Goal: Task Accomplishment & Management: Manage account settings

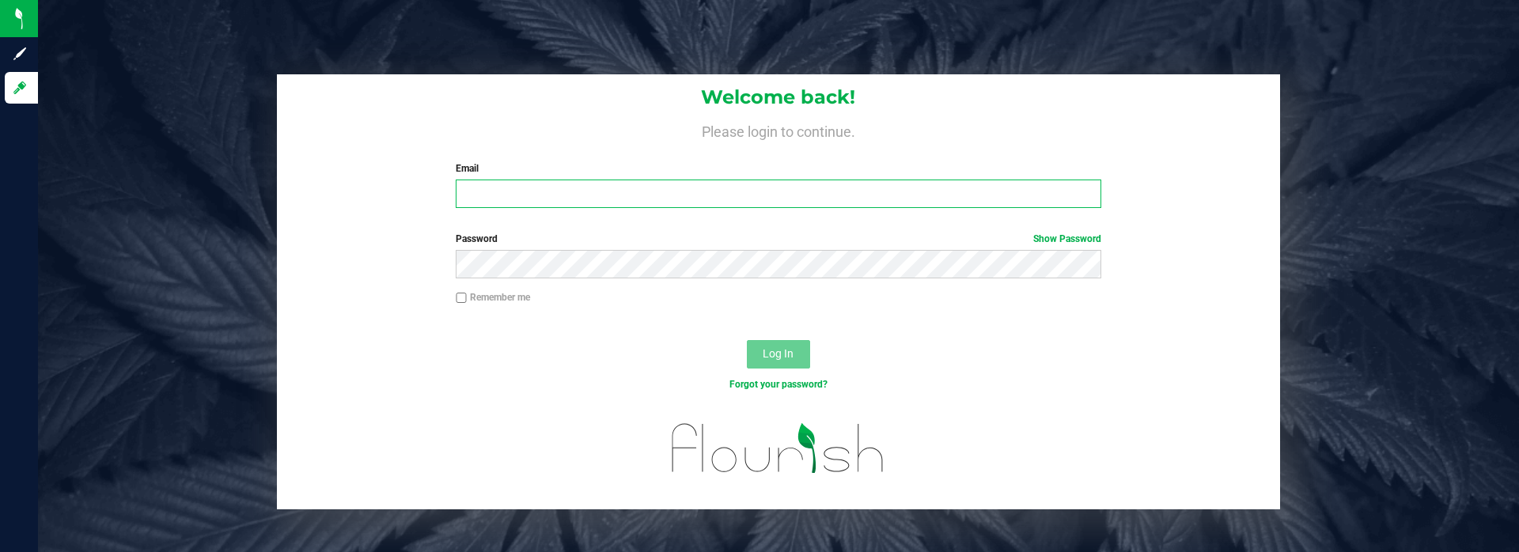
click at [598, 198] on input "Email" at bounding box center [778, 194] width 645 height 28
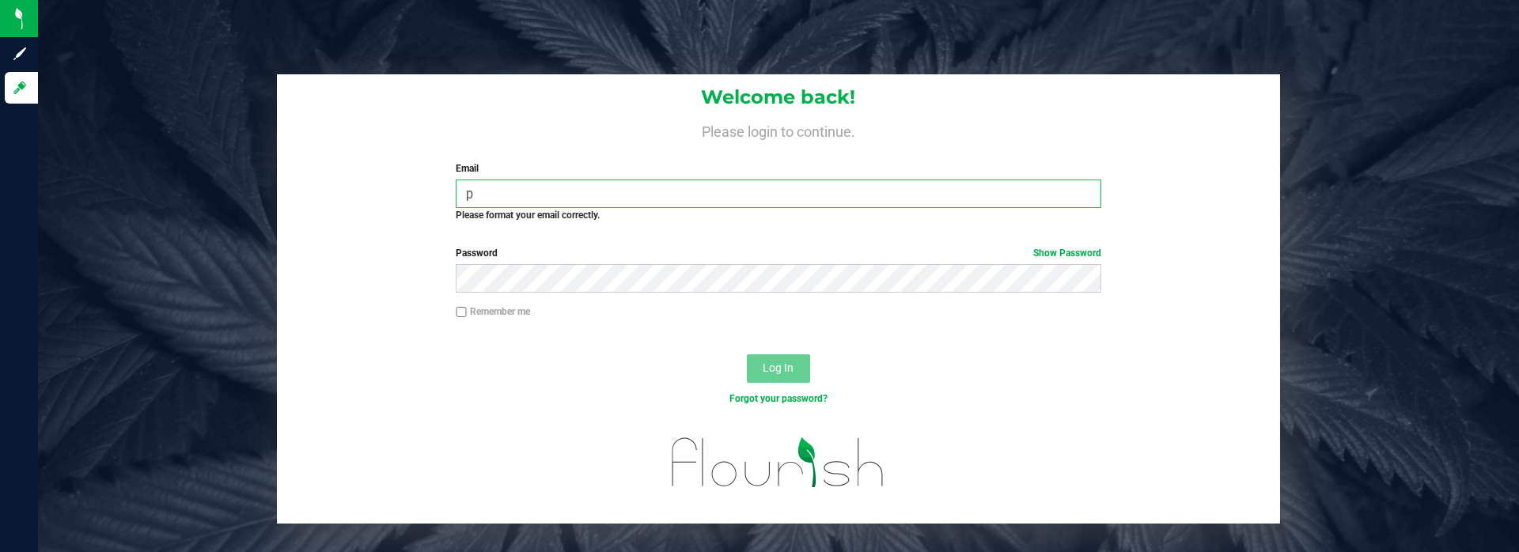
type input "[EMAIL_ADDRESS][DOMAIN_NAME]"
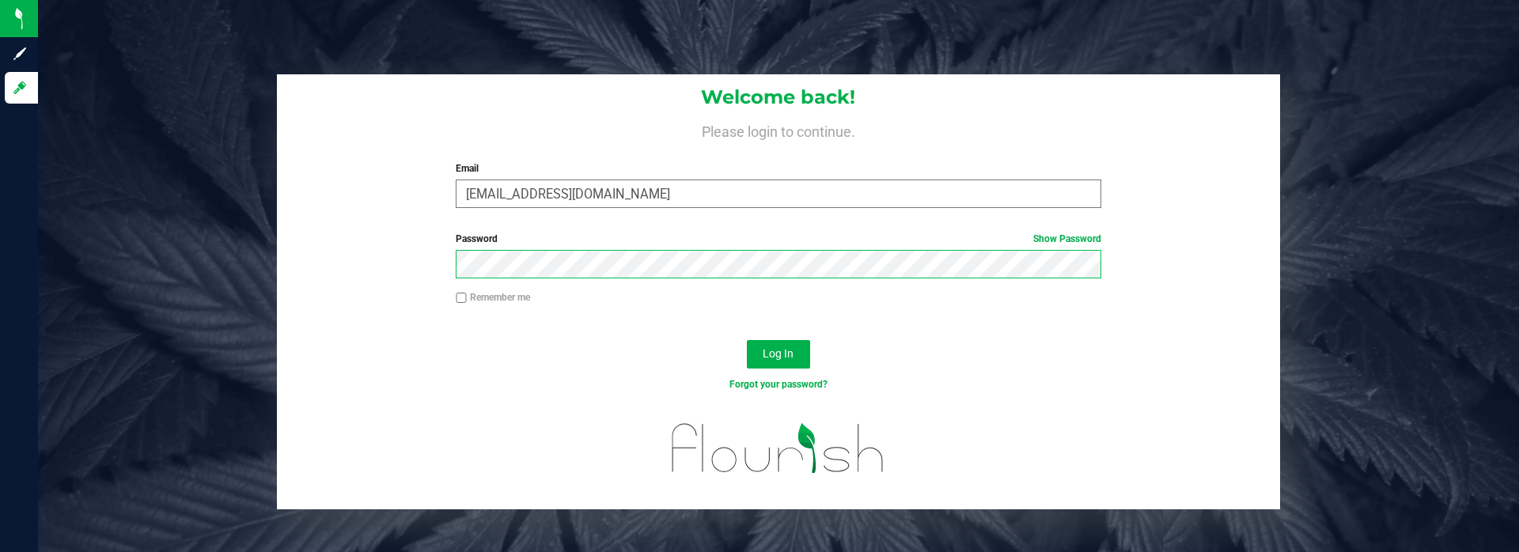
click at [747, 340] on button "Log In" at bounding box center [778, 354] width 63 height 28
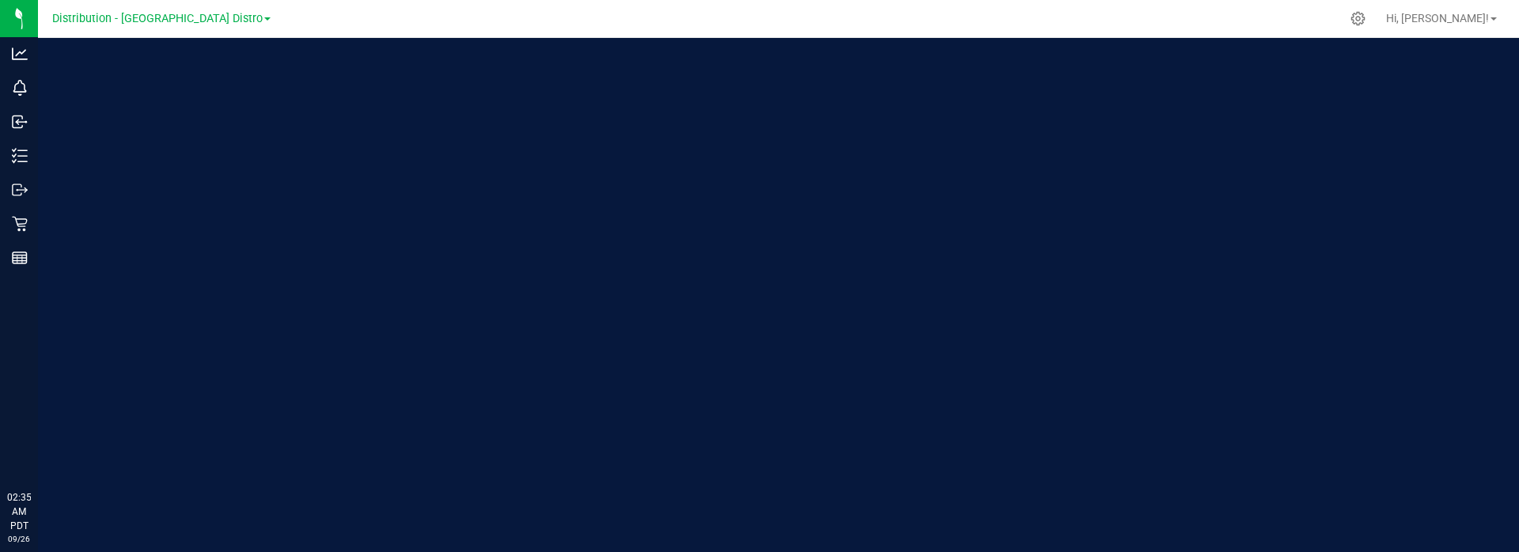
drag, startPoint x: 0, startPoint y: 0, endPoint x: 240, endPoint y: 26, distance: 241.1
click at [240, 26] on div "Distribution - [GEOGRAPHIC_DATA] Distro" at bounding box center [161, 18] width 218 height 19
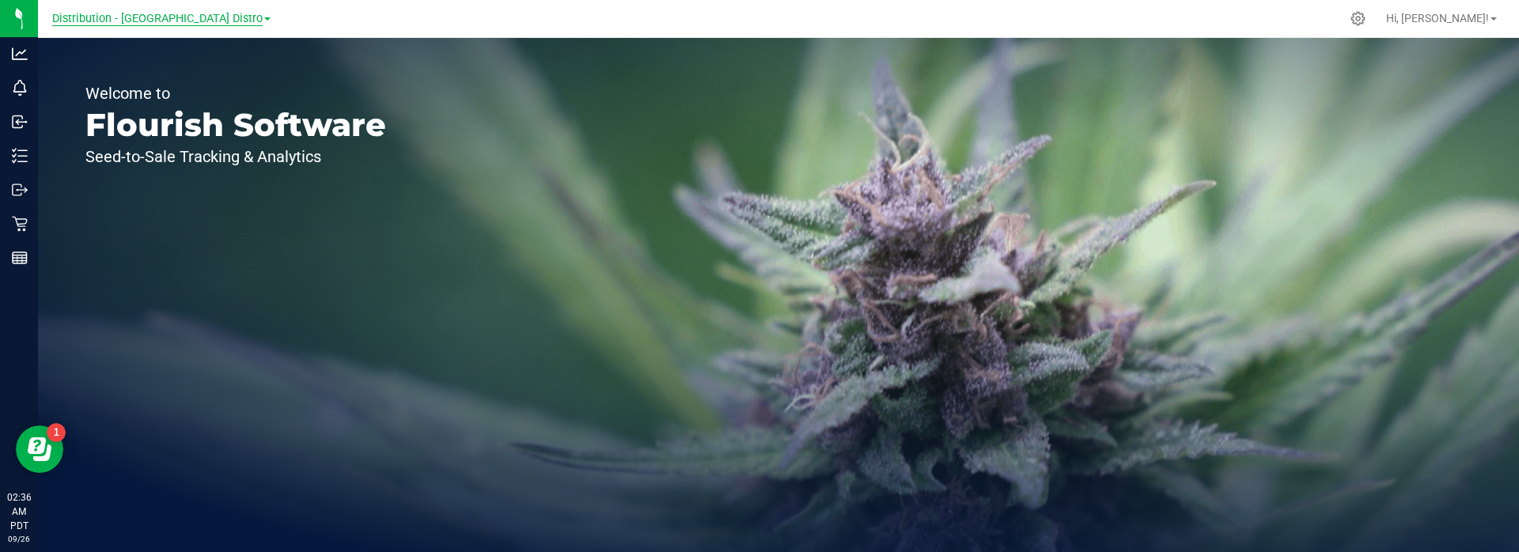
click at [206, 19] on span "Distribution - [GEOGRAPHIC_DATA] Distro" at bounding box center [157, 19] width 210 height 14
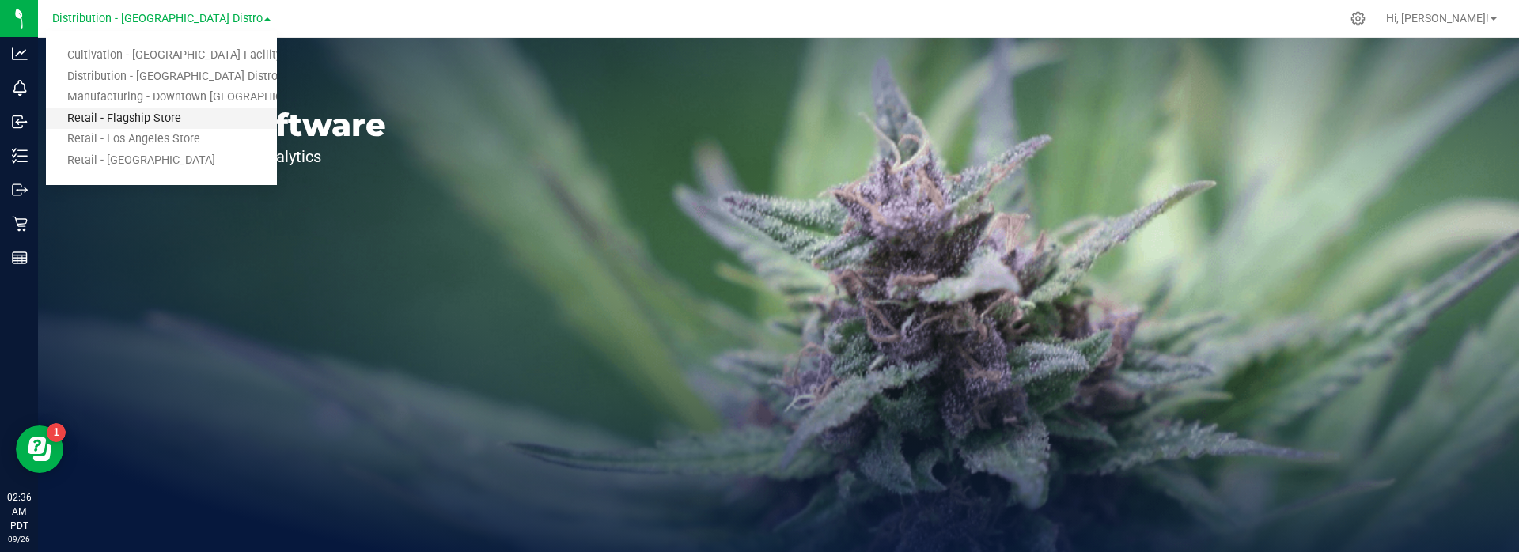
click at [141, 115] on link "Retail - Flagship Store" at bounding box center [161, 118] width 231 height 21
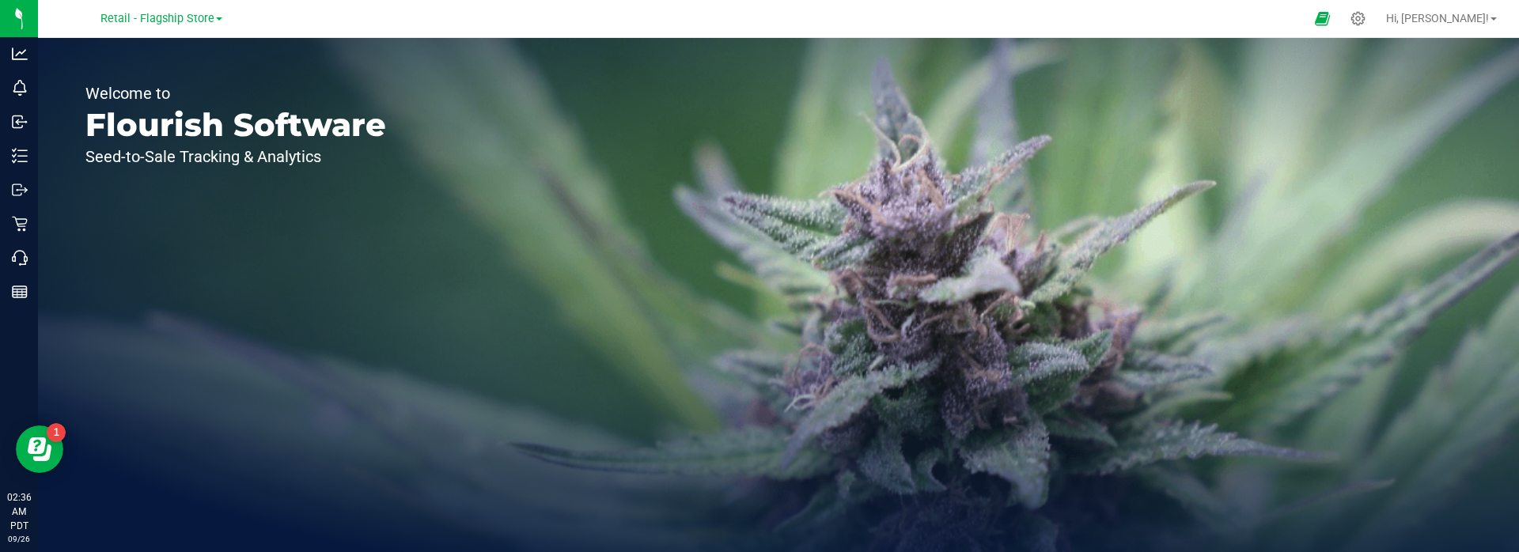
click at [316, 238] on div "Welcome to Flourish Software Seed-to-Sale Tracking & Analytics" at bounding box center [235, 295] width 395 height 514
click at [400, 265] on div "Welcome to Flourish Software Seed-to-Sale Tracking & Analytics" at bounding box center [235, 295] width 395 height 514
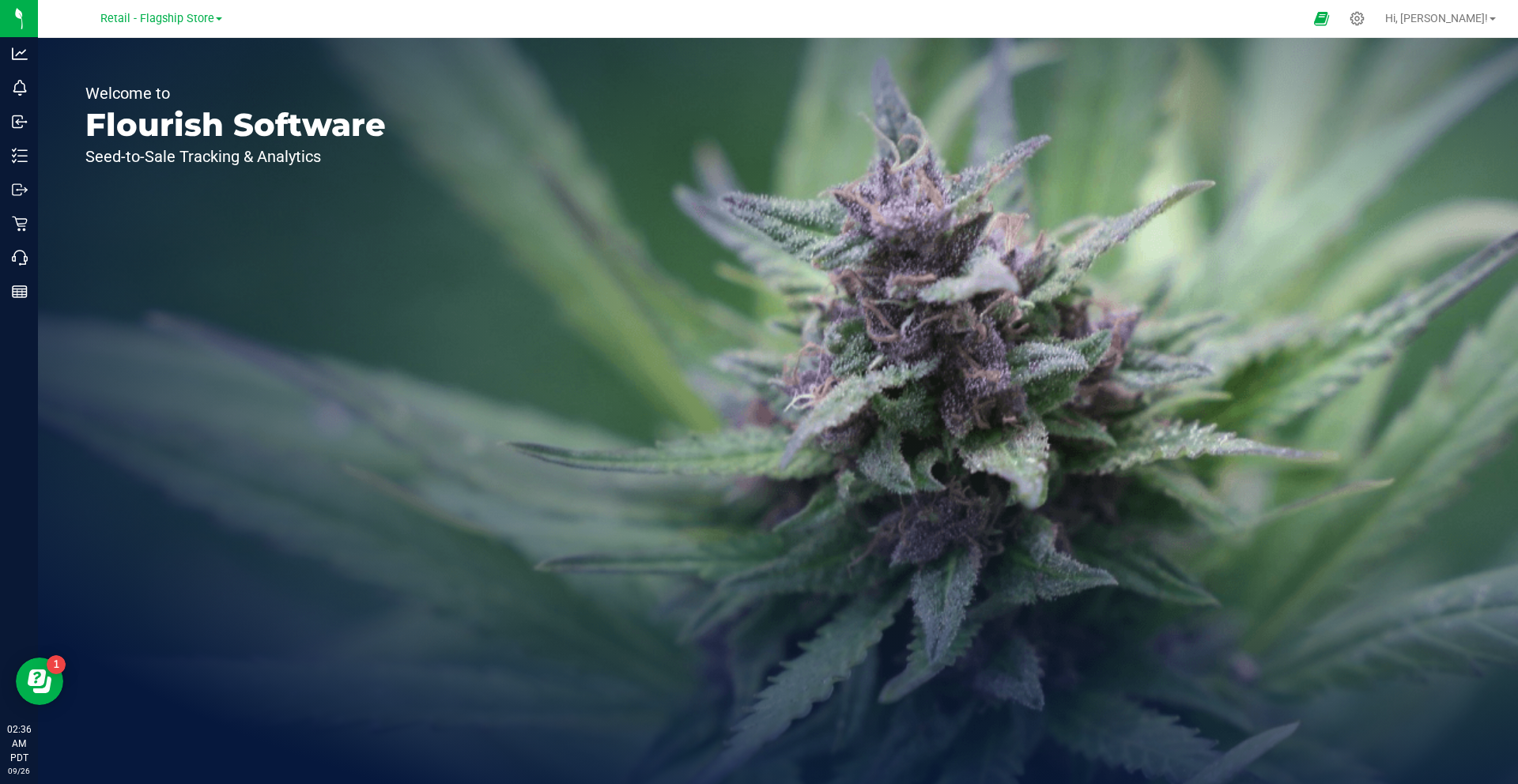
click at [699, 550] on div "Welcome to Flourish Software Seed-to-Sale Tracking & Analytics" at bounding box center [777, 410] width 1480 height 746
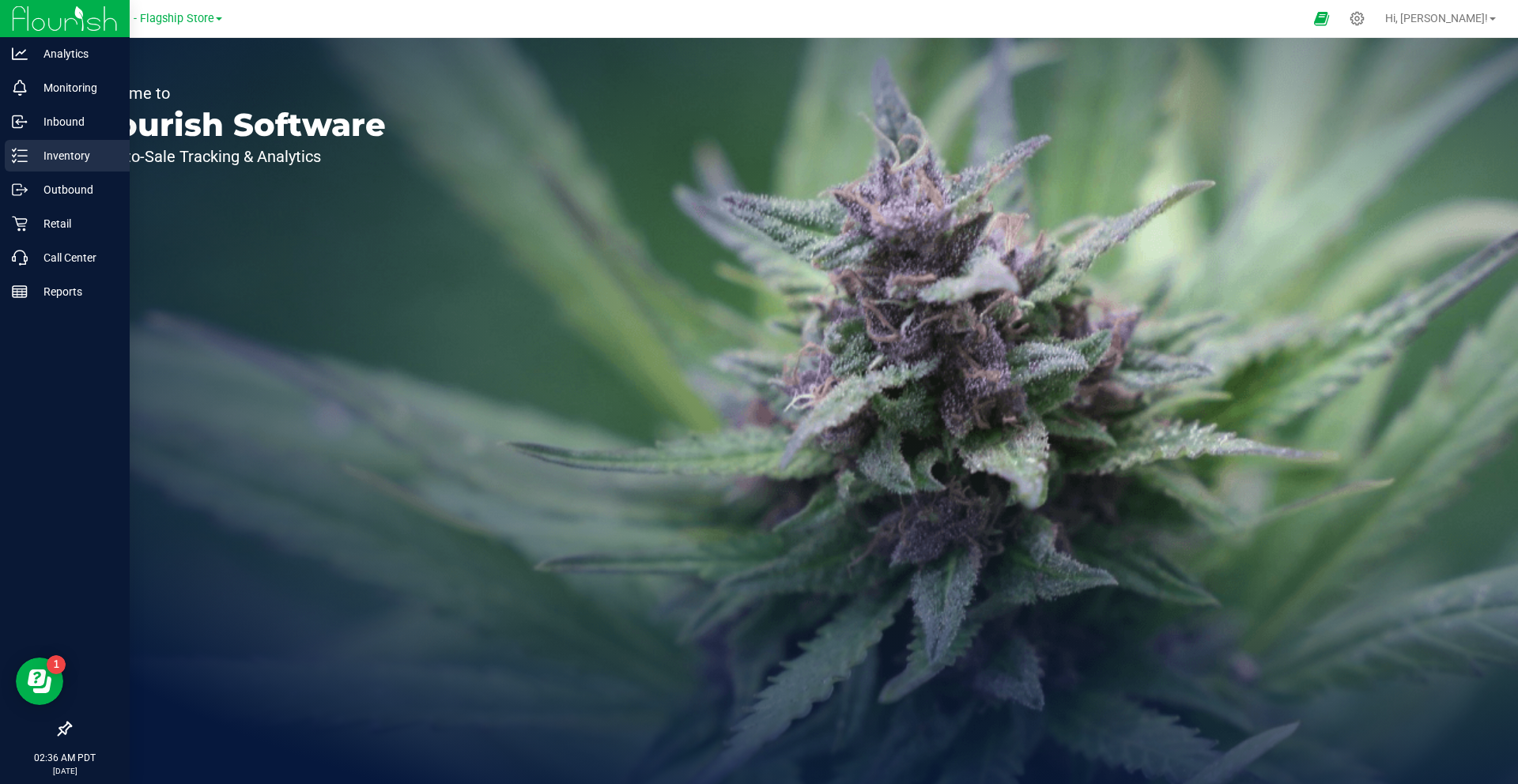
click at [55, 153] on p "Inventory" at bounding box center [75, 155] width 95 height 19
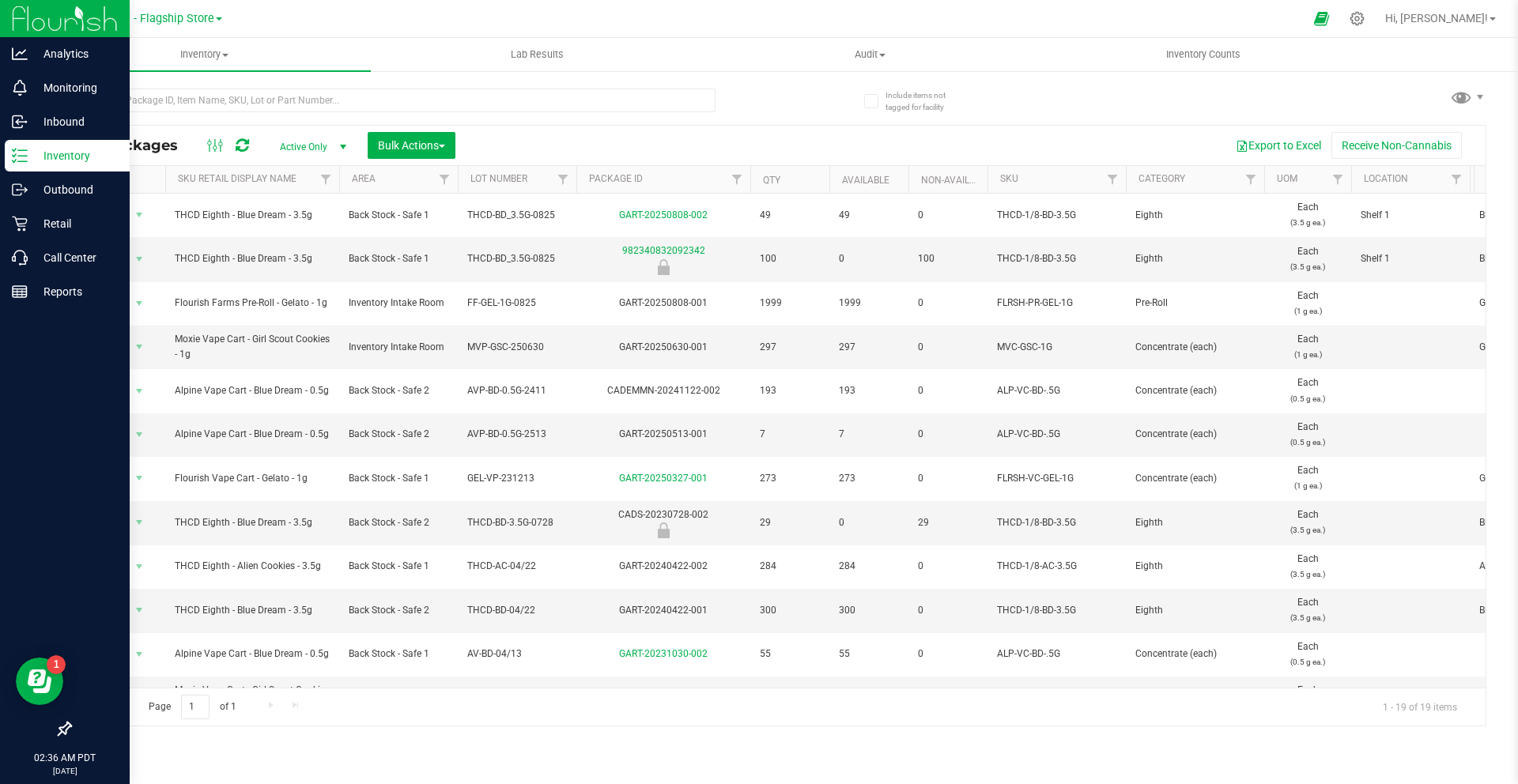
click at [9, 365] on div at bounding box center [65, 511] width 130 height 403
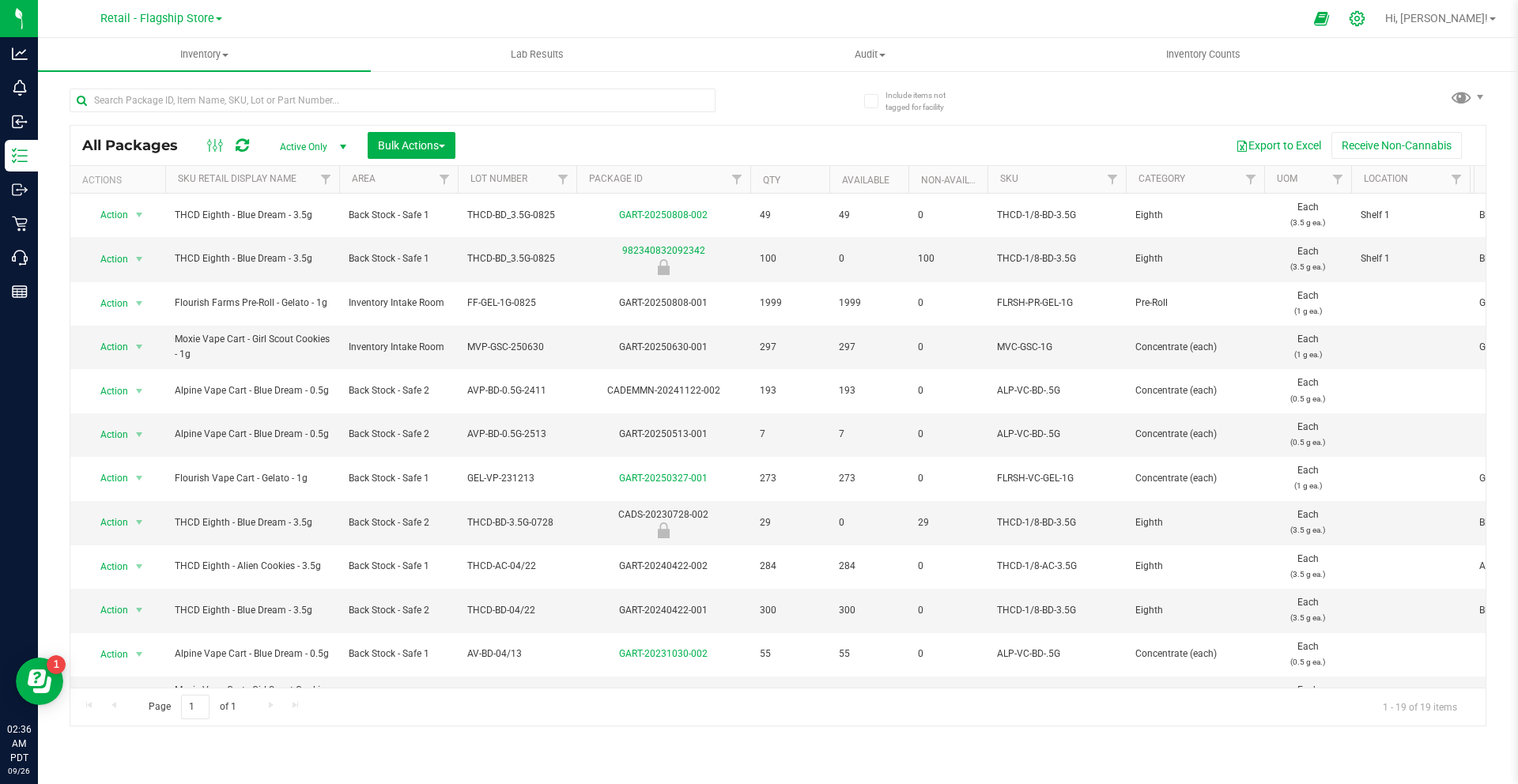
click at [1364, 23] on icon at bounding box center [1356, 18] width 15 height 15
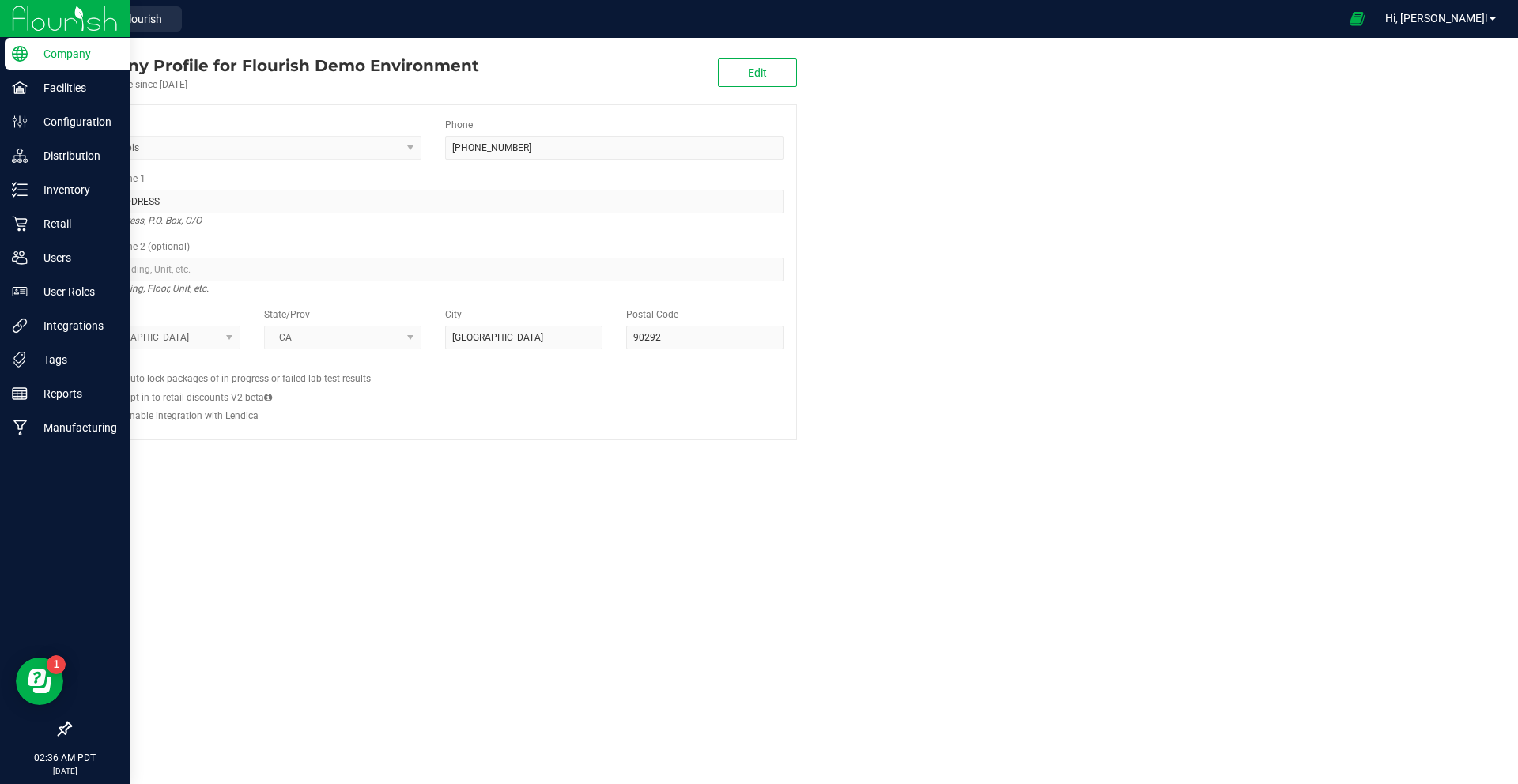
click at [50, 499] on div at bounding box center [65, 579] width 130 height 268
click at [81, 97] on div "Facilities" at bounding box center [67, 88] width 125 height 32
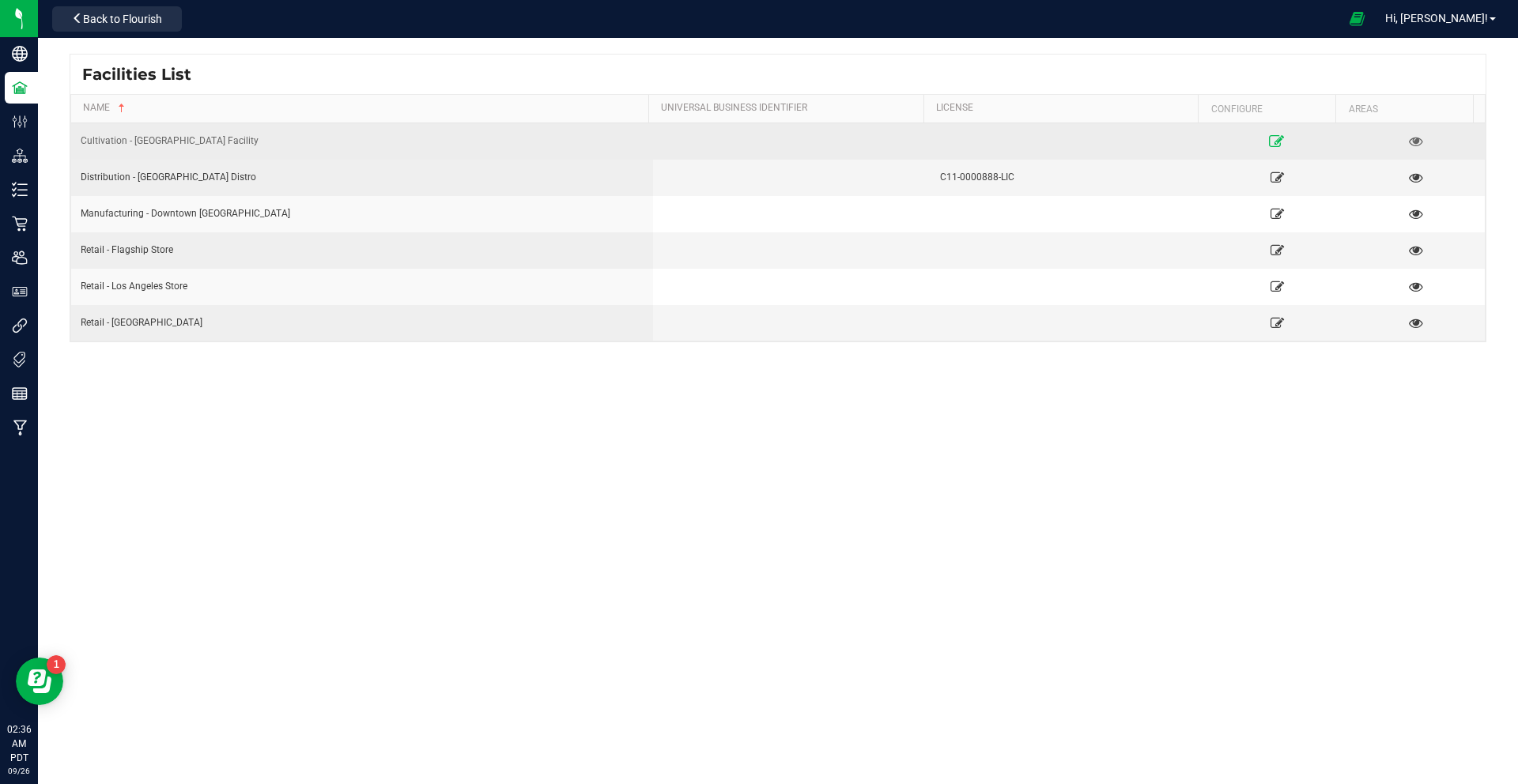
click at [1269, 141] on icon at bounding box center [1276, 140] width 15 height 11
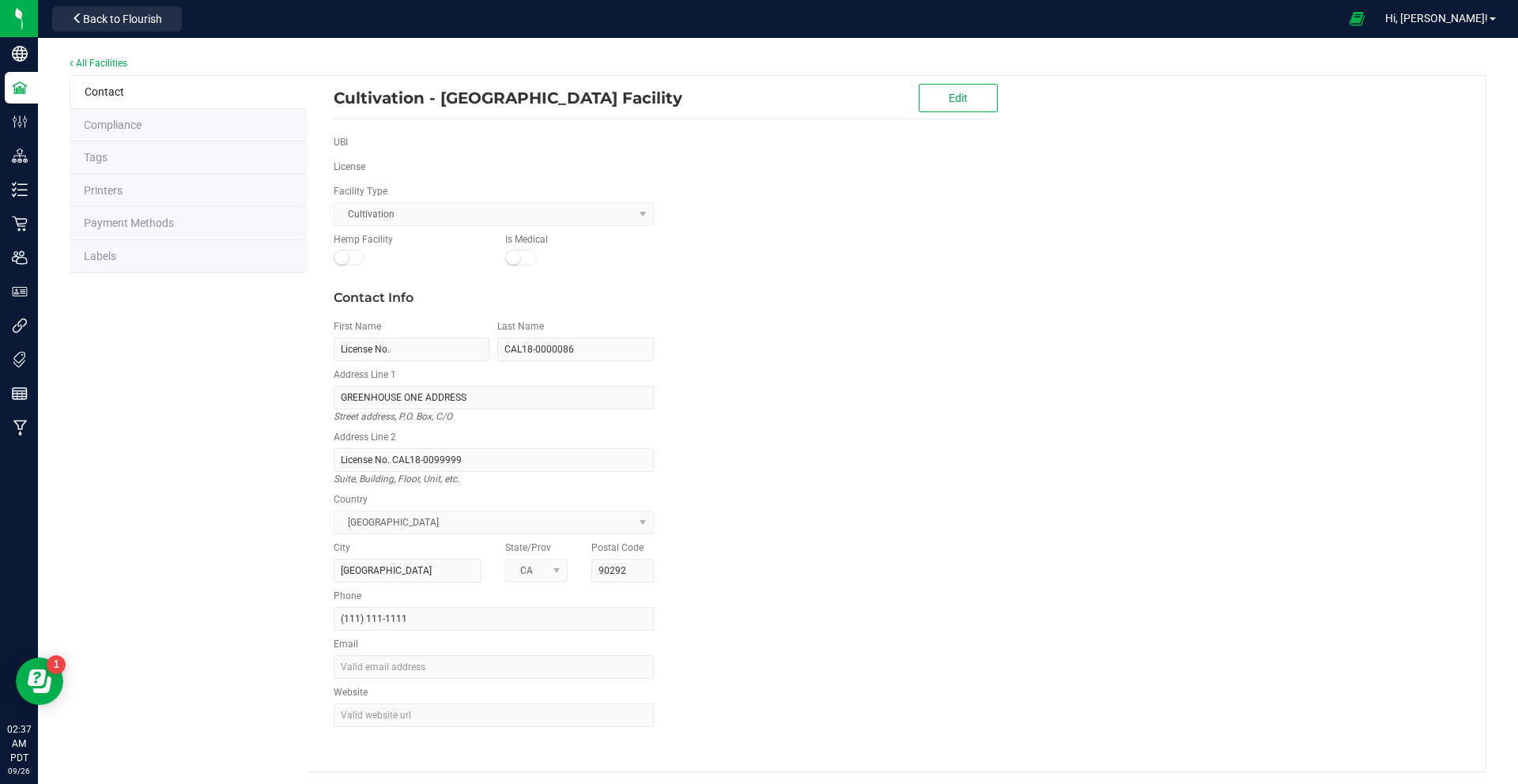
click at [160, 217] on span "Payment Methods" at bounding box center [129, 223] width 90 height 13
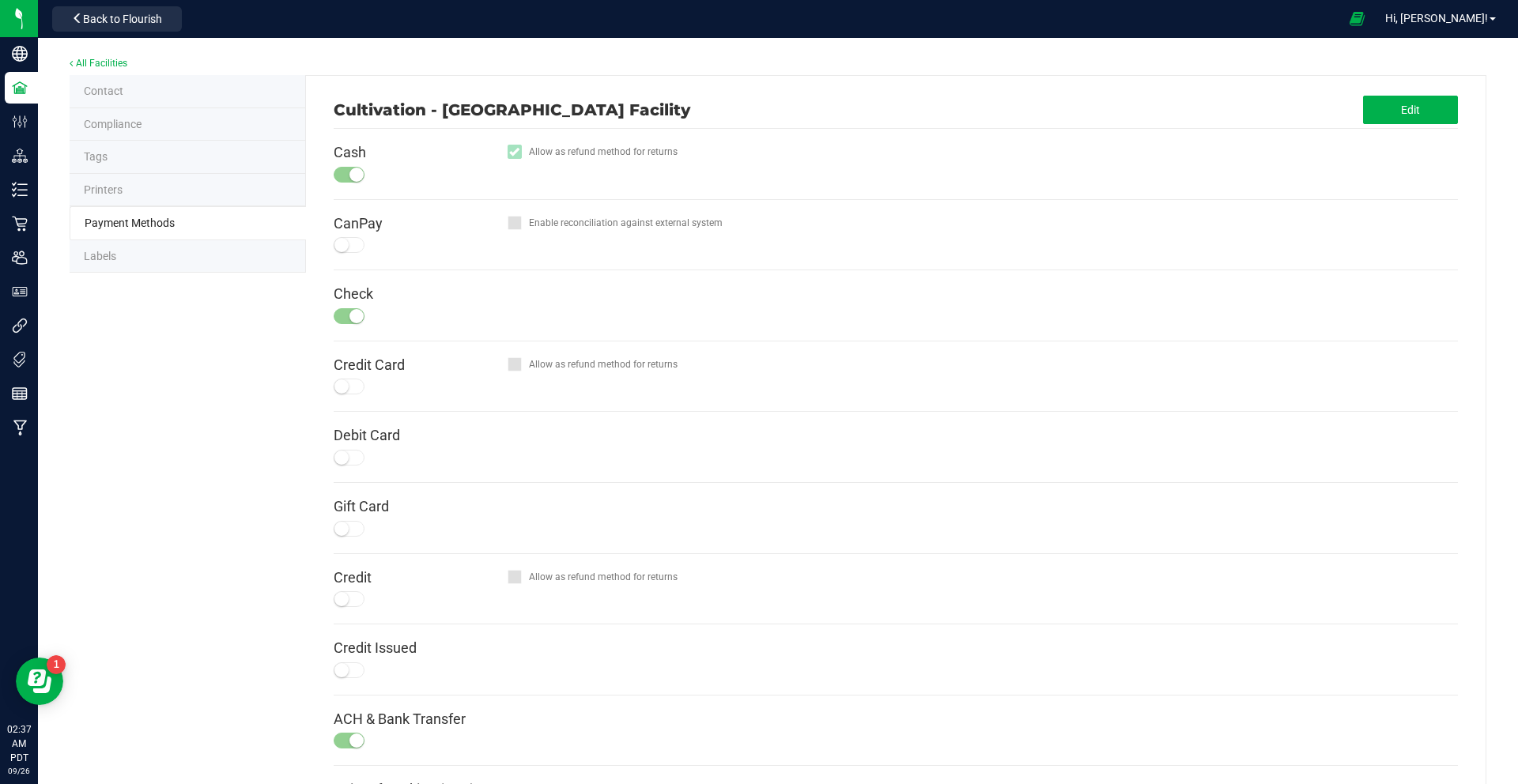
click at [115, 258] on span "Labels" at bounding box center [100, 256] width 32 height 13
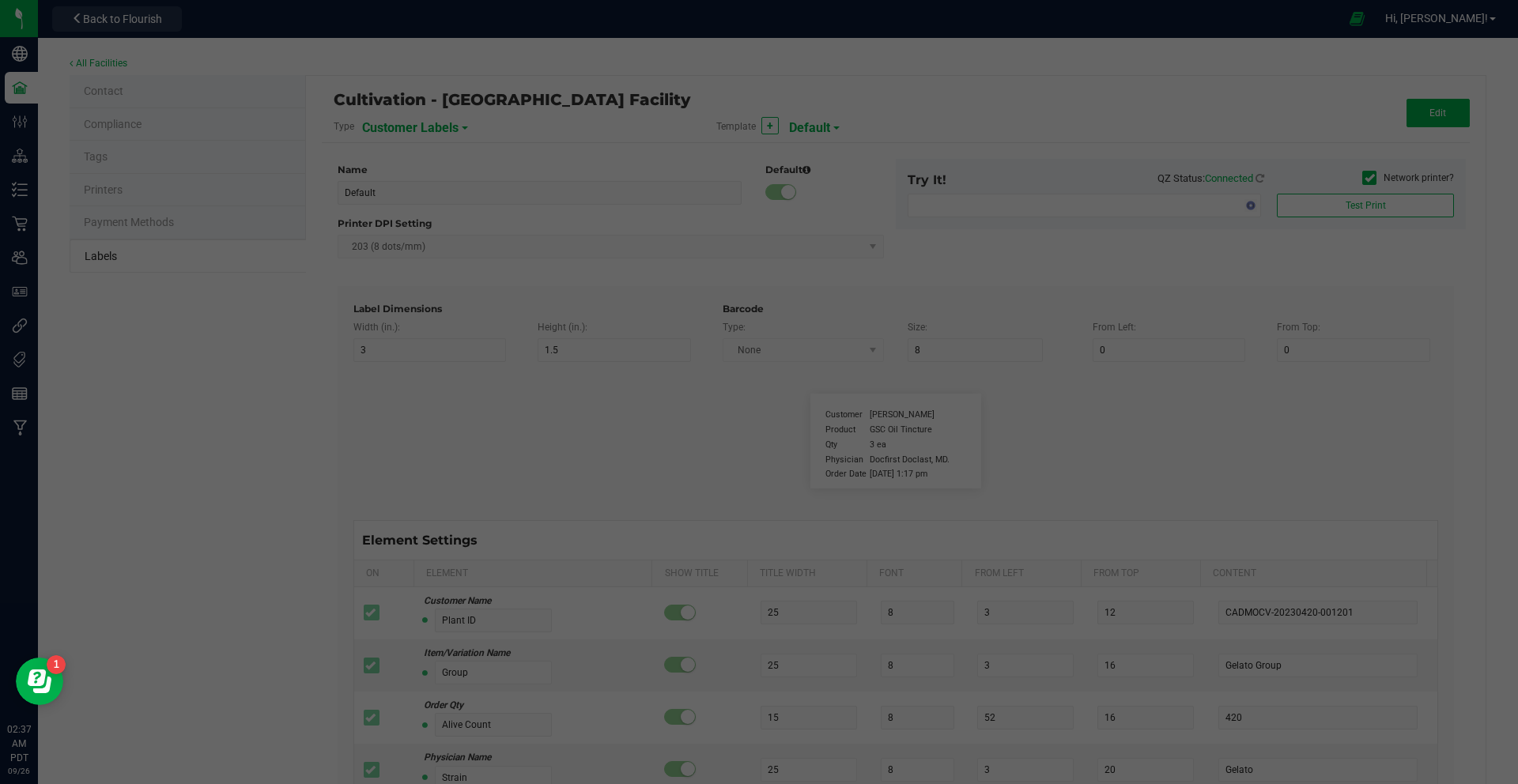
type input "2.25"
type input "1.25"
type input "20"
type input "5"
type input "Customer"
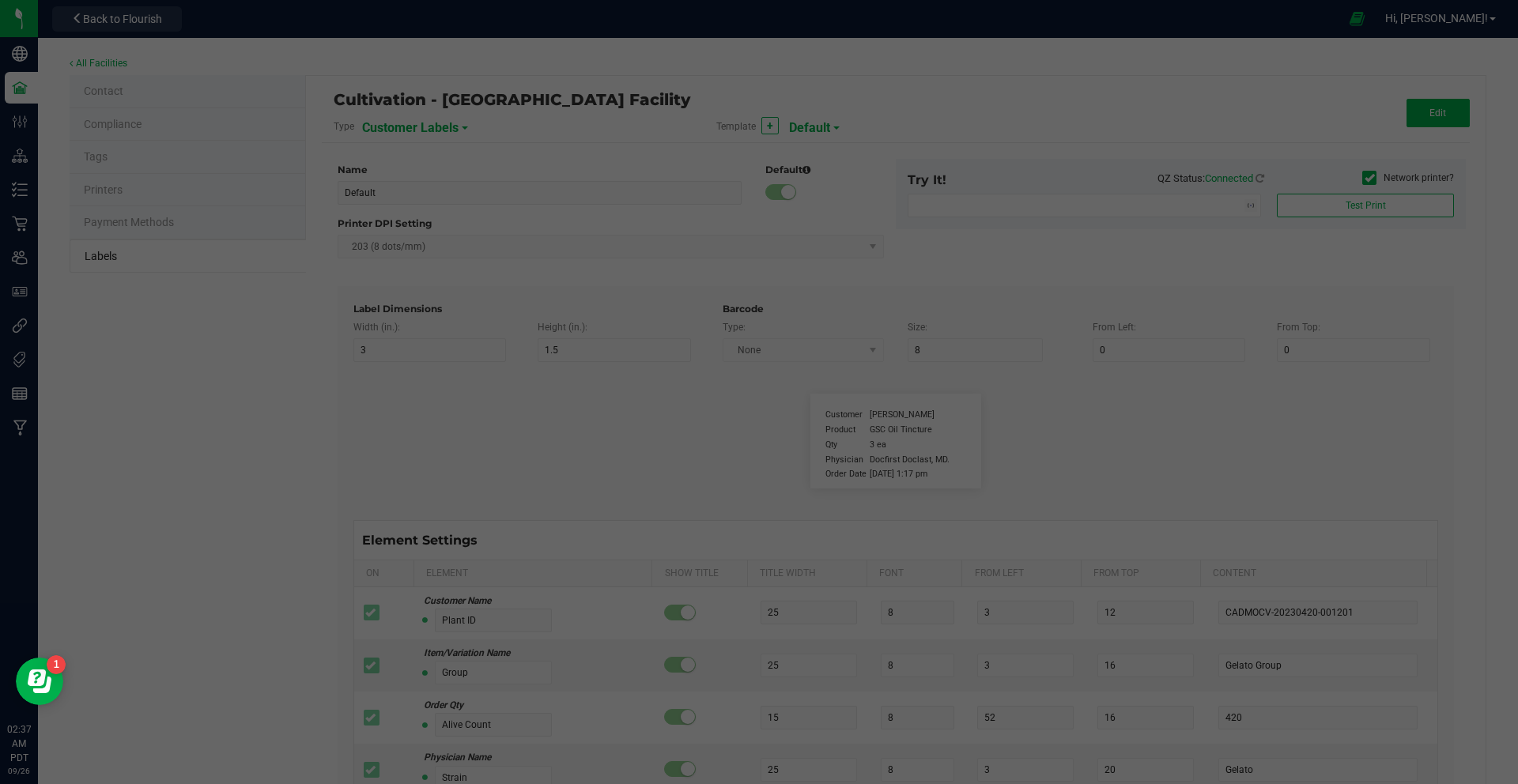
type input "15"
type input "5"
type input "[PERSON_NAME]"
type input "Product"
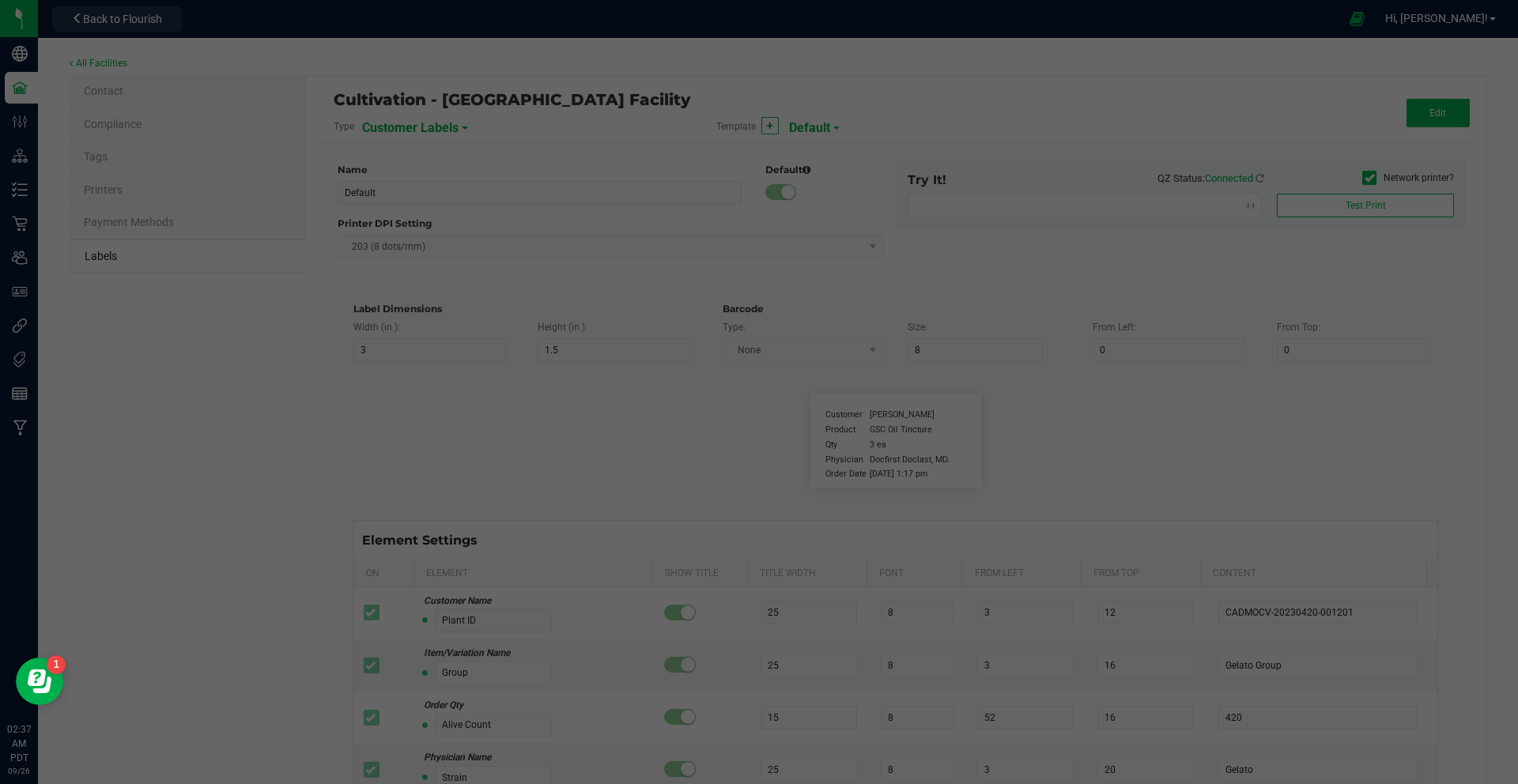
type input "15"
type input "5"
type input "10"
type input "GSC Oil Tincture"
type input "Qty"
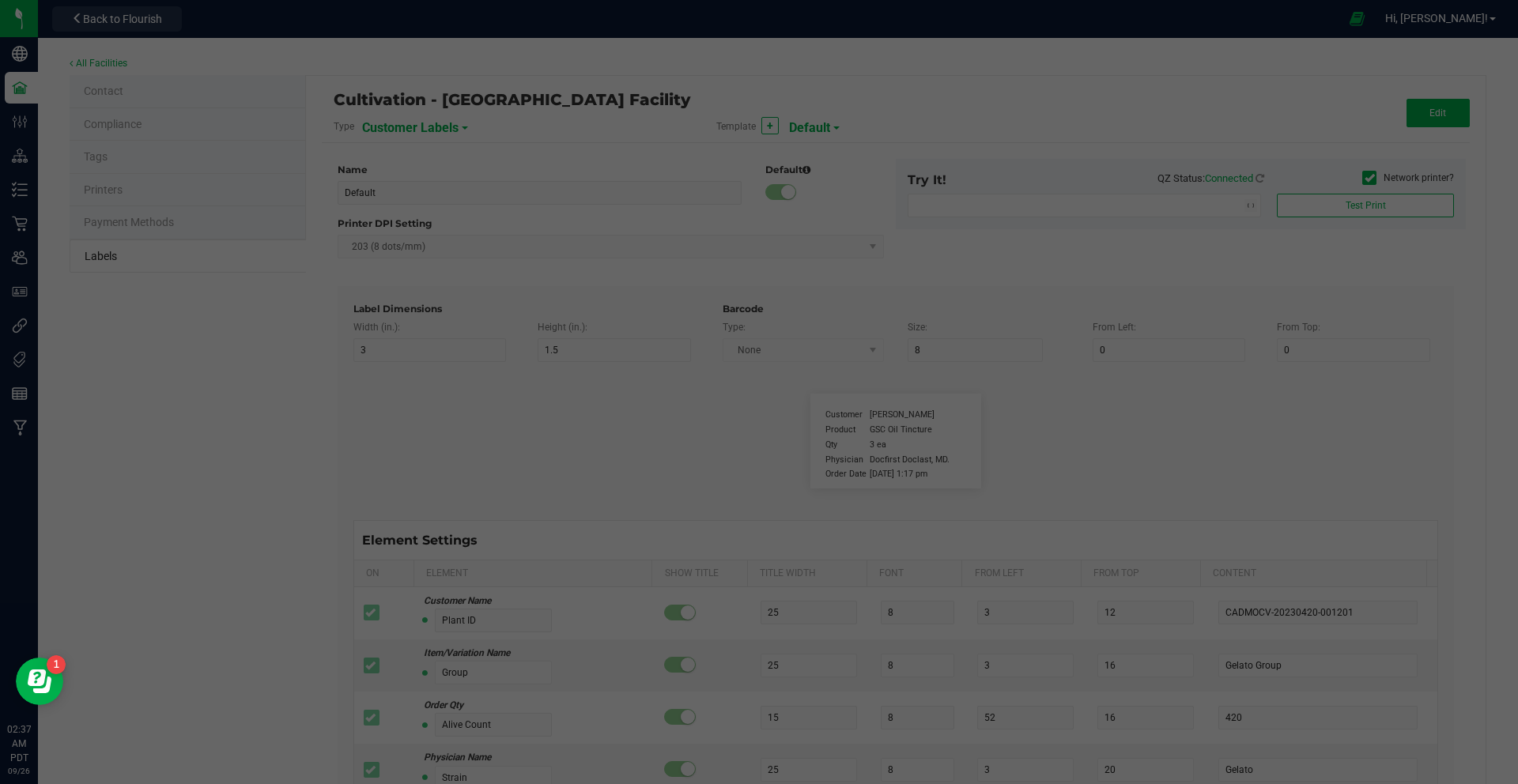
type input "5"
type input "15"
type input "3 ea"
type input "Physician"
type input "15"
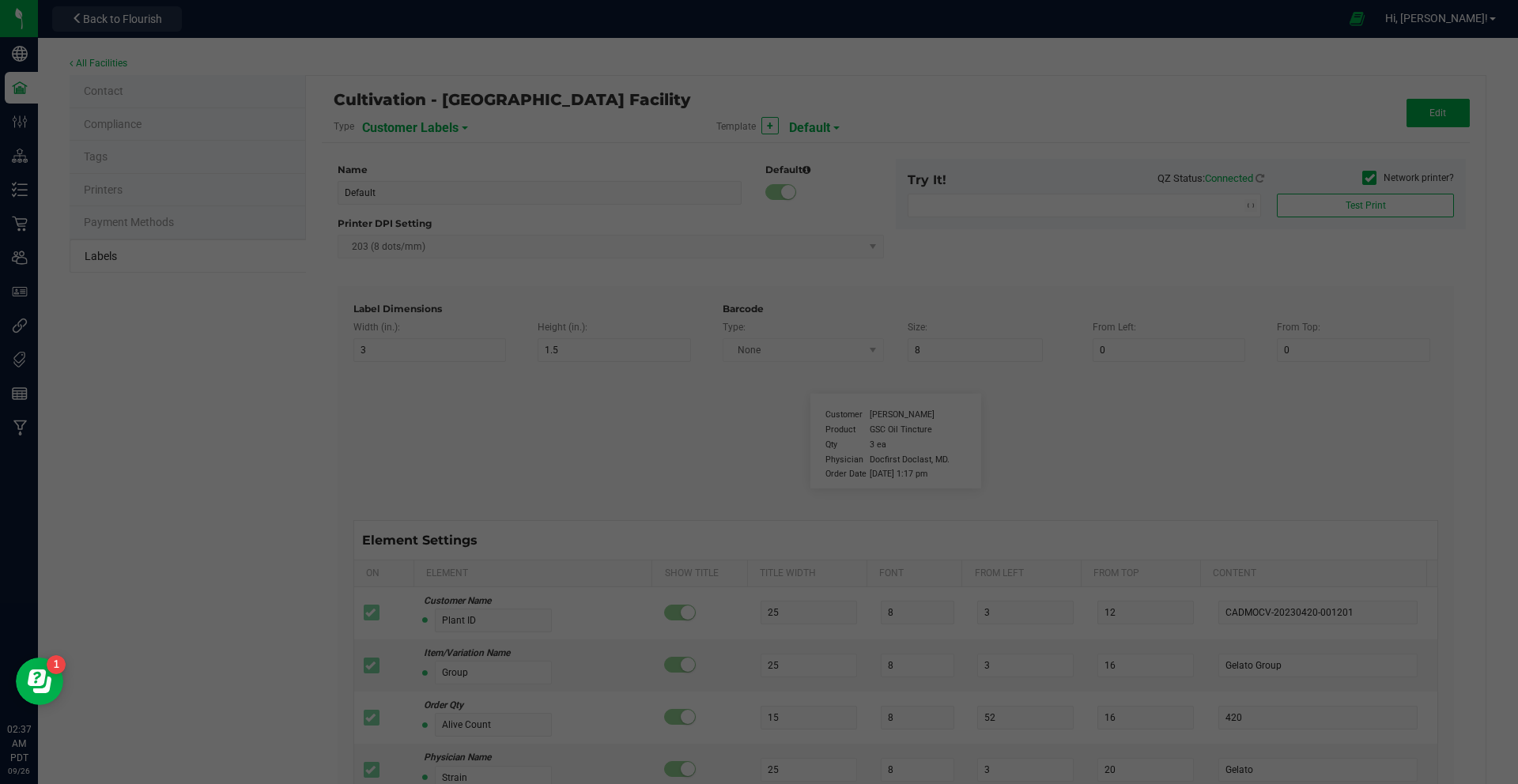
type input "5"
type input "Docfirst Doclast, MD."
type input "Order Date"
type input "15"
type input "5"
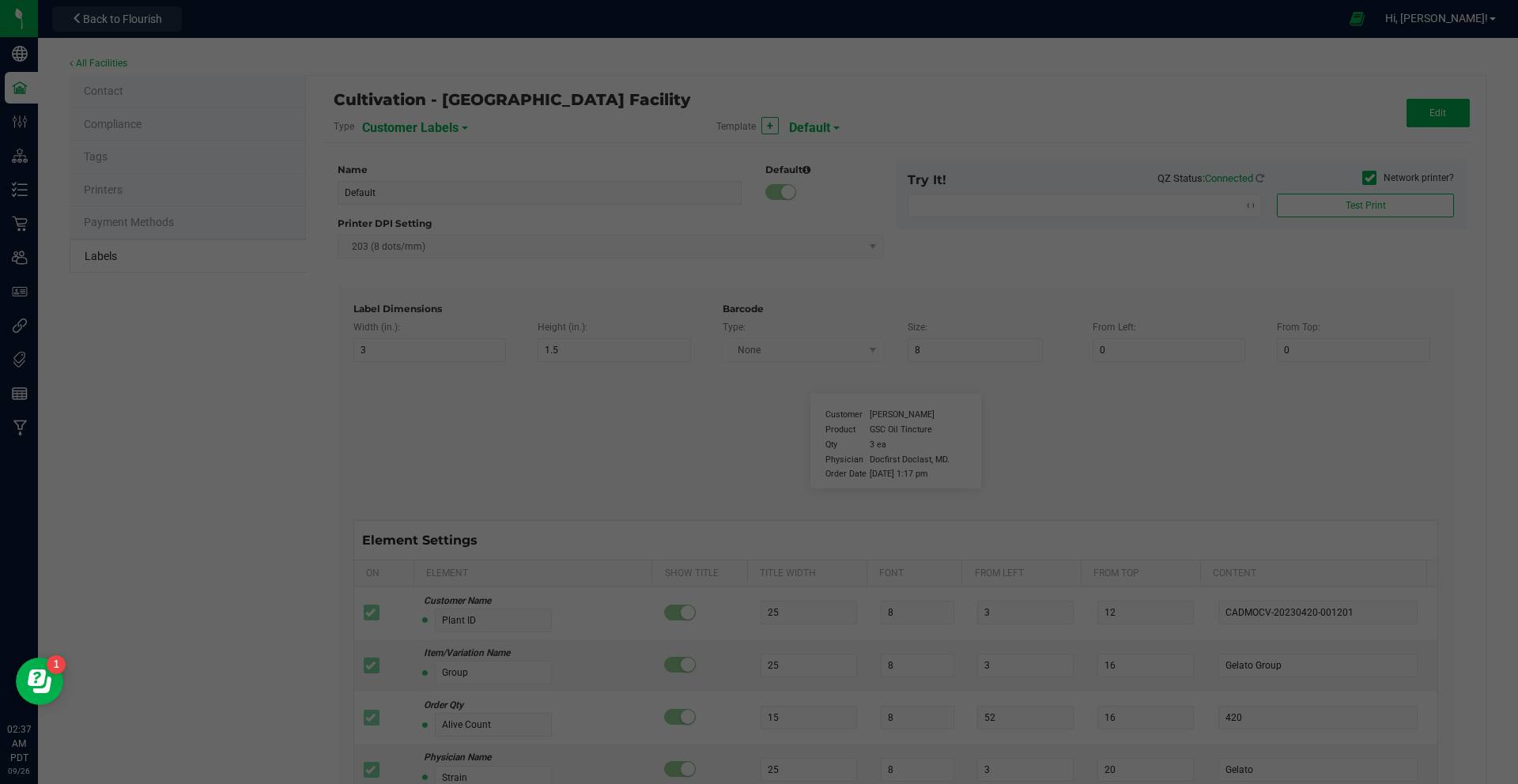
type input "25"
type input "[DATE] 1:17 pm"
type input "Package ID"
type input "15"
type input "5"
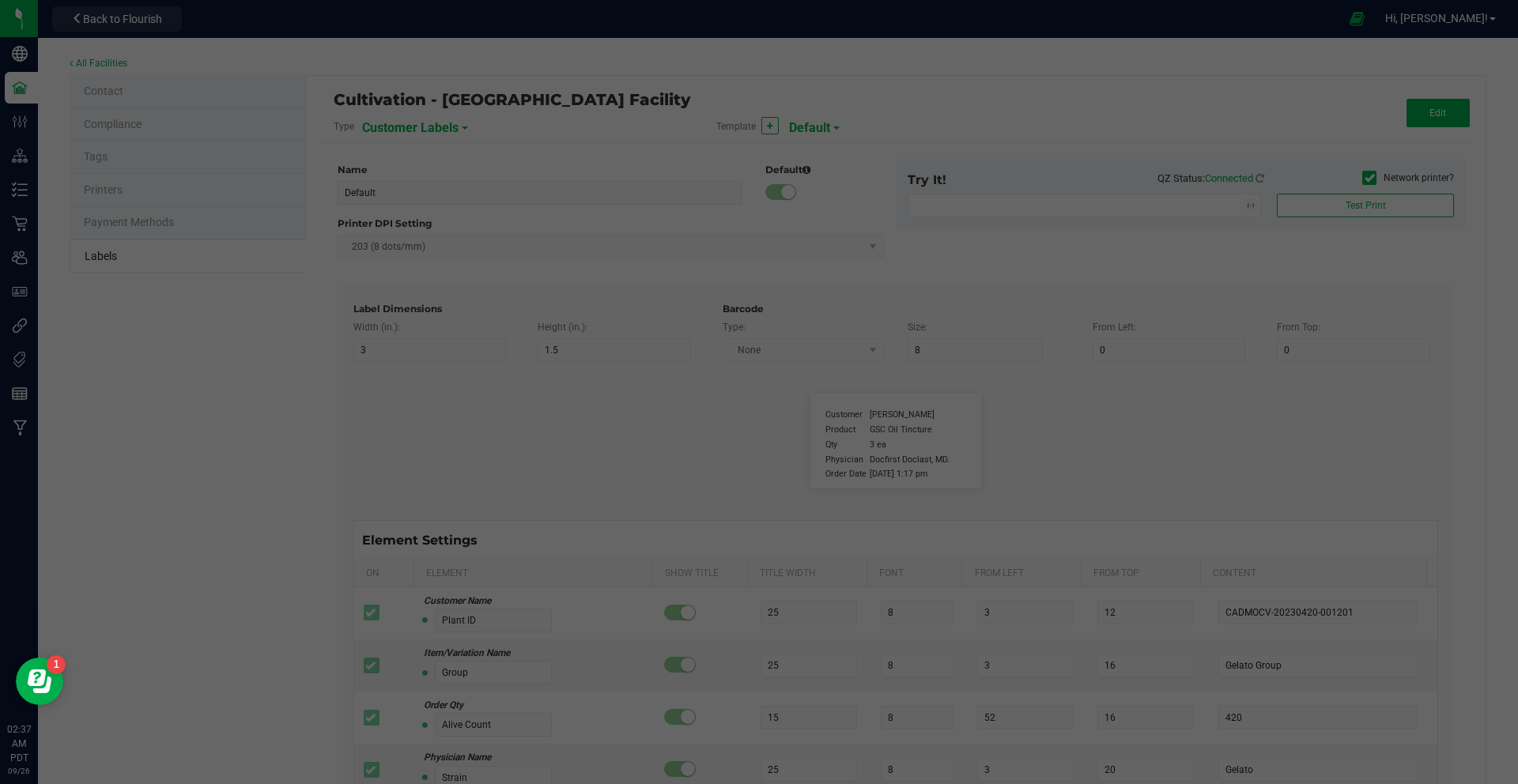
type input "10"
type input "CADMODS-20230420-096"
type input "Lot Number"
type input "15"
type input "5"
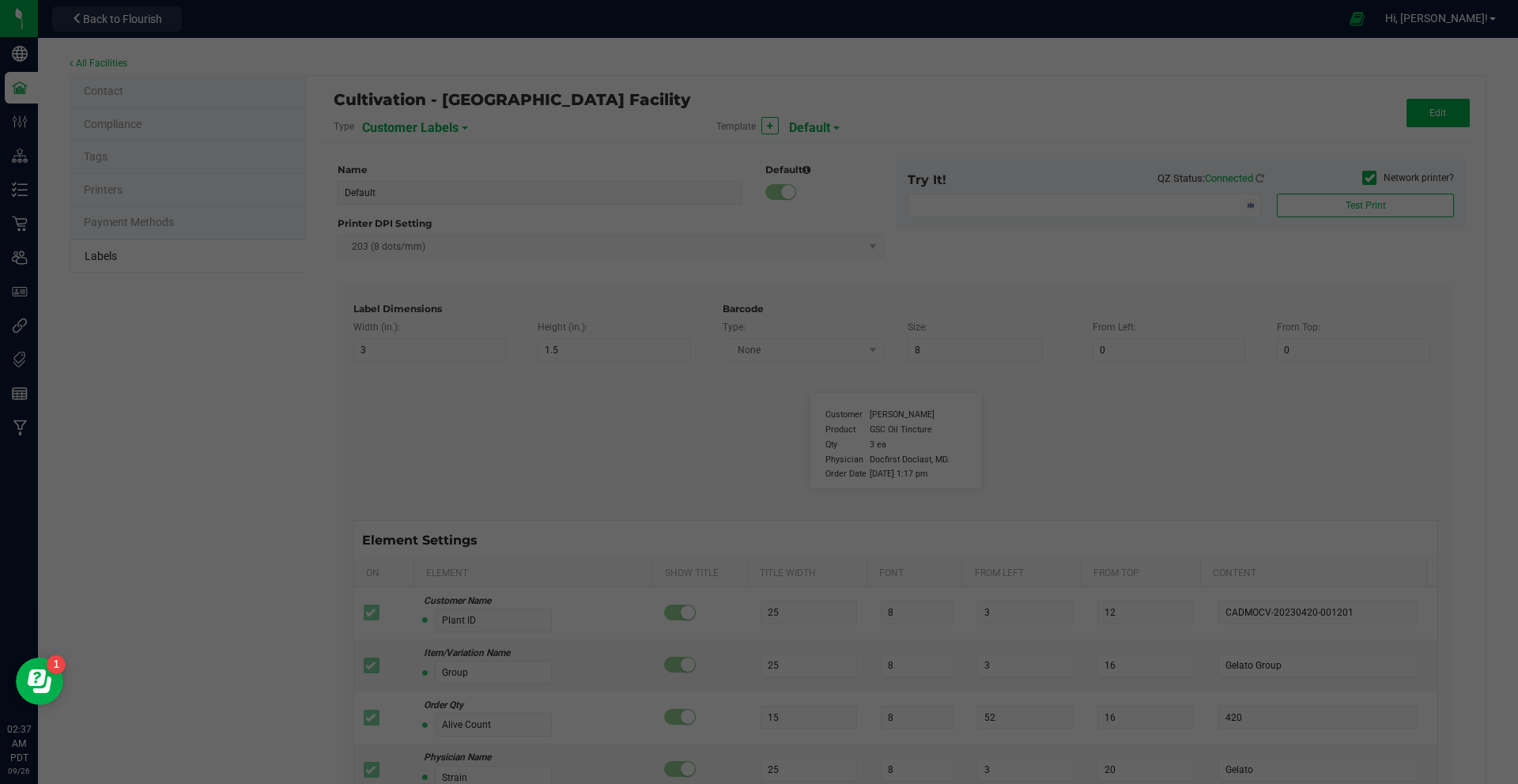
type input "10"
type input "LOTPXGDP-0912"
type input "Warning"
type input "15"
type input "5"
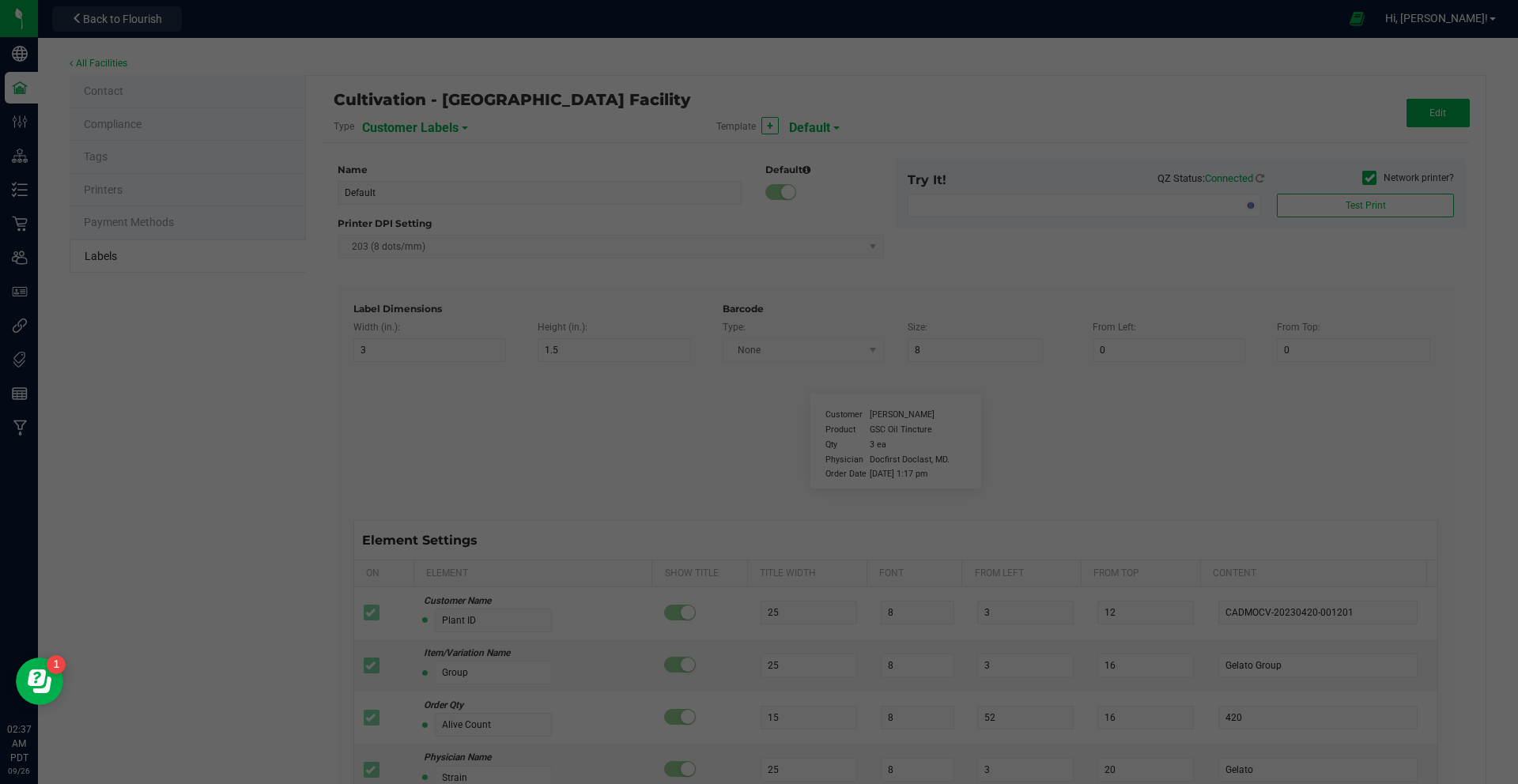
type input "30"
type input "Type Warning Here"
type input "Brand"
type input "15"
type input "5"
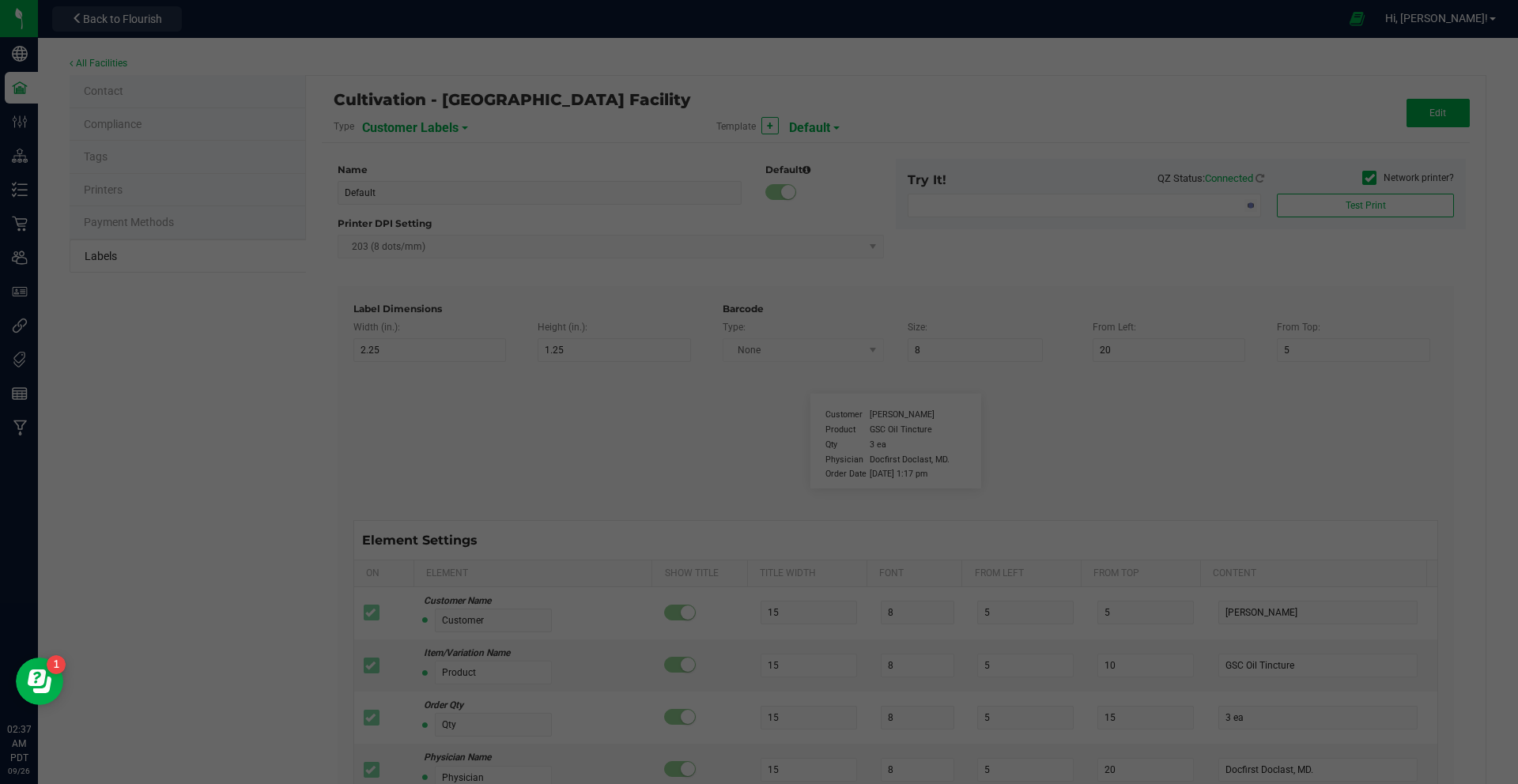
type input "30"
type input "Cannabis Co."
type input "NDC Number"
type input "15"
type input "5"
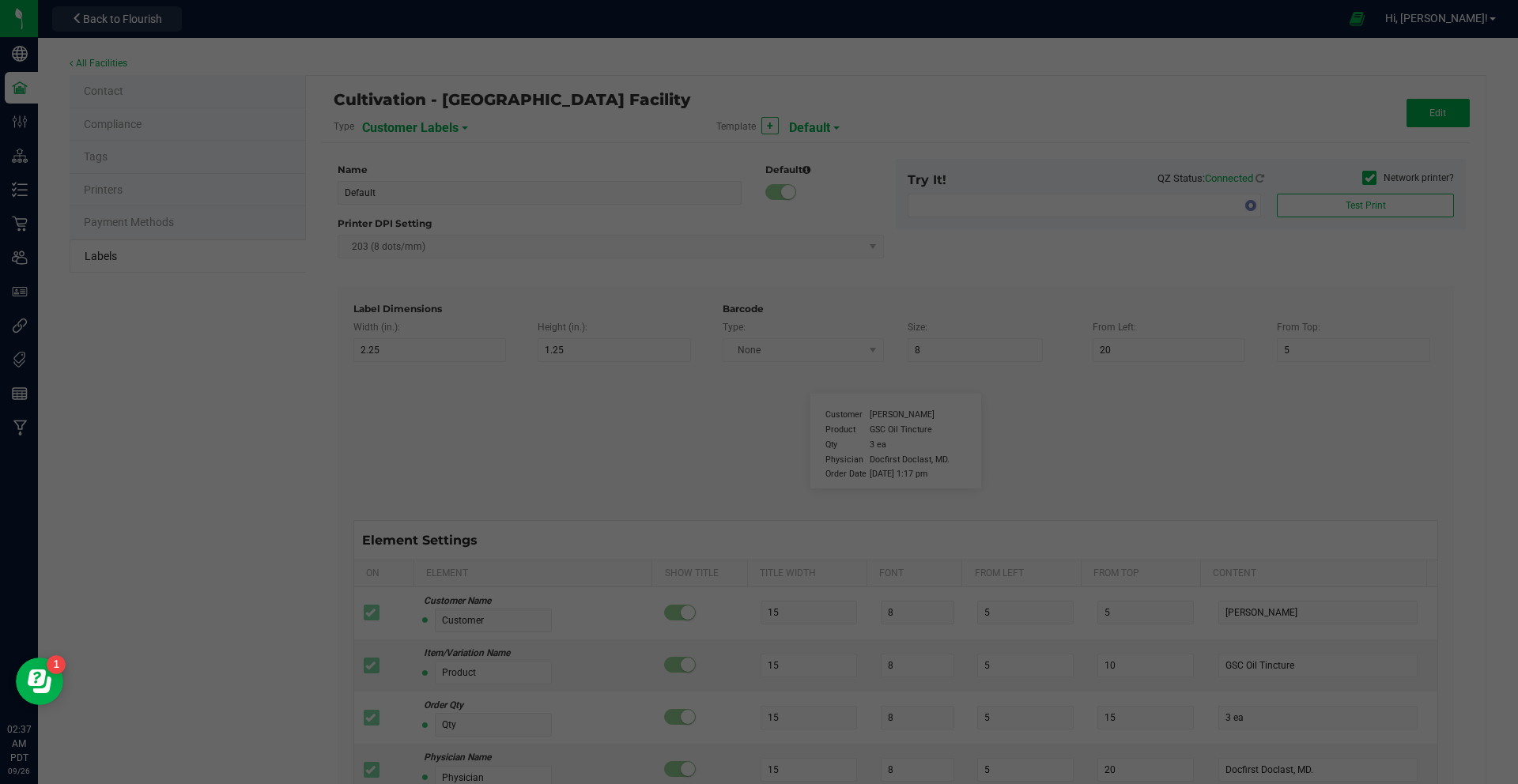
type input "30"
type input "[PHONE_NUMBER]"
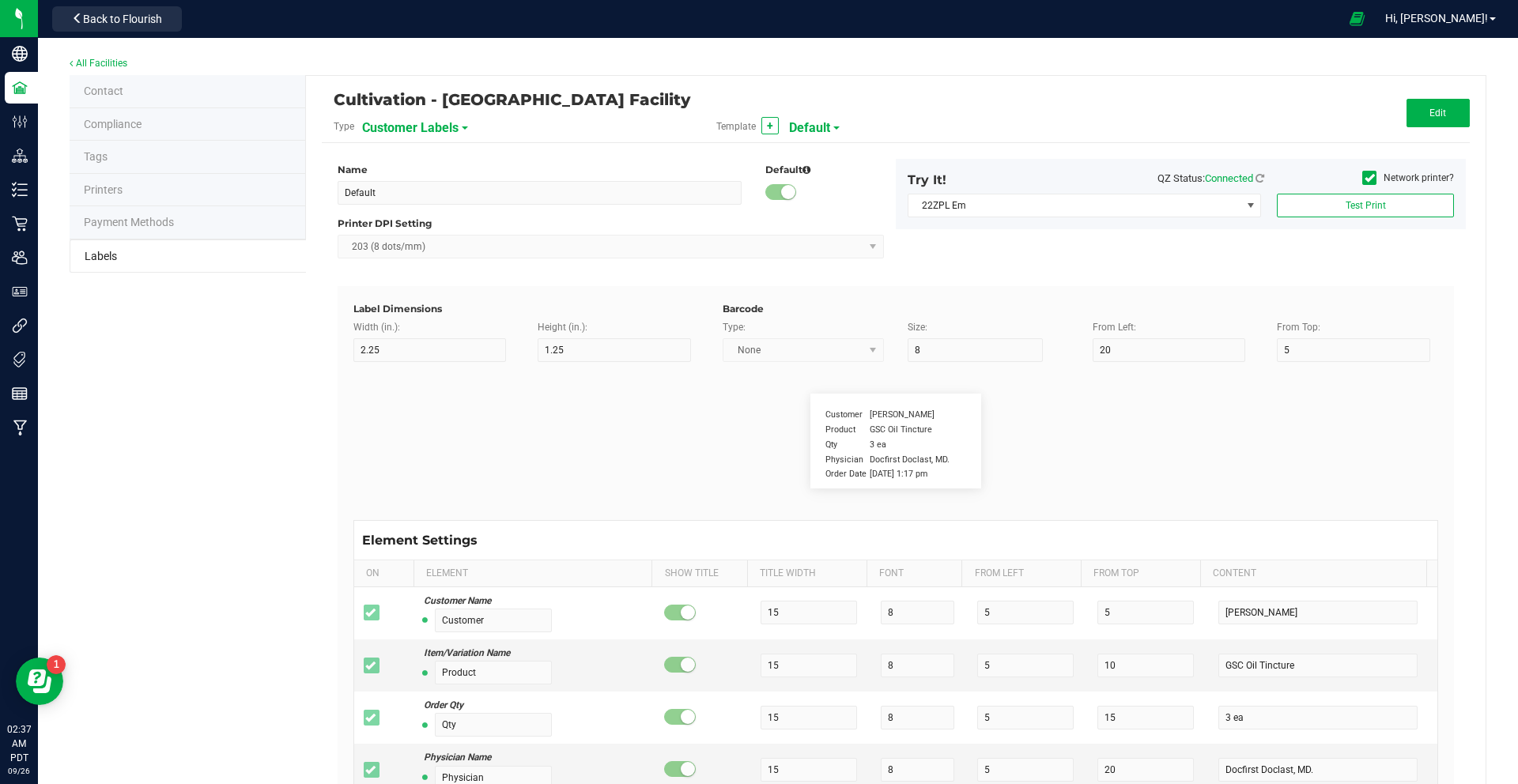
click at [1093, 469] on flourish-label-viewer "Customer [PERSON_NAME] Product GSC Oil Tincture Qty 3 ea Physician Docfirst Doc…" at bounding box center [895, 440] width 1084 height 95
click at [440, 127] on span "Customer Labels" at bounding box center [410, 128] width 96 height 27
click at [424, 282] on span "Product Labels (Cannabis)" at bounding box center [426, 277] width 114 height 11
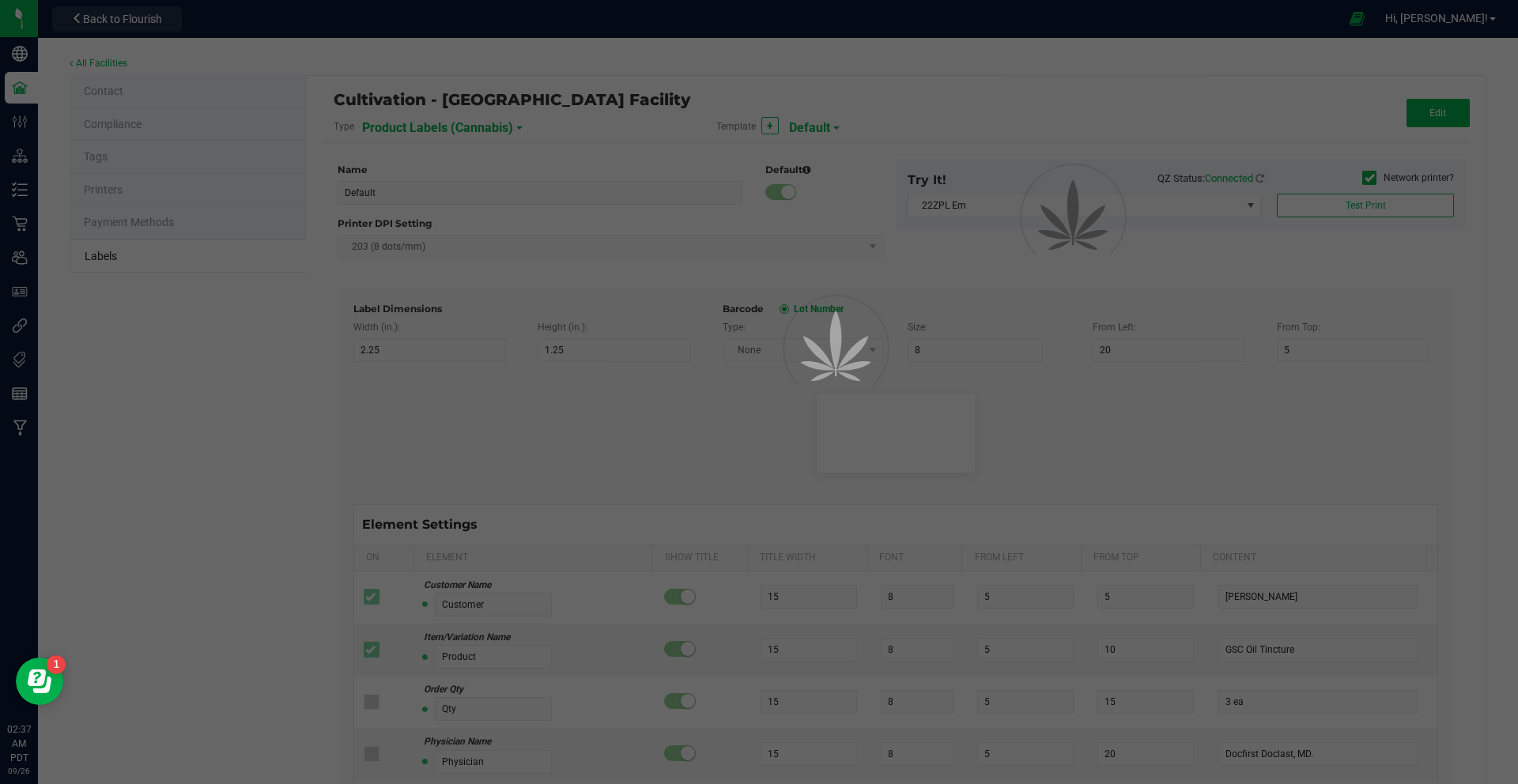
type input "6"
type input "2"
type input "30"
type input "4"
type input "6"
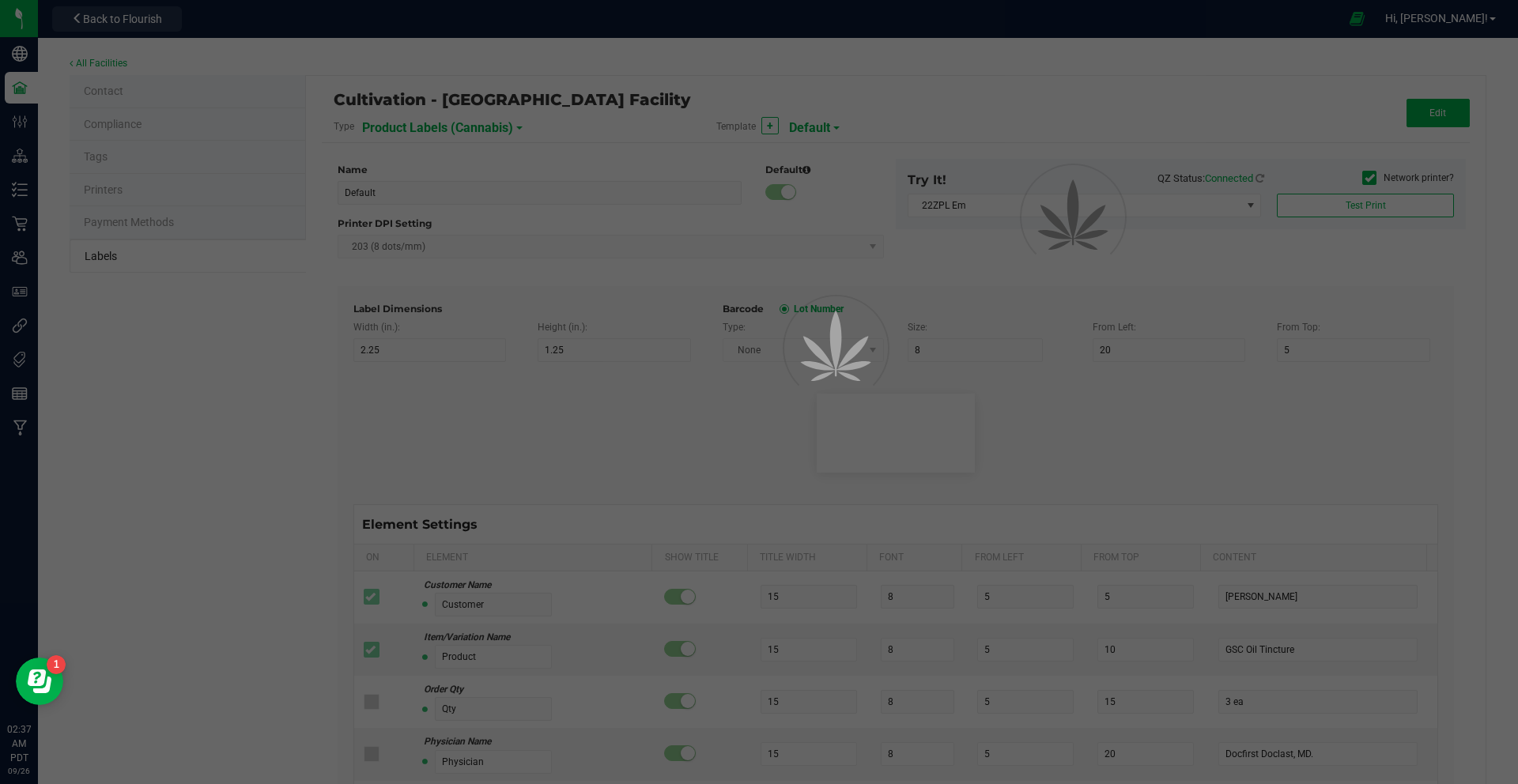
type input "Lot Number"
type input "7"
type input "35"
type input "20"
type input "LOT918234"
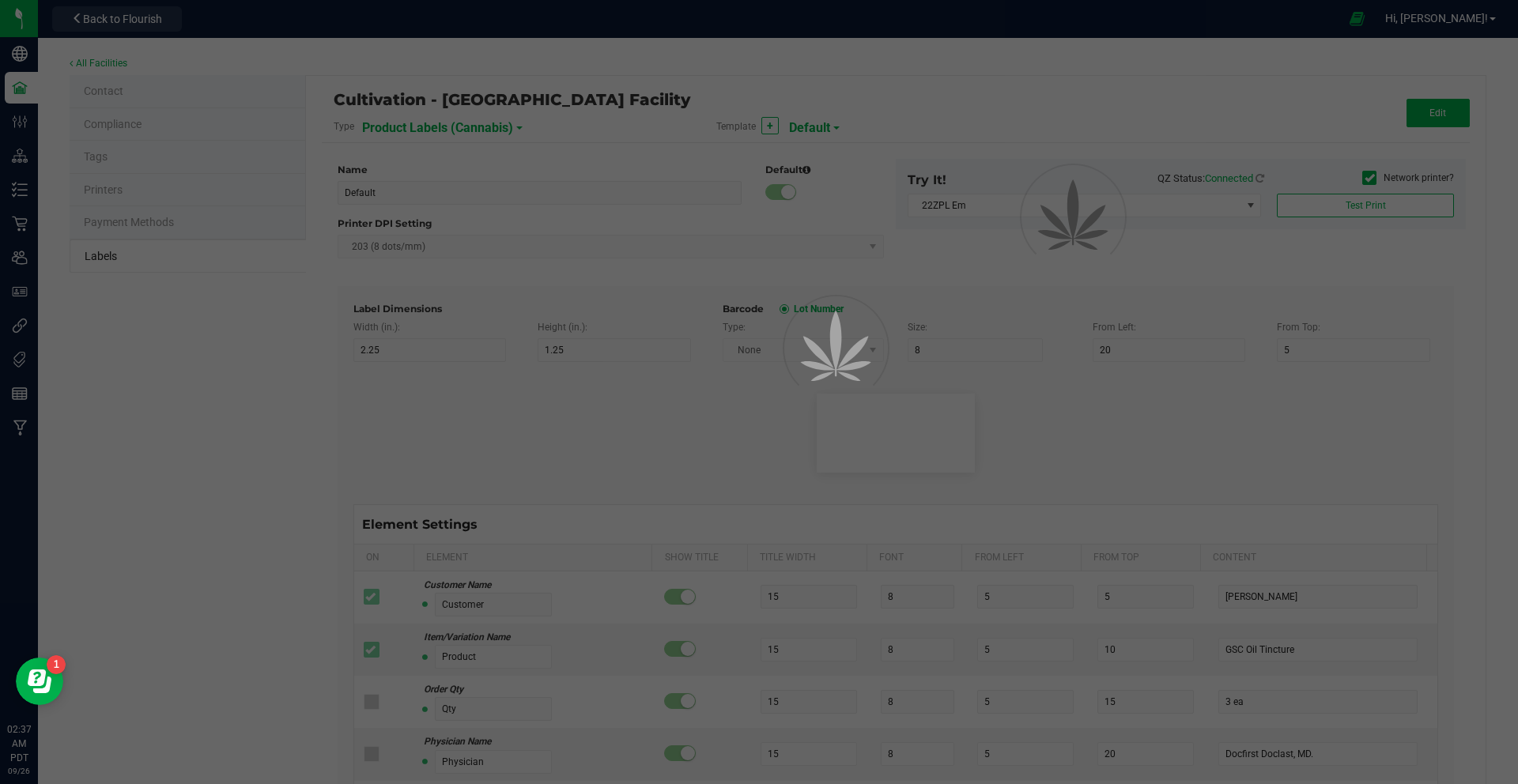
type input "7"
type input "35"
type input "30"
type input "Gelato Pen"
type input "Feel"
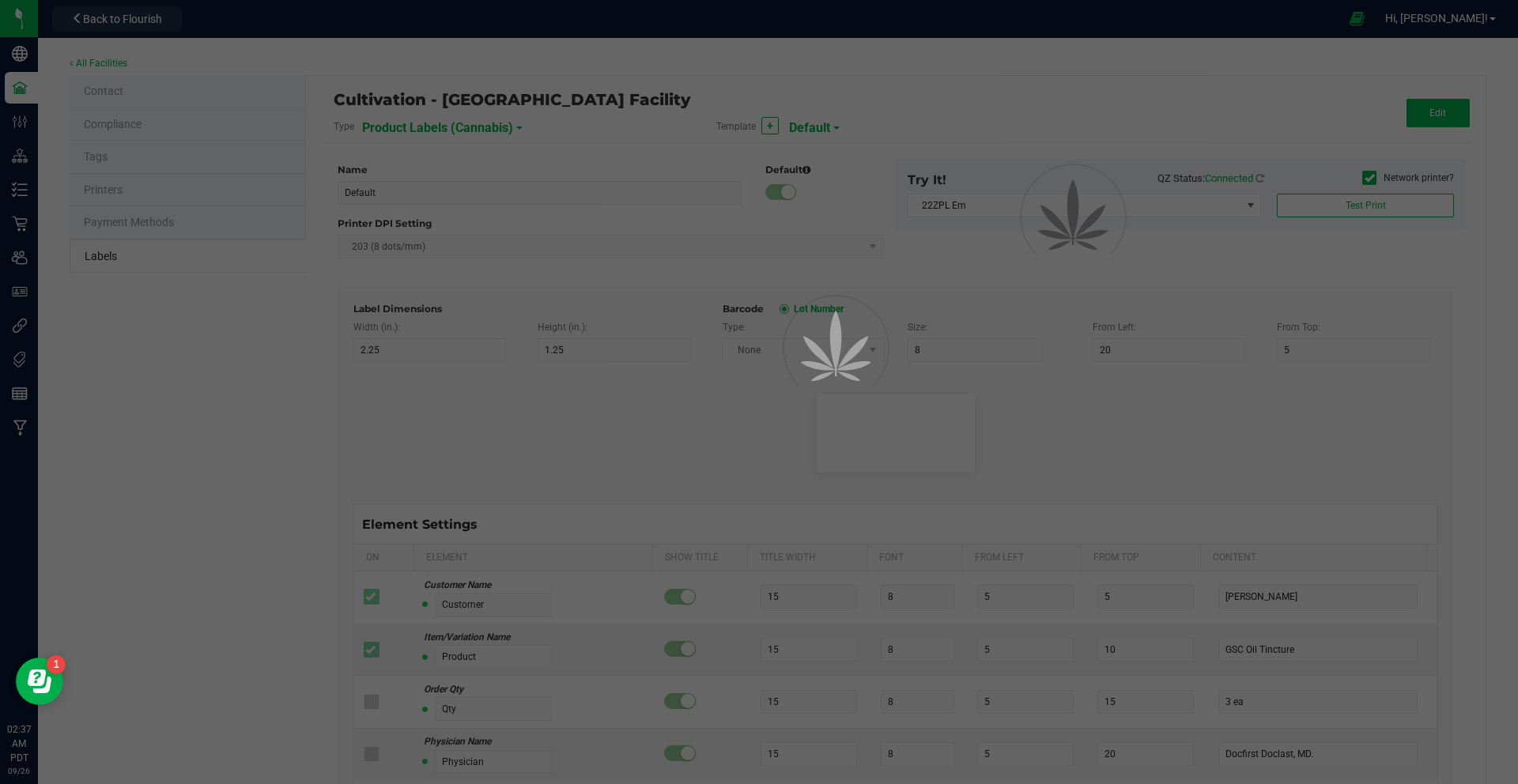
type input "7"
type input "15"
type input "13"
type input "Relaxed"
type input "SKU"
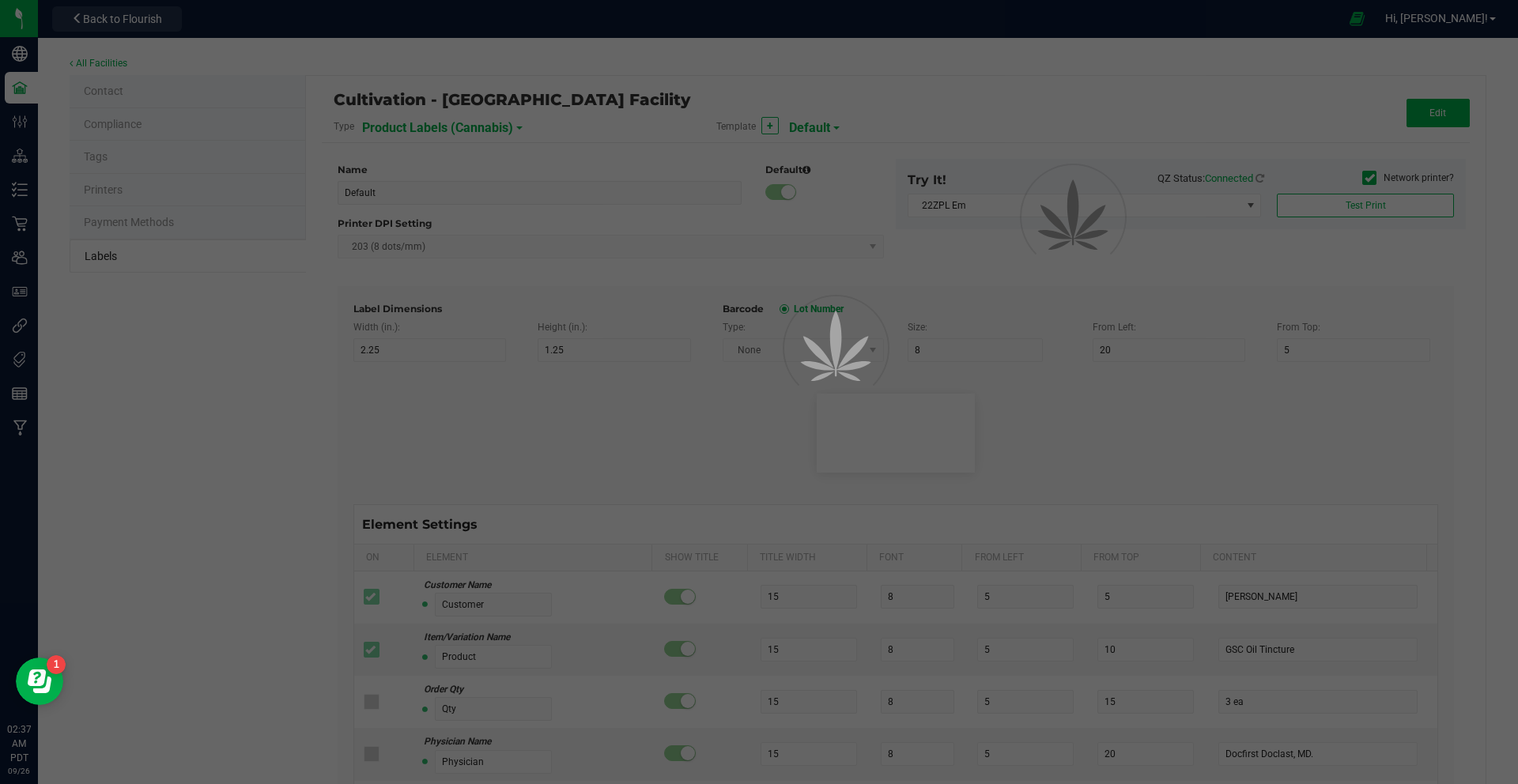
type input "7"
type input "15"
type input "18"
type input "Gelato Pen"
type input "Usable Cannabis per Unit"
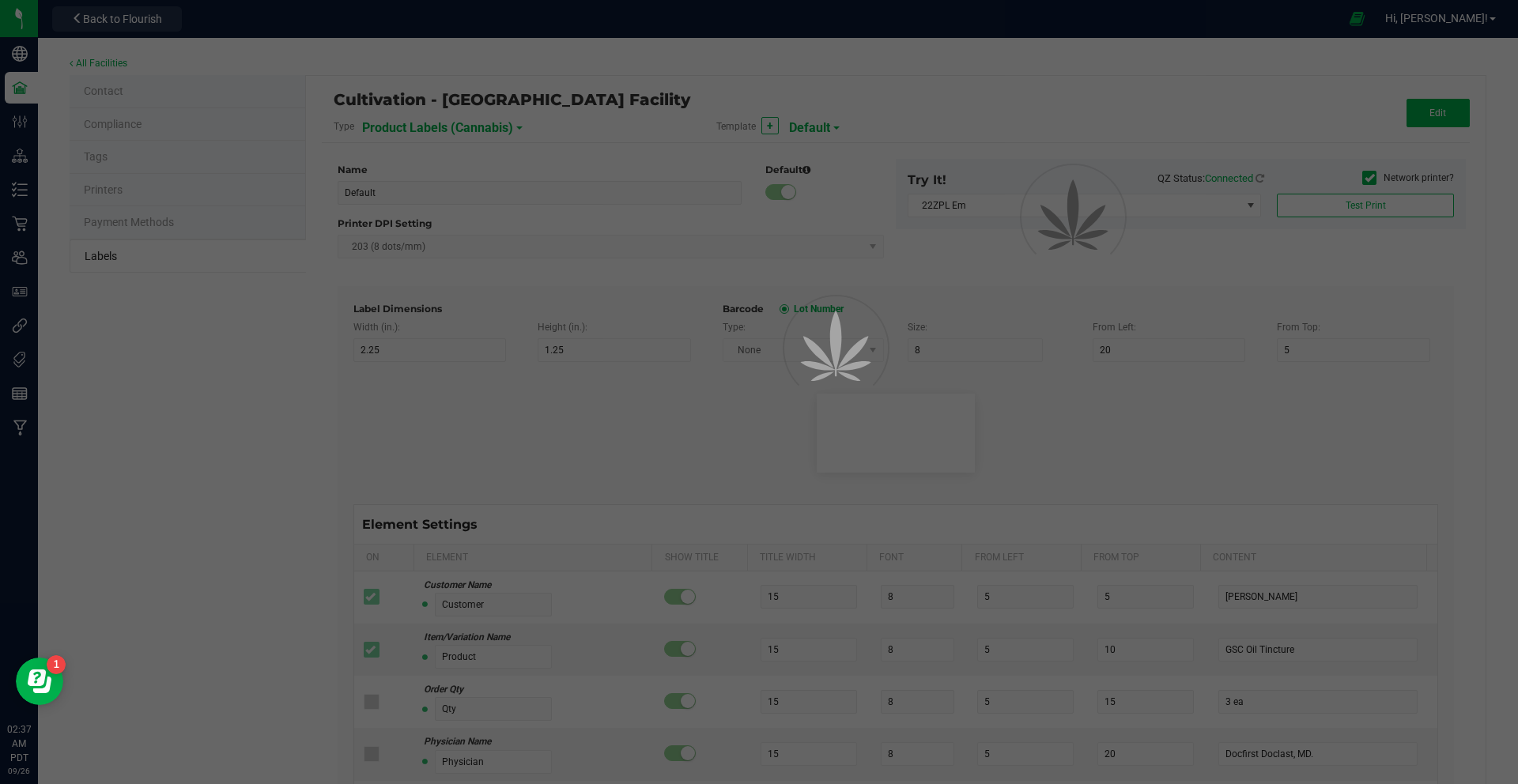
type input "7"
type input "15"
type input "18"
type input "25.73 g"
type input "Size"
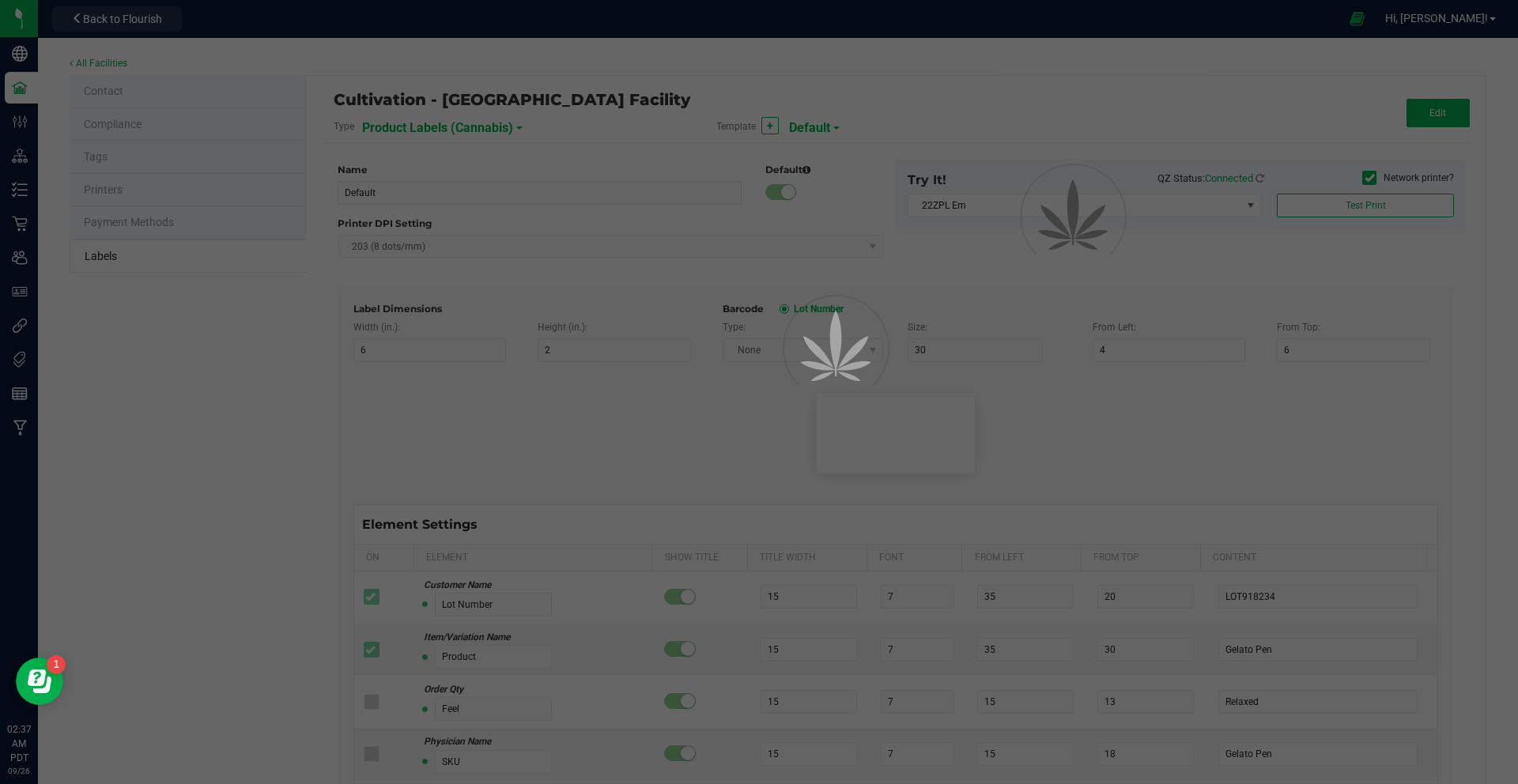
type input "7"
type input "15"
type input "18"
type input "3.5 g"
type input "Strain"
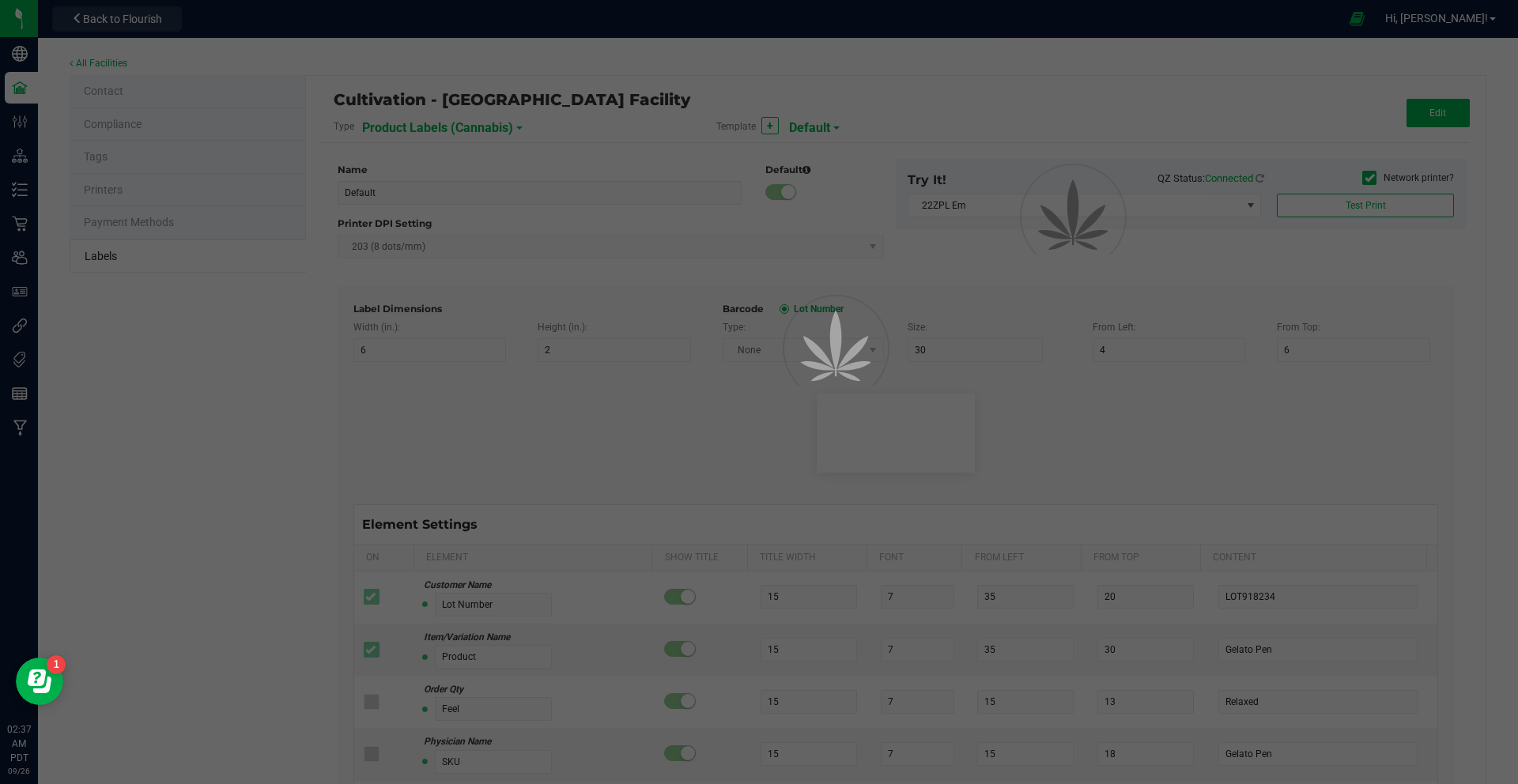
type input "7"
type input "15"
type input "18"
type input "Electric Lemonade"
type input "TAC %"
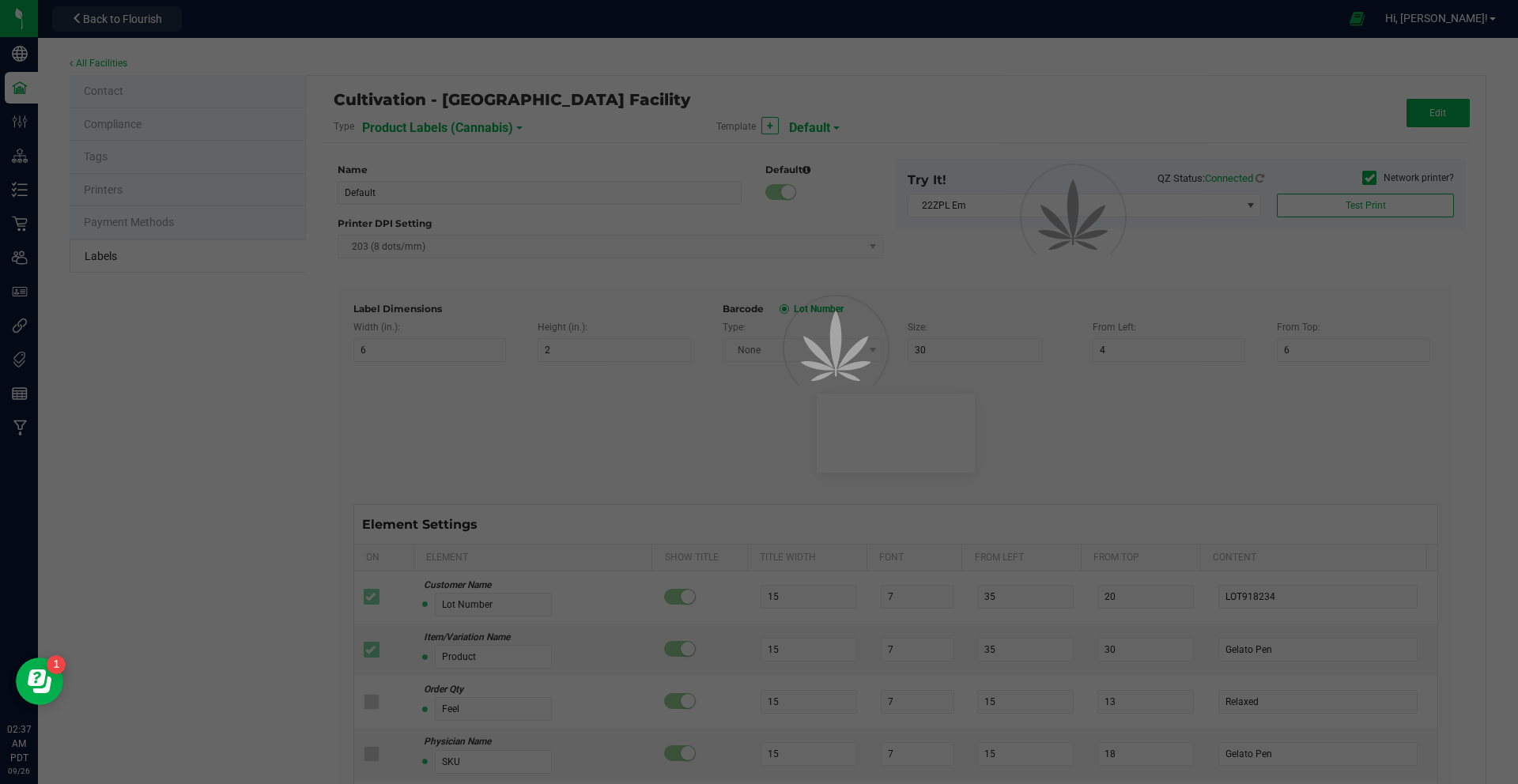
type input "7"
type input "15"
type input "18"
type input "34.72"
type input "Total Terpenes %"
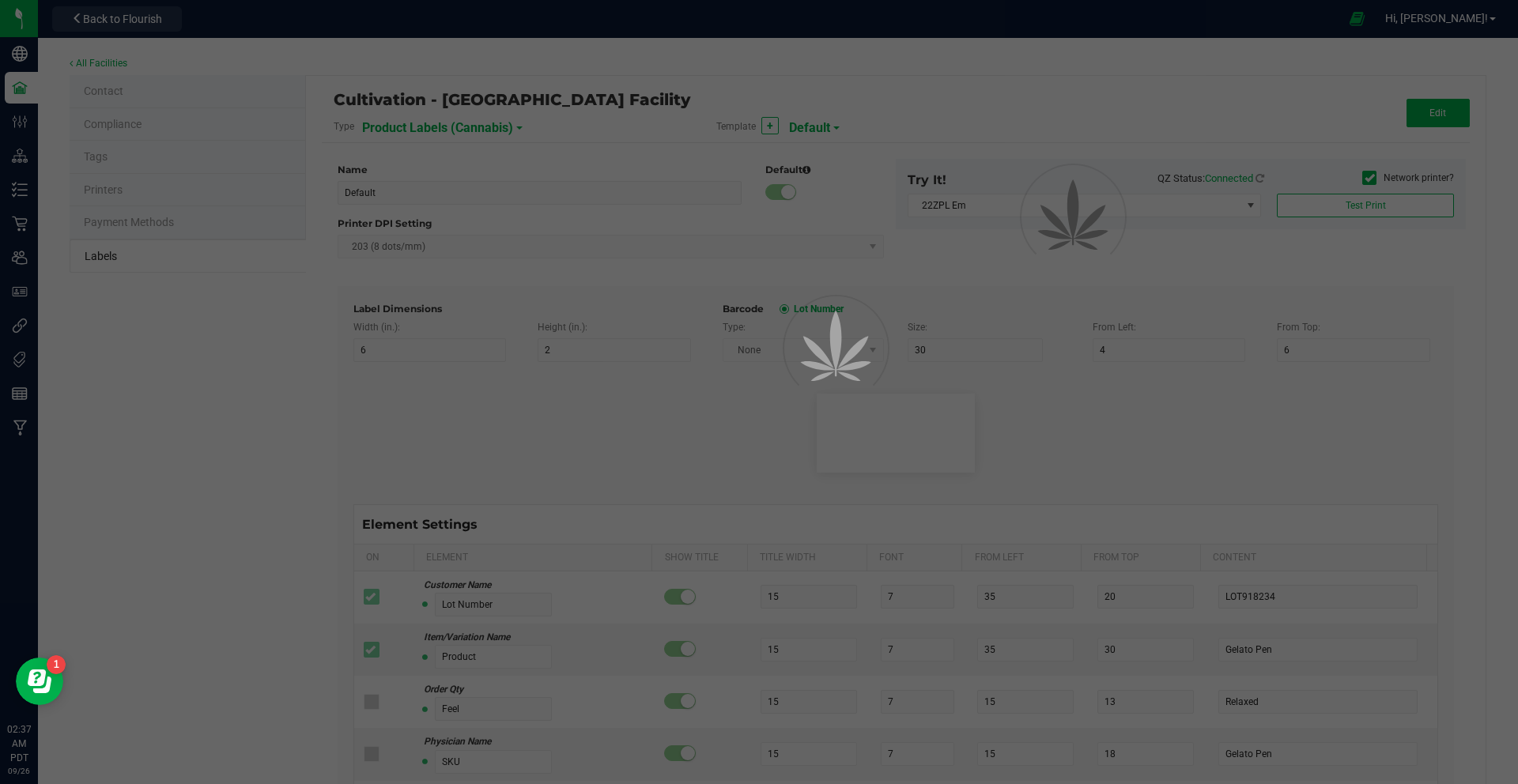
type input "7"
type input "15"
type input "18"
type input "34.72"
type input "THC %"
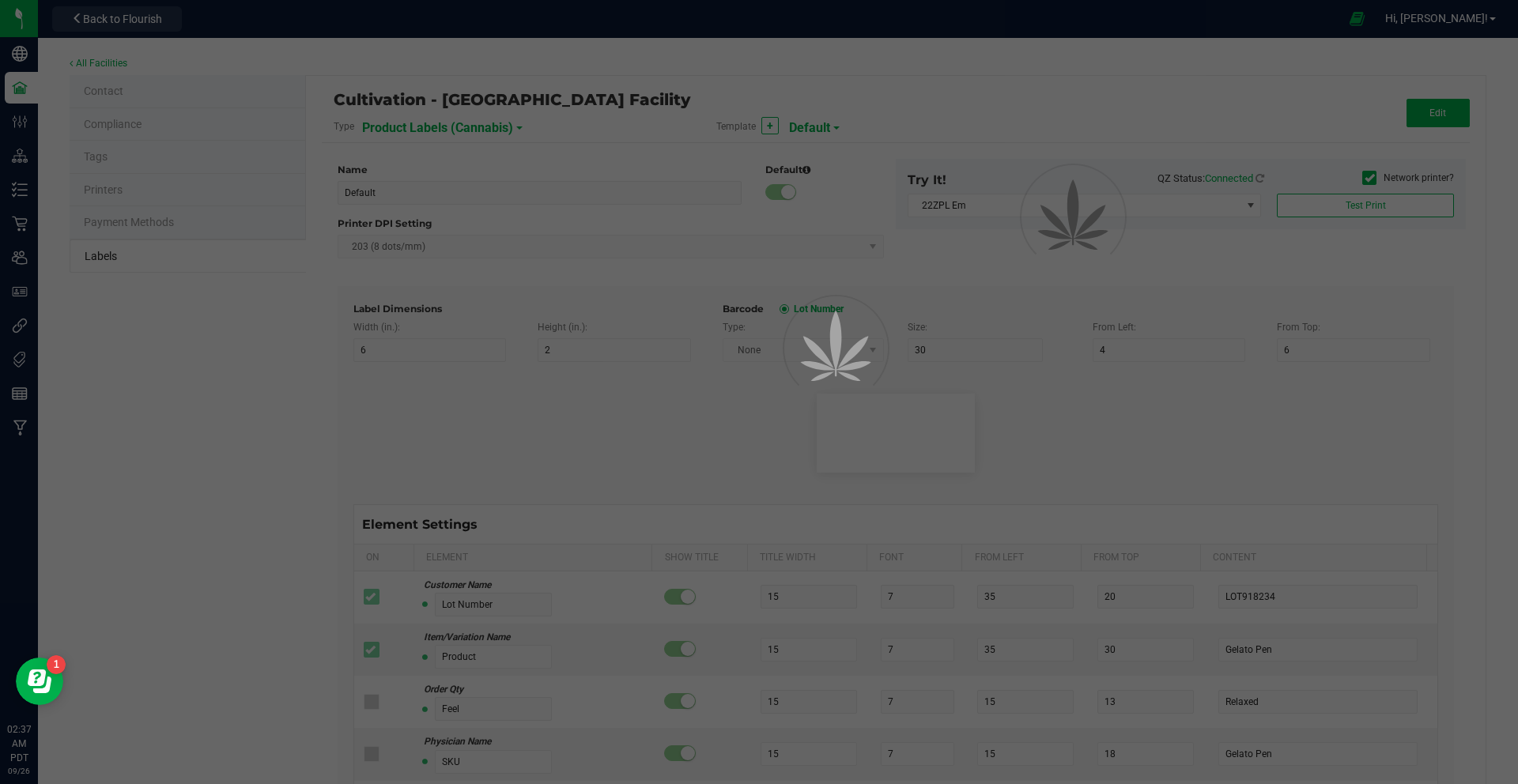
type input "7"
type input "15"
type input "18"
type input "21.5"
type input "THCA %"
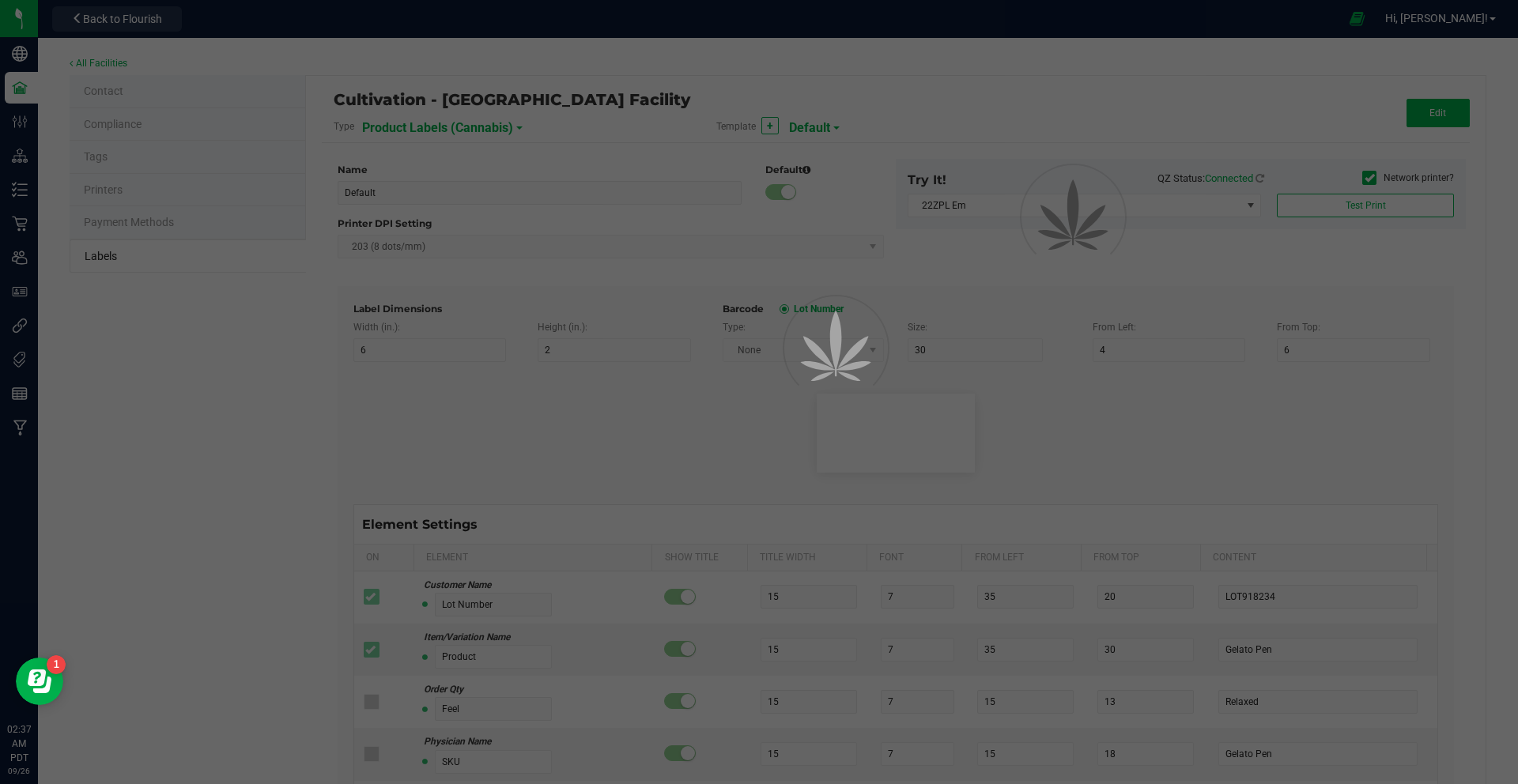
type input "7"
type input "15"
type input "18"
type input "4.19"
type input "CBD %"
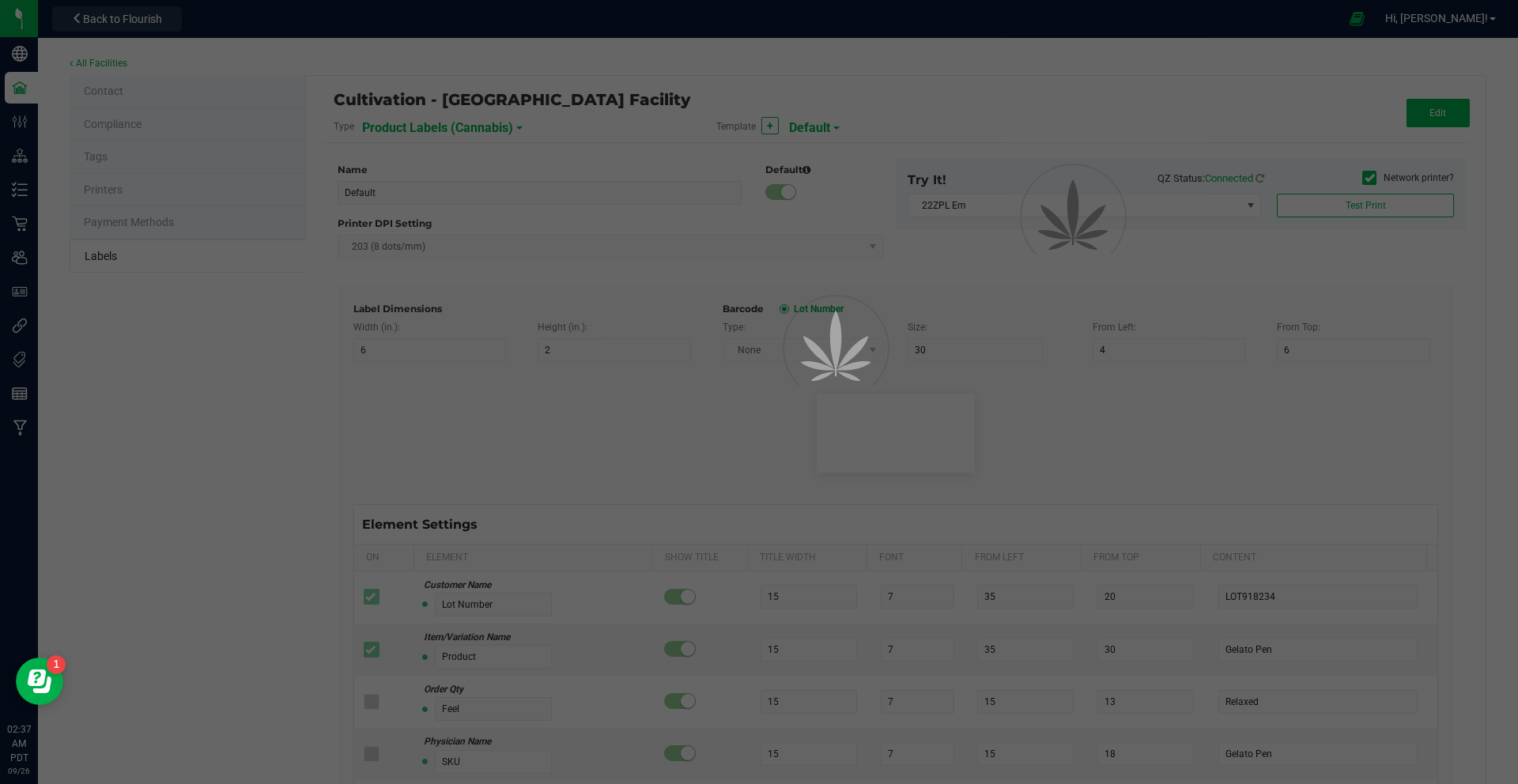
type input "7"
type input "15"
type input "18"
type input "3.6"
type input "CBDA %"
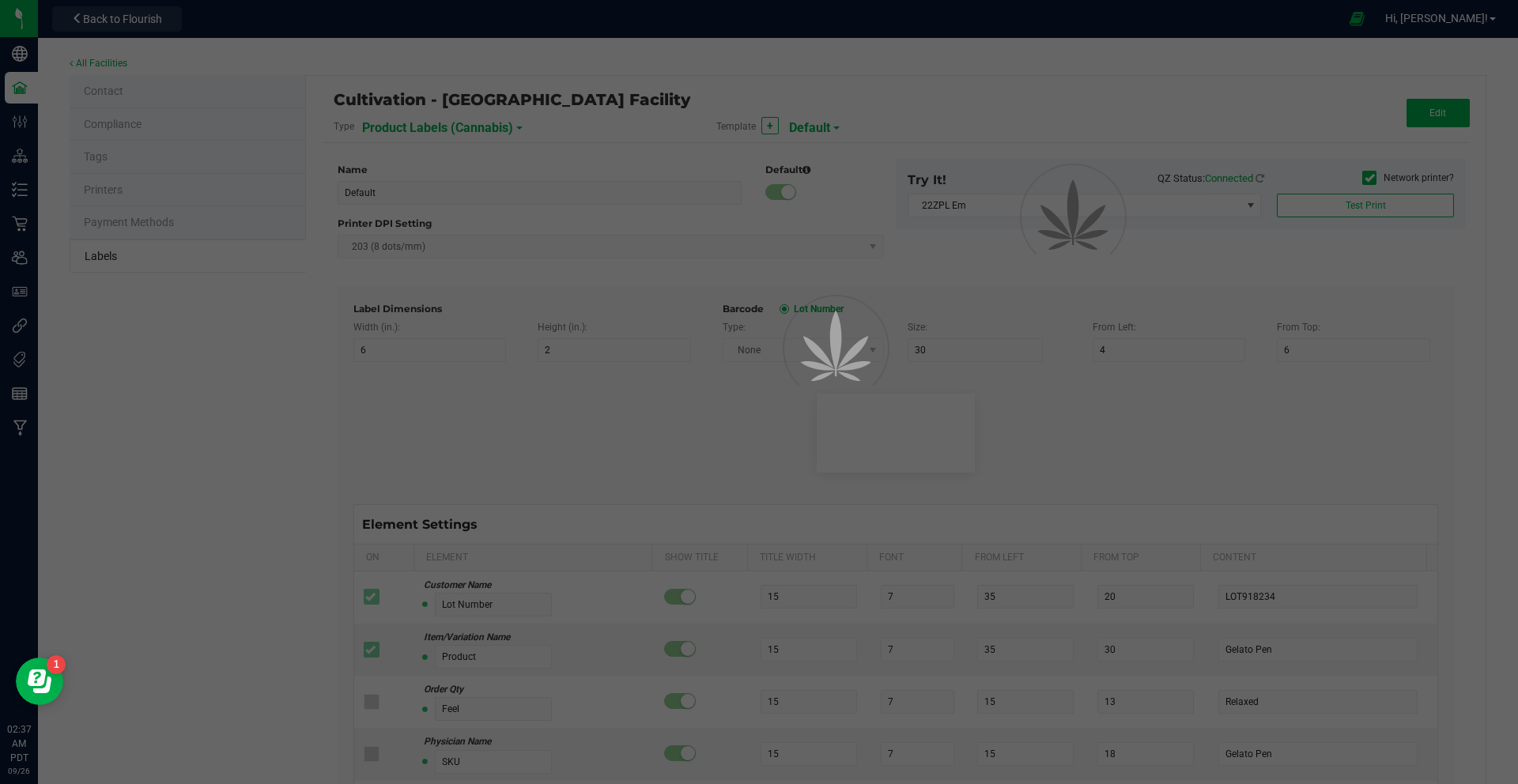
type input "7"
type input "15"
type input "18"
type input "1.91"
type input "CBG %"
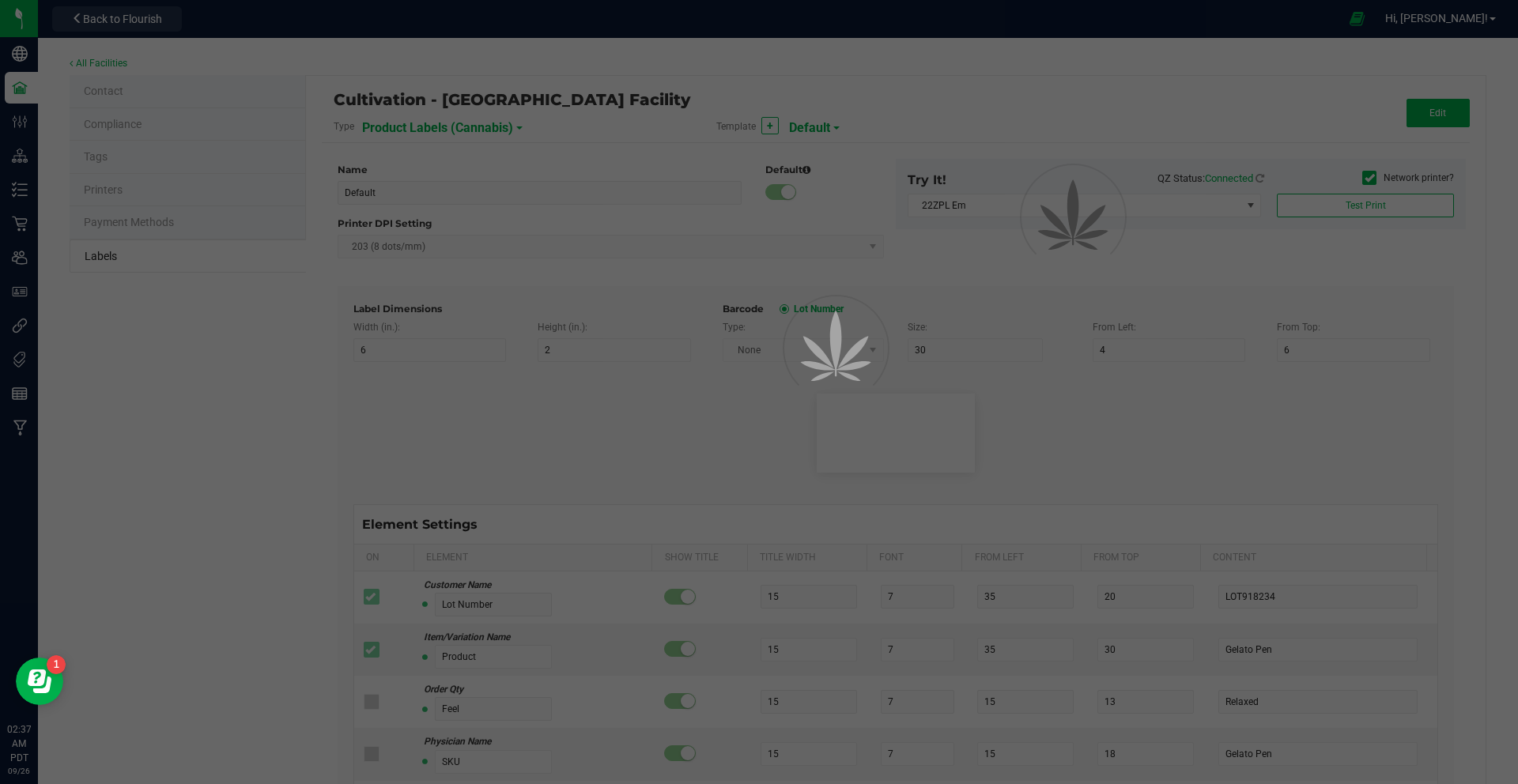
type input "7"
type input "15"
type input "18"
type input "1.24"
type input "CBN %"
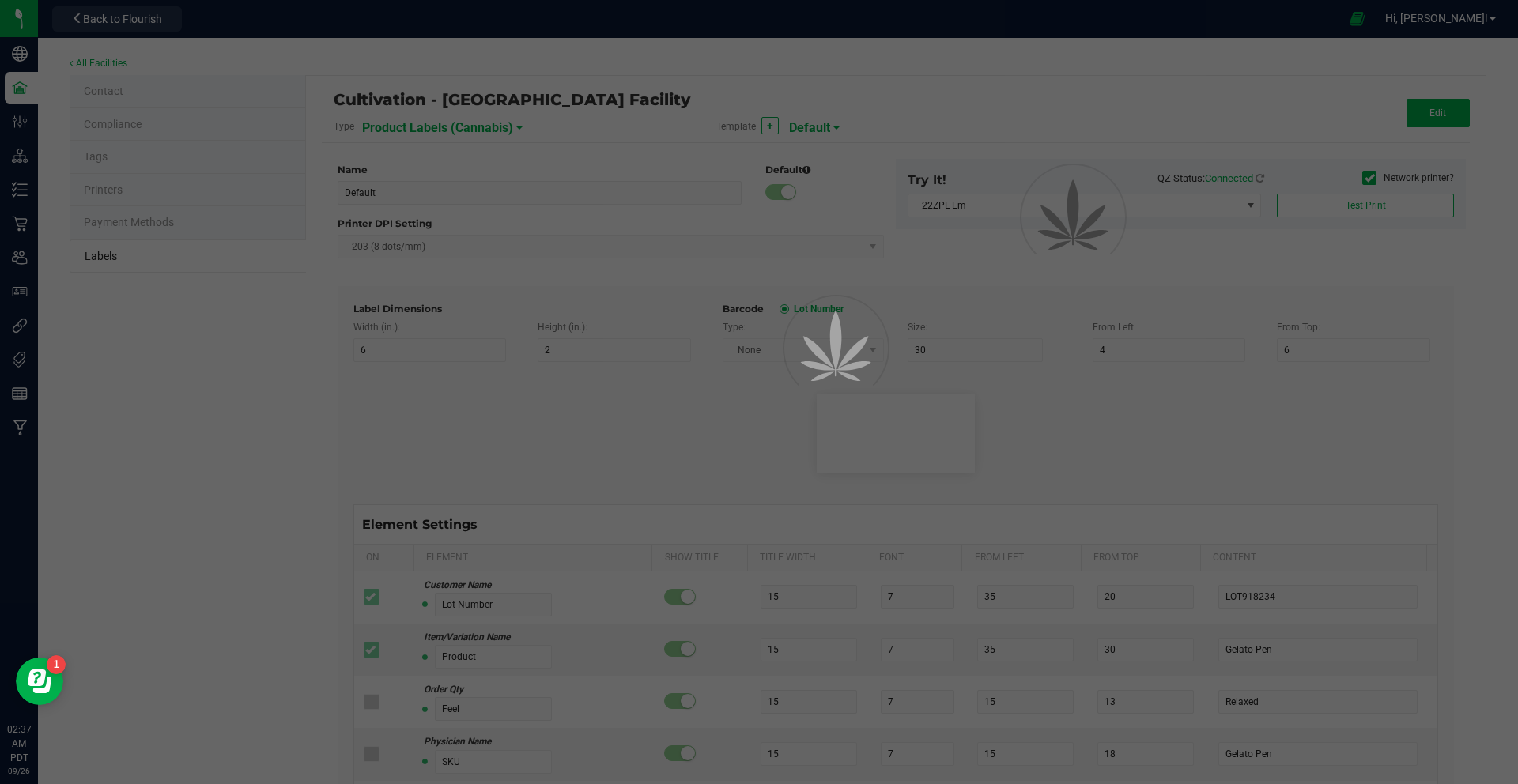
type input "7"
type input "15"
type input "18"
type input "2.91"
type input "Has Pesticides"
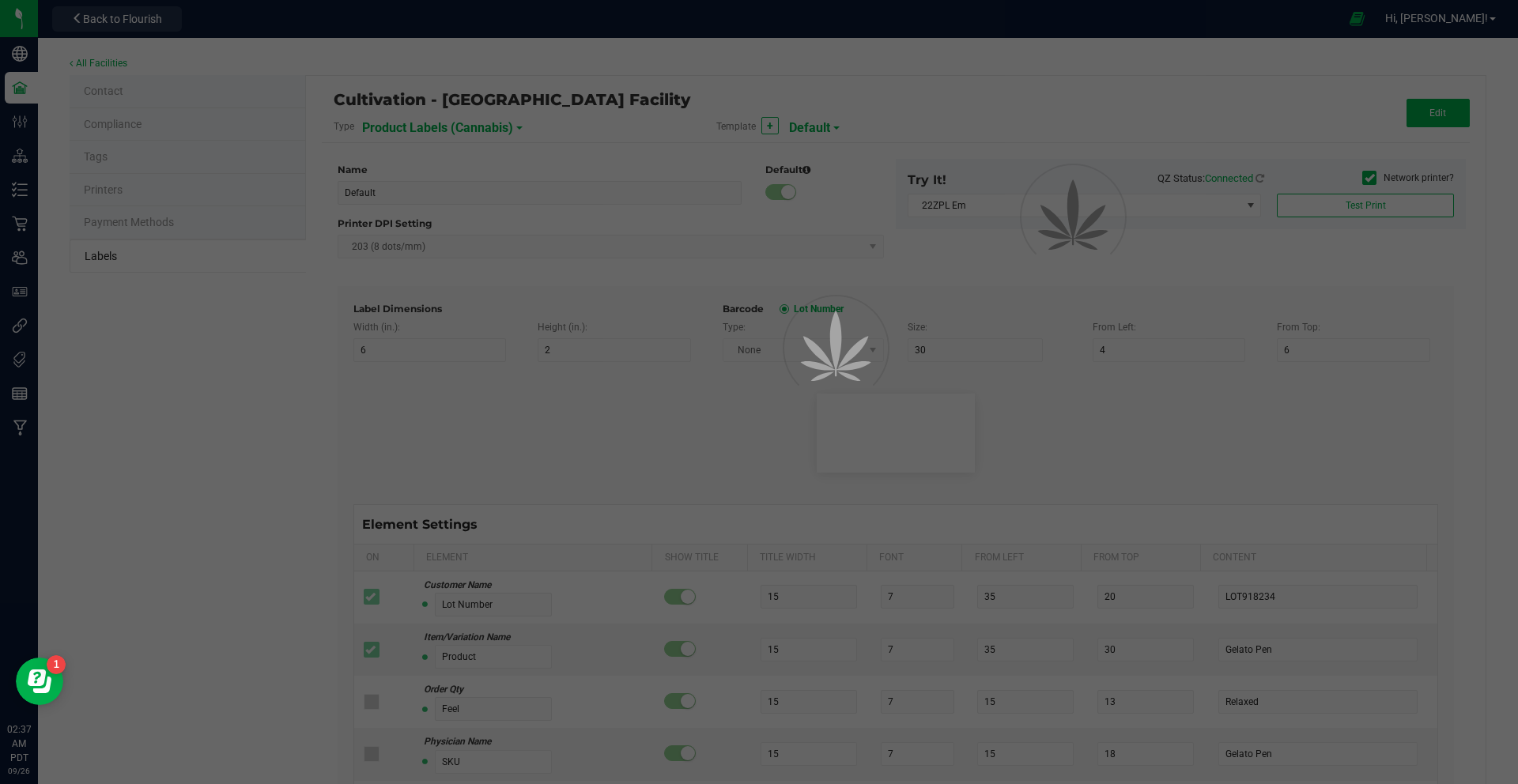
type input "7"
type input "15"
type input "18"
type input "No"
type input "Has Solvents"
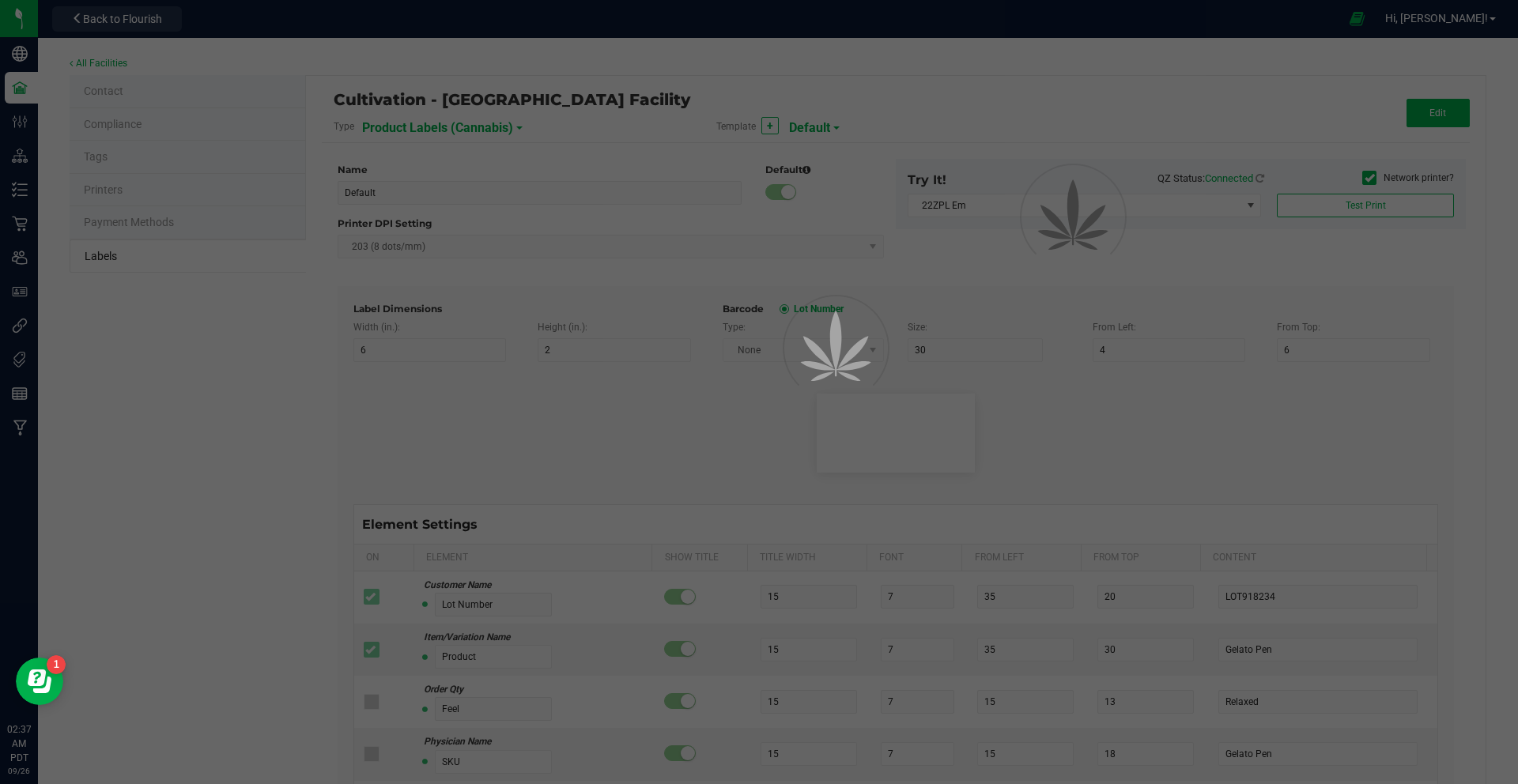
type input "7"
type input "15"
type input "18"
type input "No"
type input "Is Final"
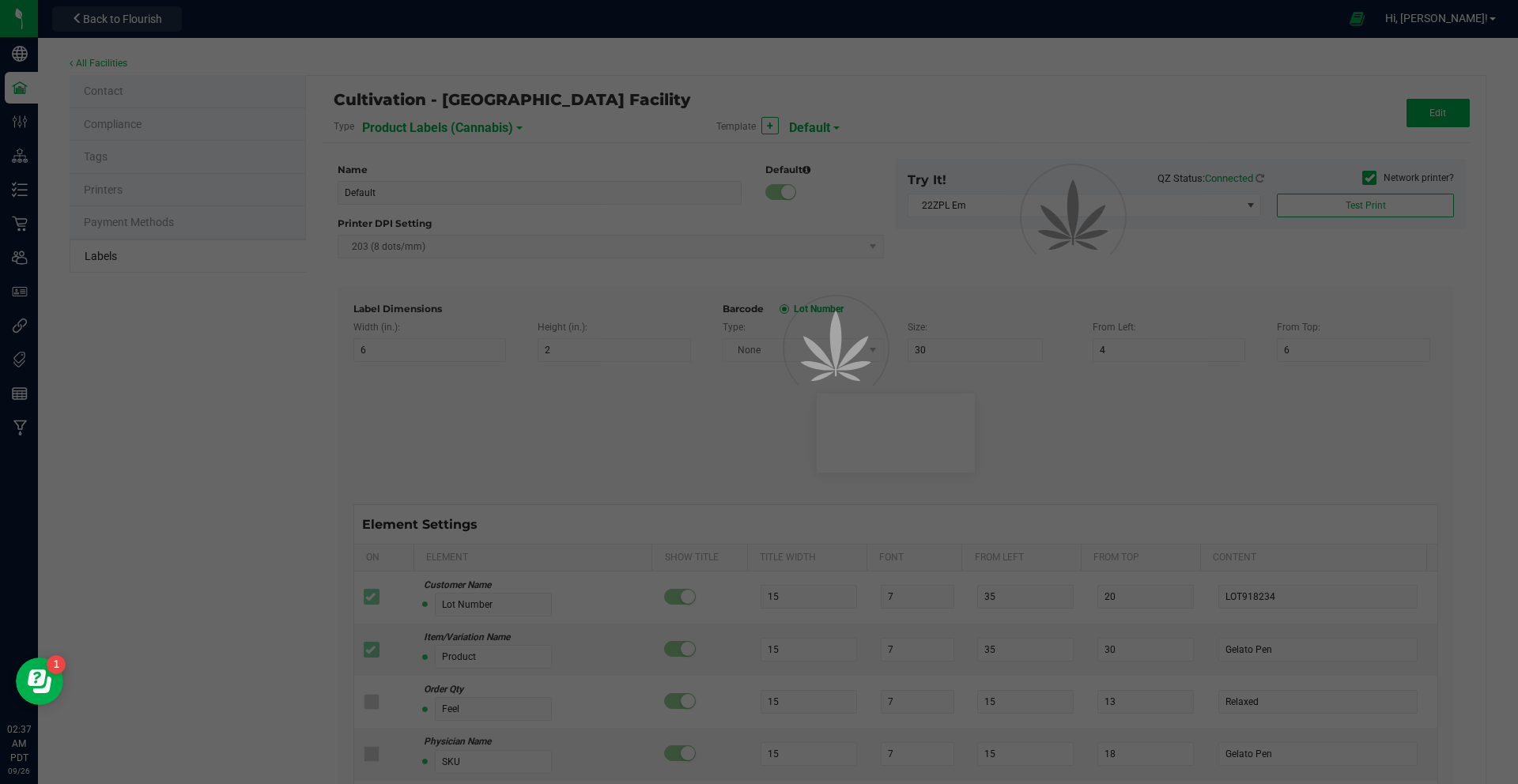
type input "7"
type input "15"
type input "18"
type input "Yes"
type input "Testing Status"
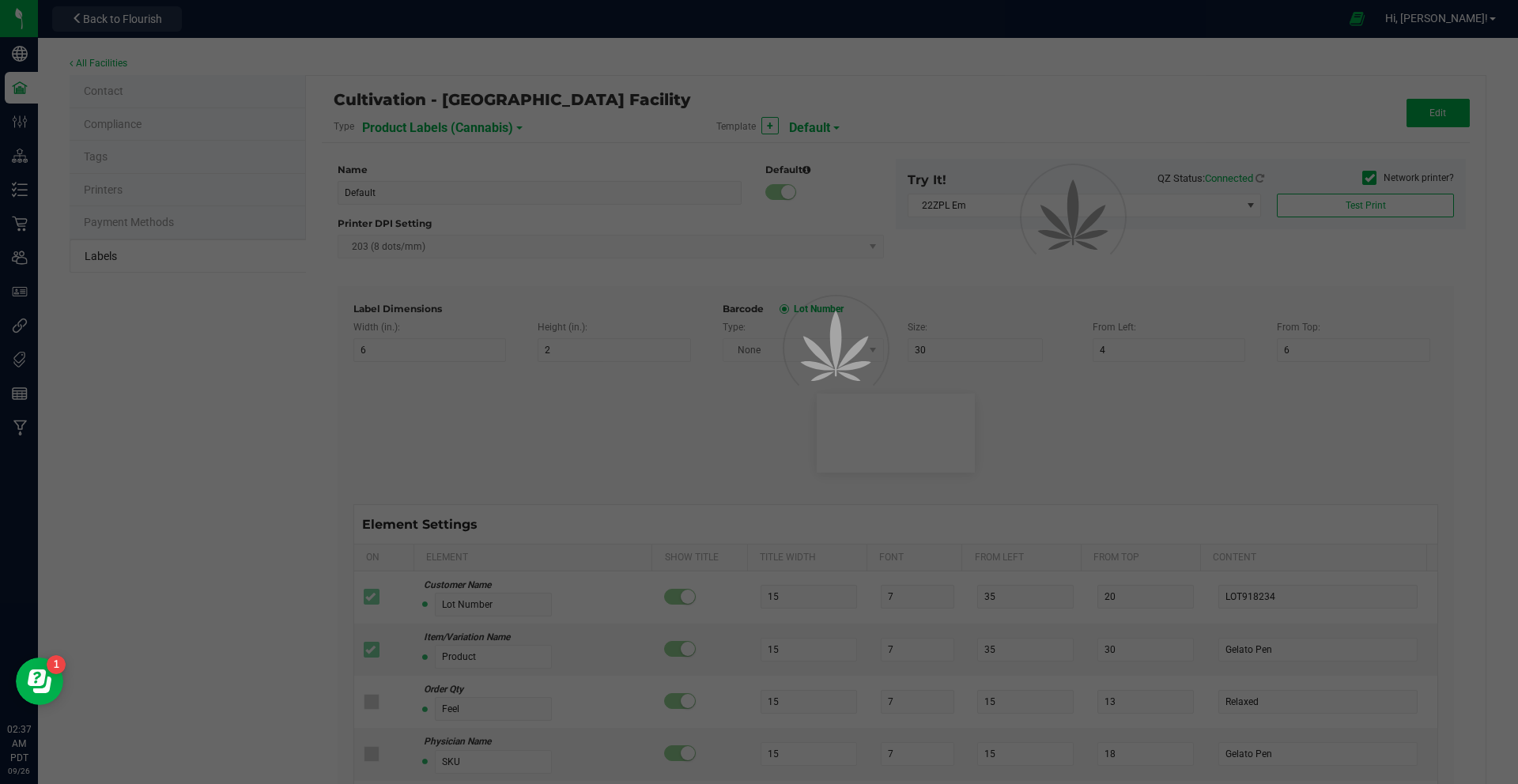
type input "7"
type input "15"
type input "18"
type input "Pass"
type input "Ref Field 1"
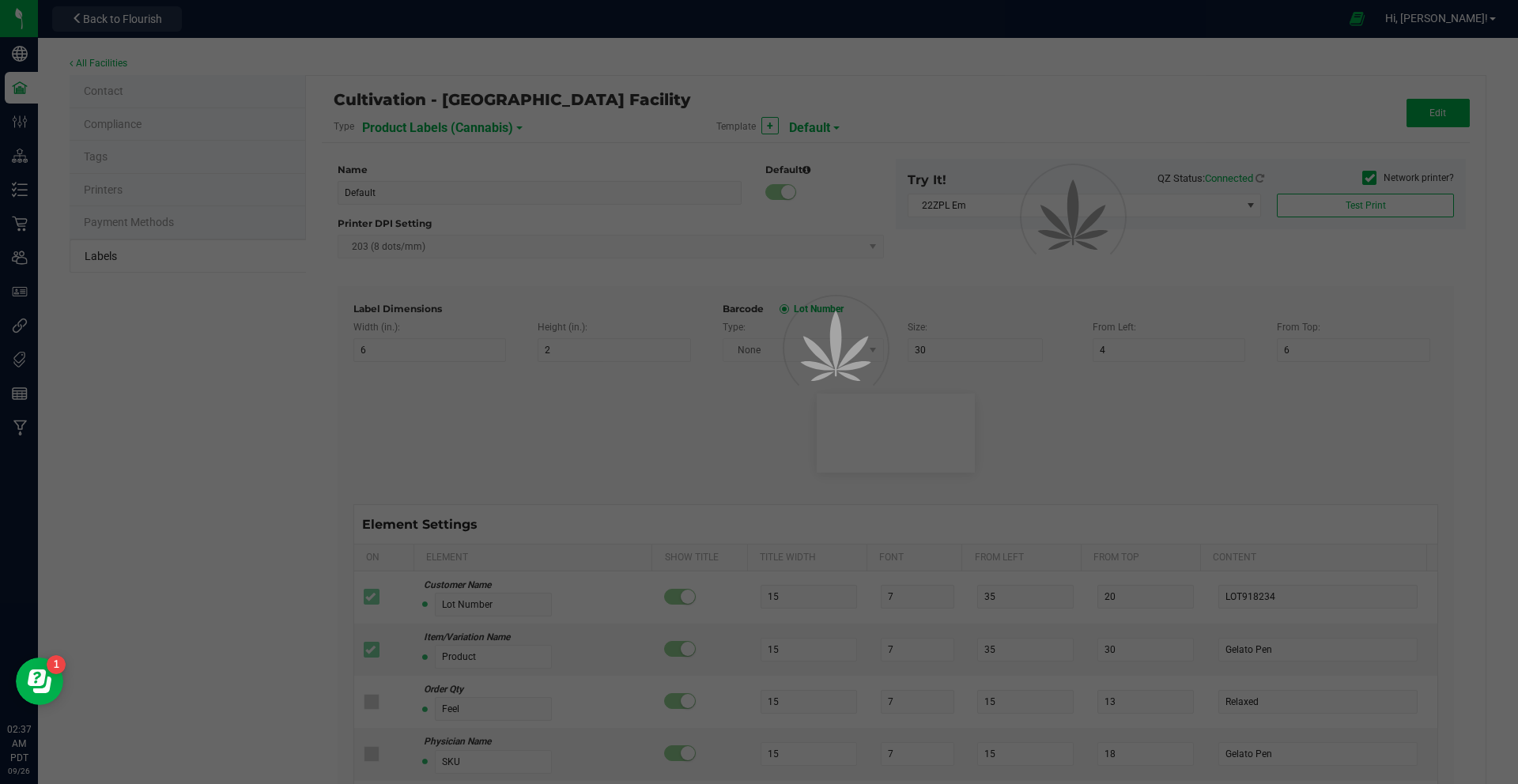
type input "7"
type input "15"
type input "18"
type input "Exp. [DATE]"
type input "Ref Field 2"
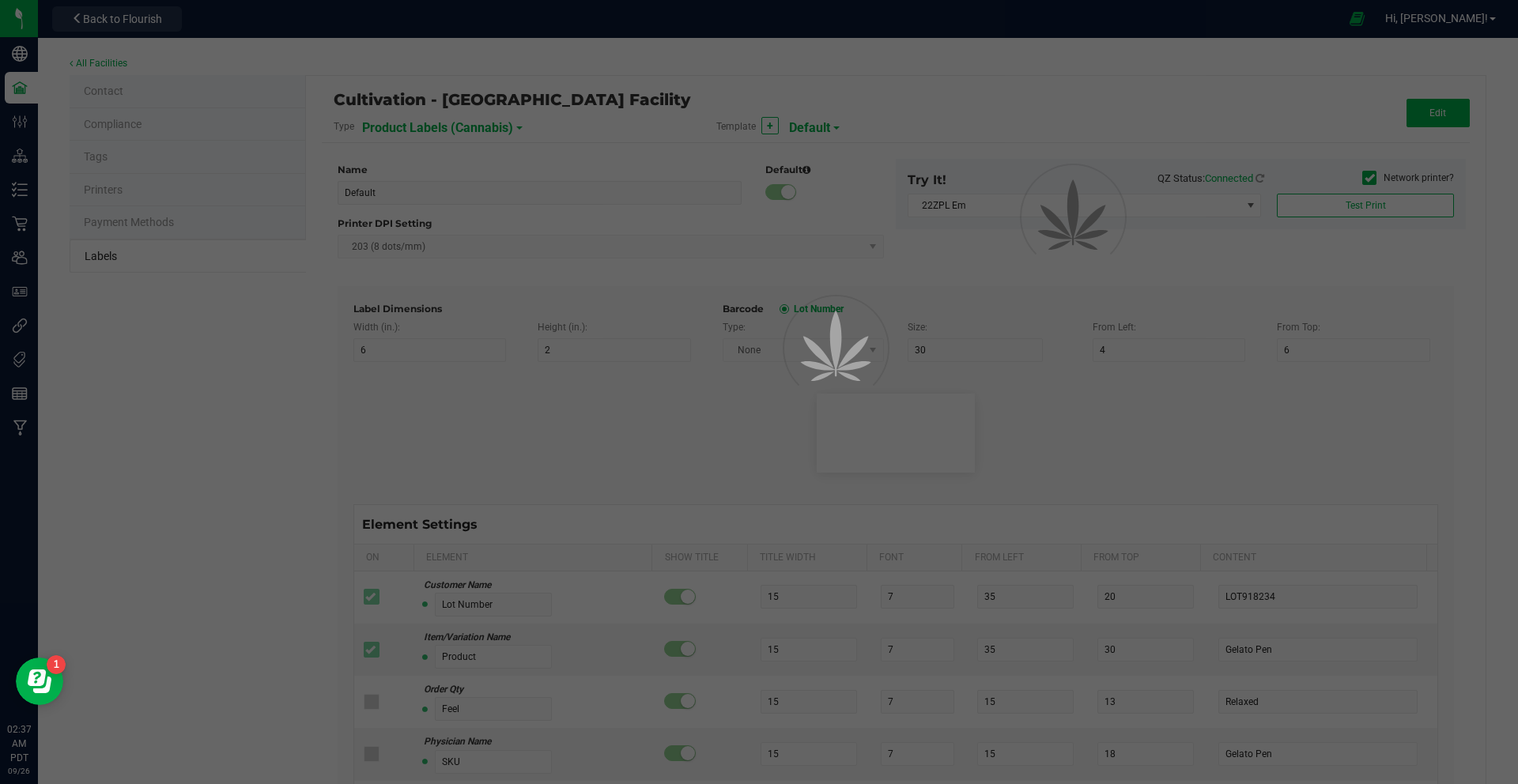
type input "7"
type input "15"
type input "18"
type input "ACME Brand"
type input "Ref Field 3"
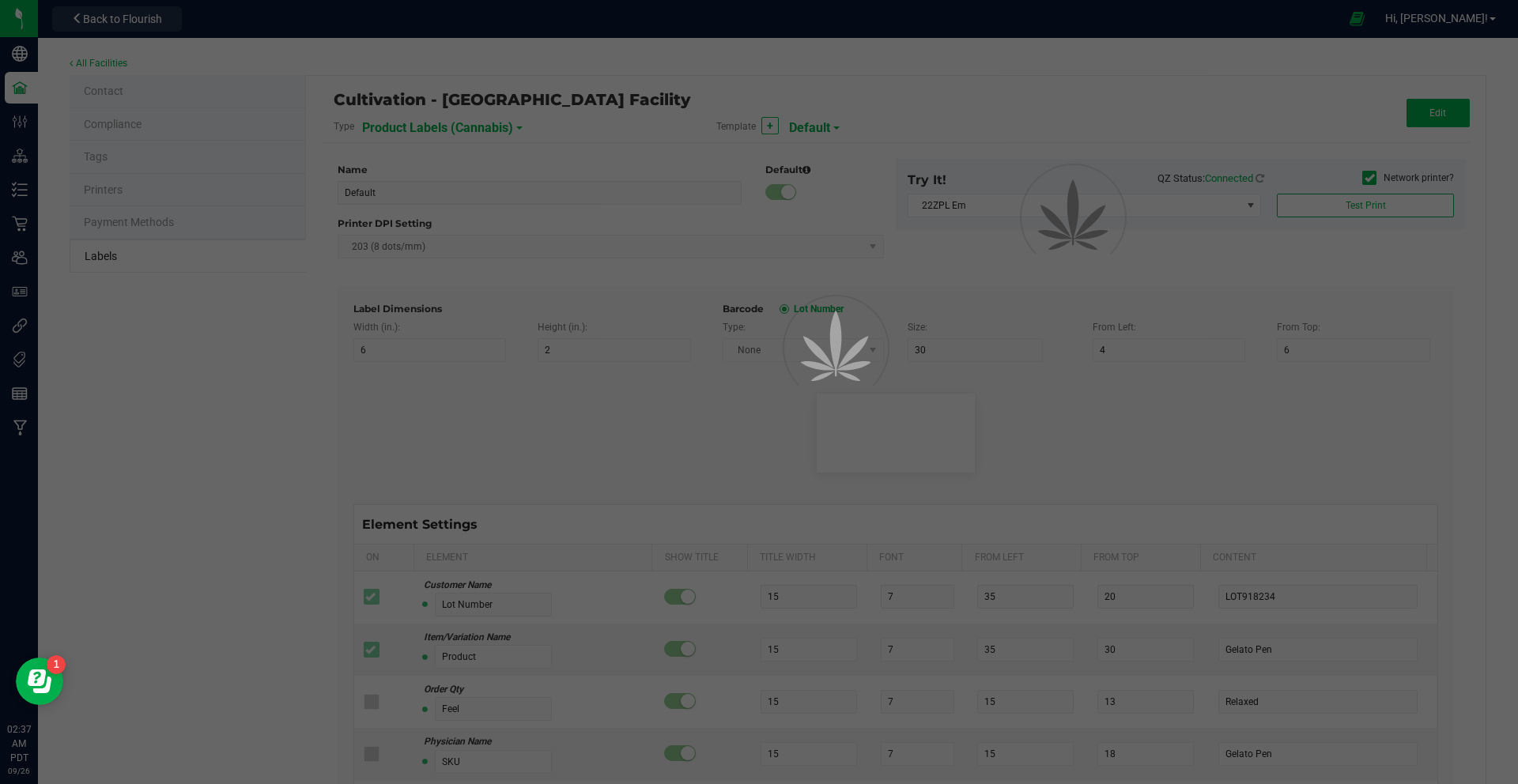
type input "7"
type input "15"
type input "18"
type input "Inspected By: W3"
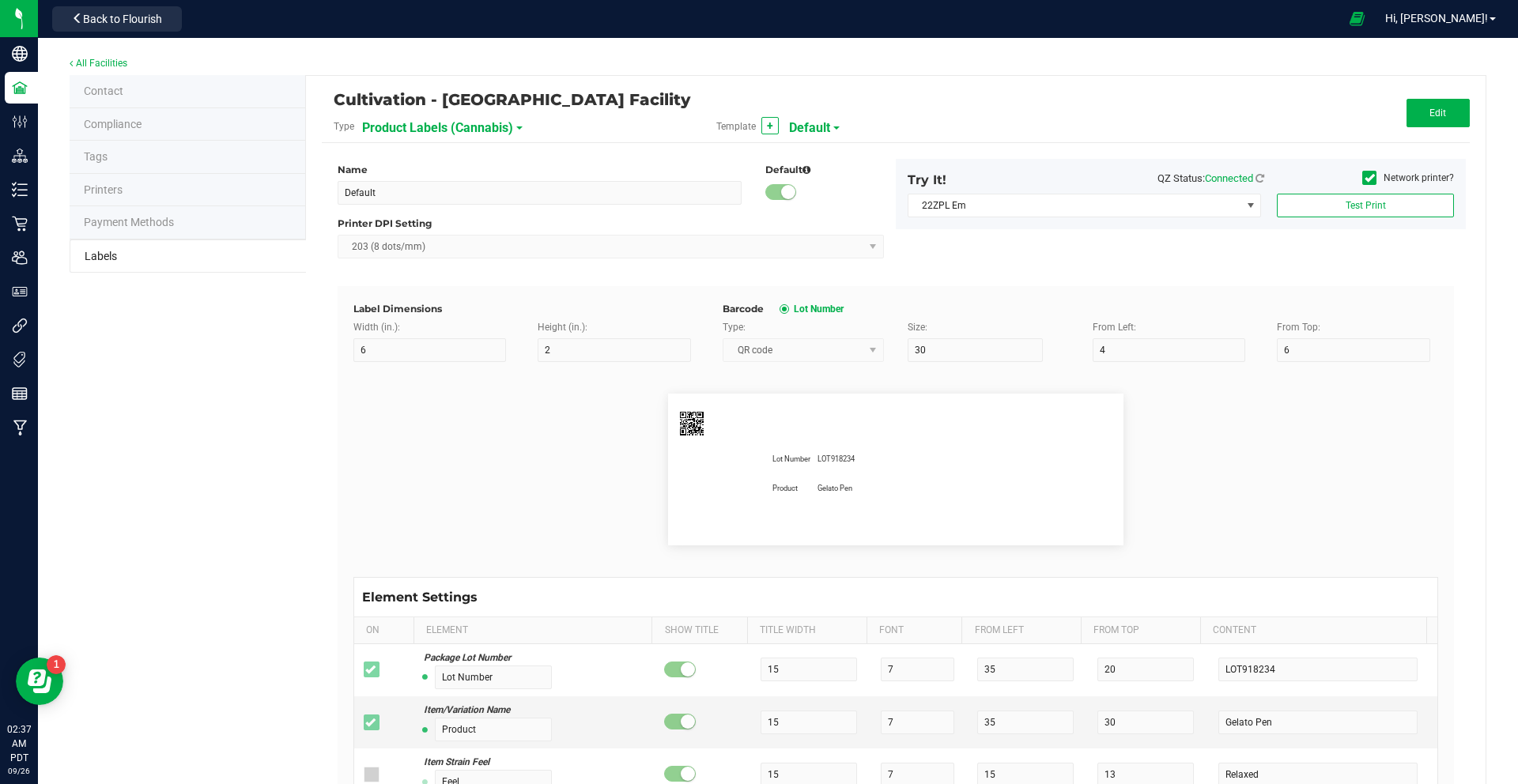
click at [569, 489] on flourish-label-viewer "Lot Number LOT918234 Product Gelato Pen" at bounding box center [895, 469] width 1084 height 152
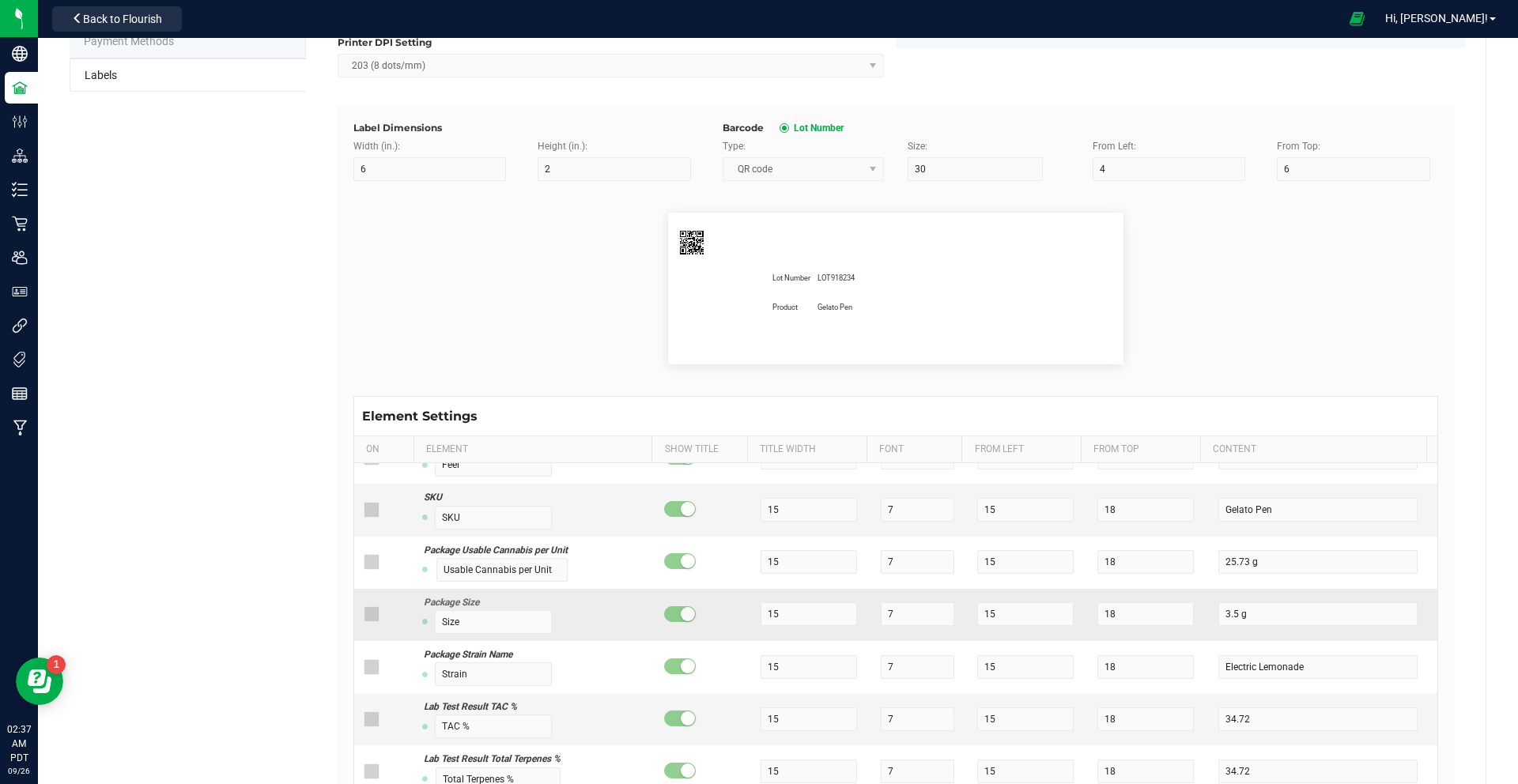
scroll to position [135, 0]
click at [372, 550] on icon at bounding box center [370, 614] width 10 height 0
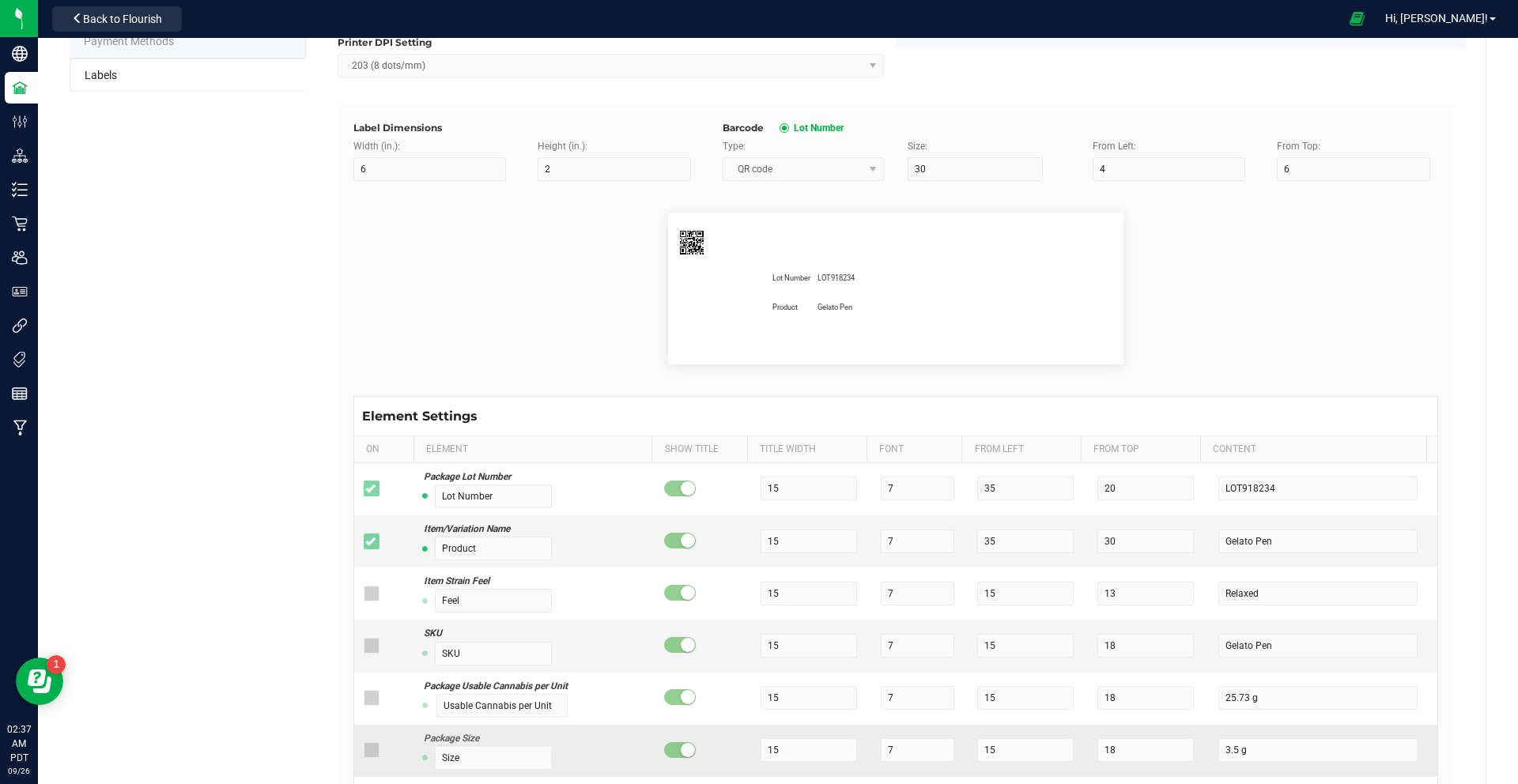
scroll to position [0, 0]
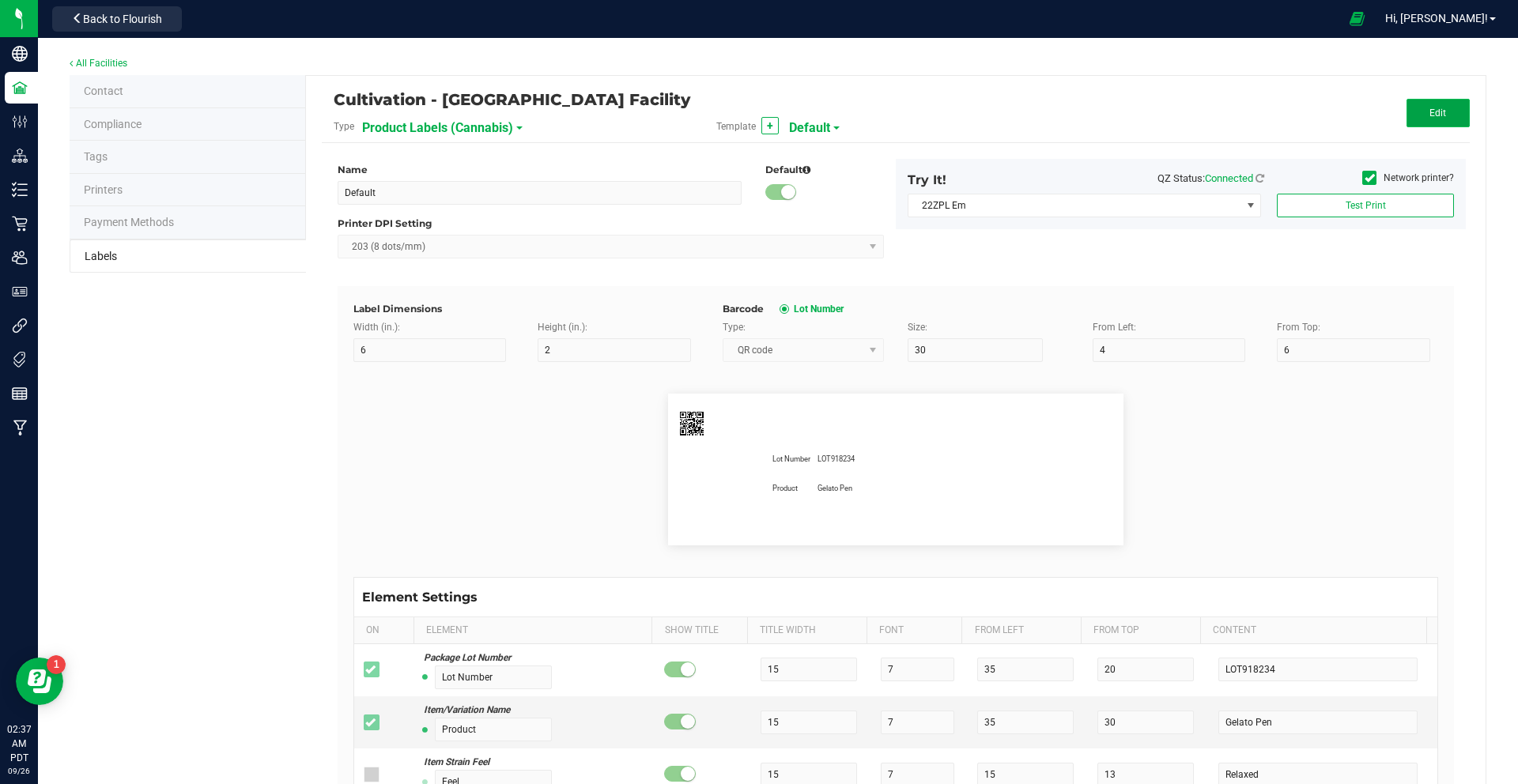
click at [1429, 116] on span "Edit" at bounding box center [1437, 113] width 17 height 11
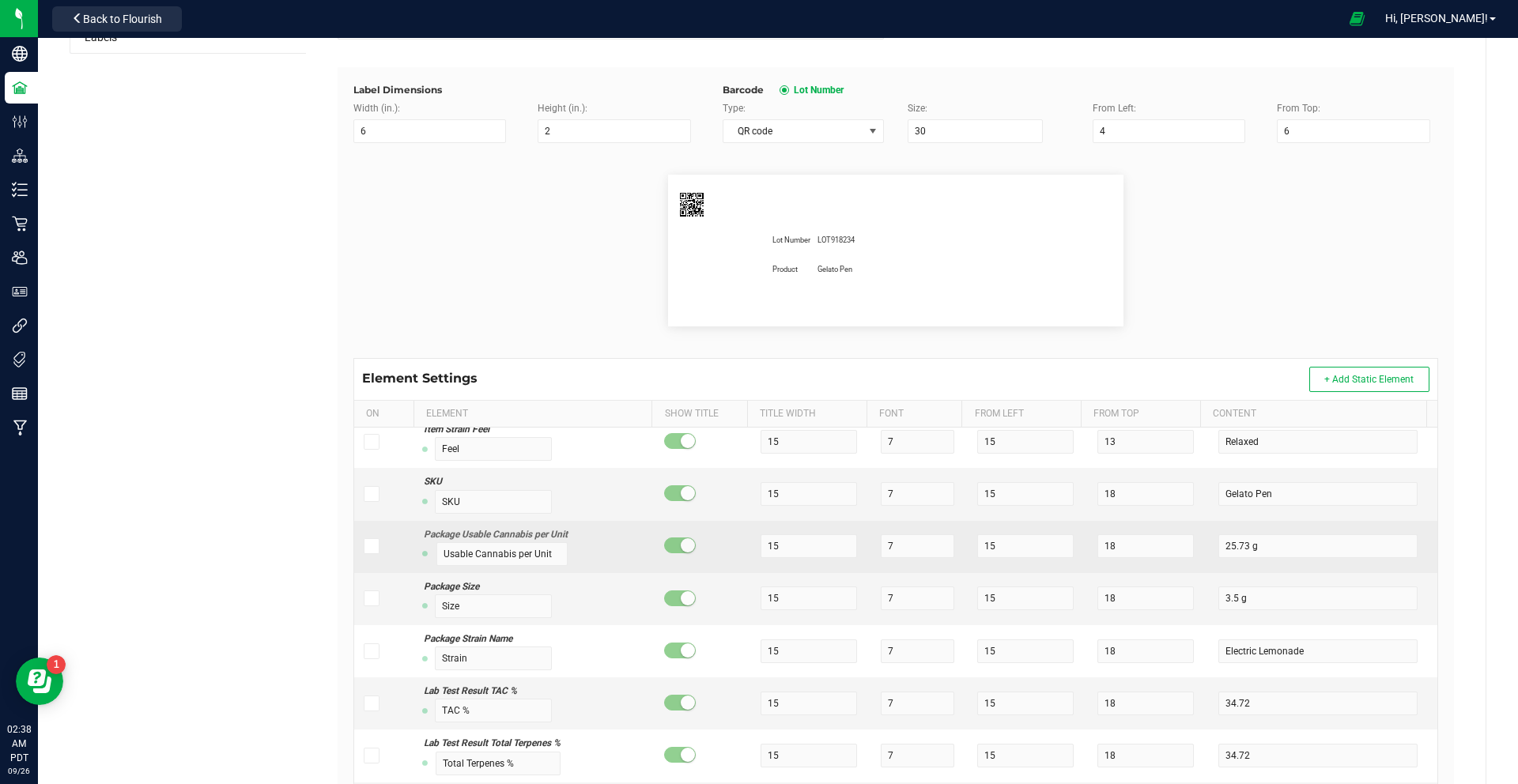
scroll to position [117, 0]
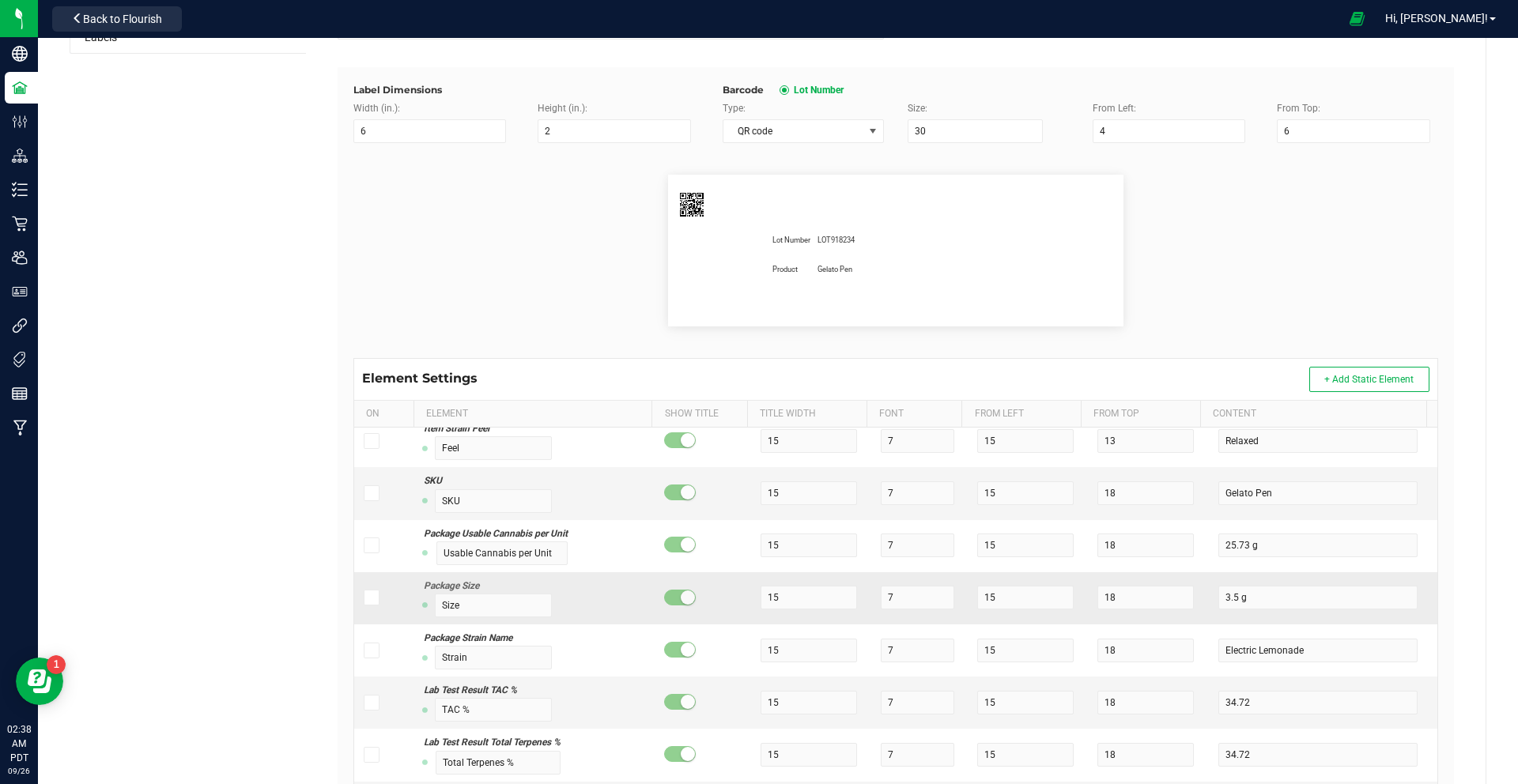
click at [371, 550] on icon at bounding box center [370, 597] width 10 height 0
click at [0, 0] on input "checkbox" at bounding box center [0, 0] width 0 height 0
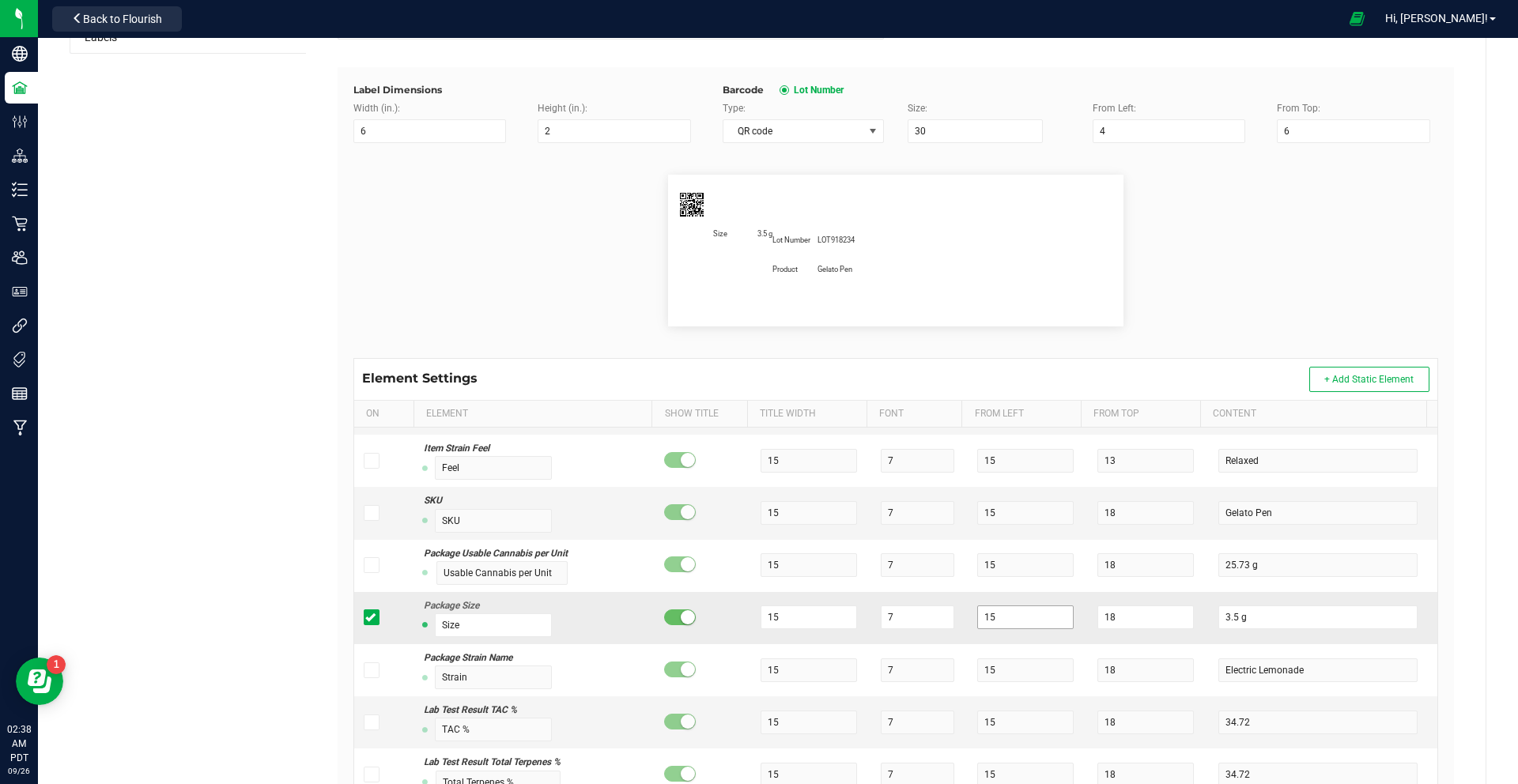
scroll to position [100, 0]
click at [1117, 550] on input "18" at bounding box center [1145, 614] width 96 height 24
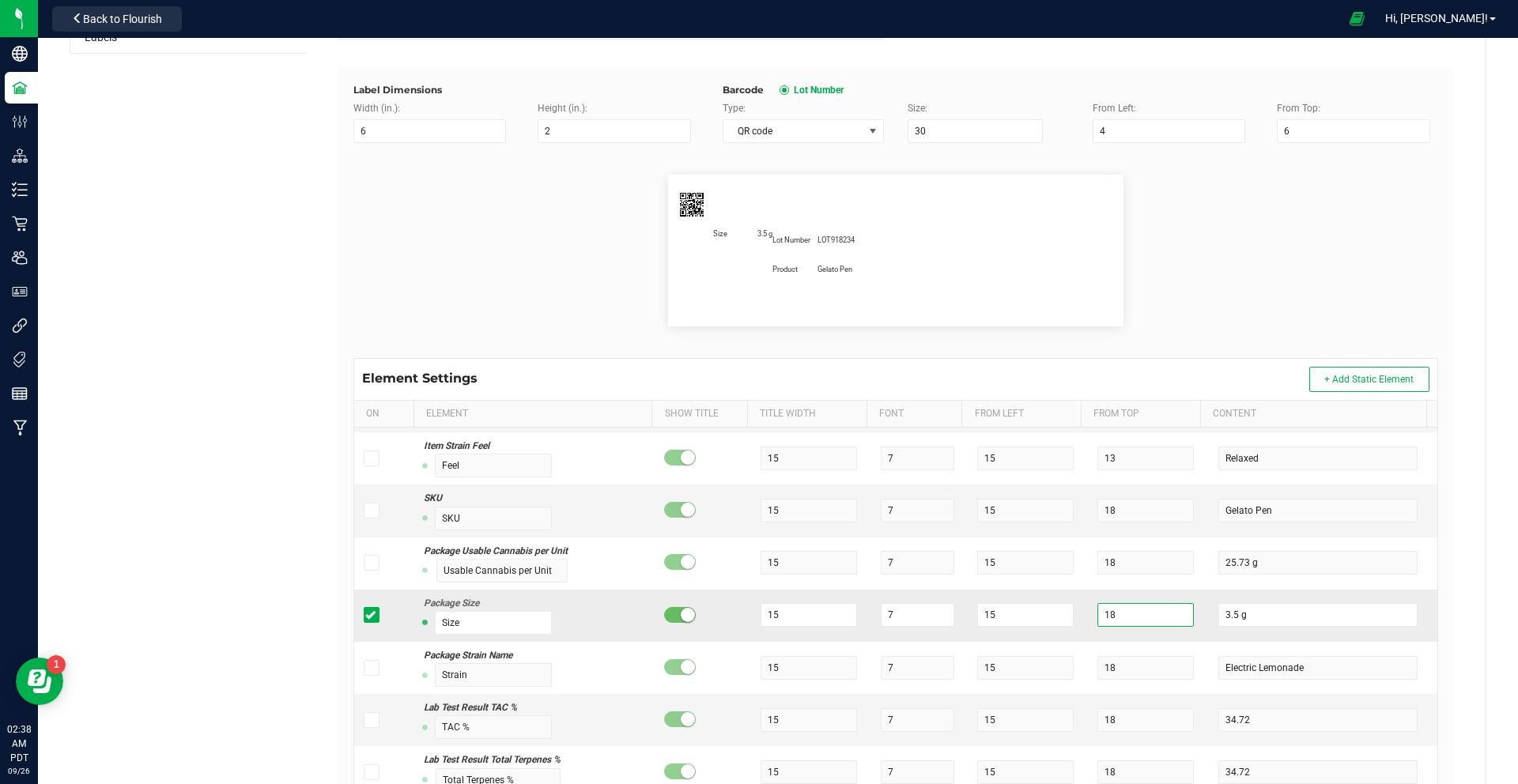
click at [1117, 550] on input "18" at bounding box center [1145, 614] width 96 height 24
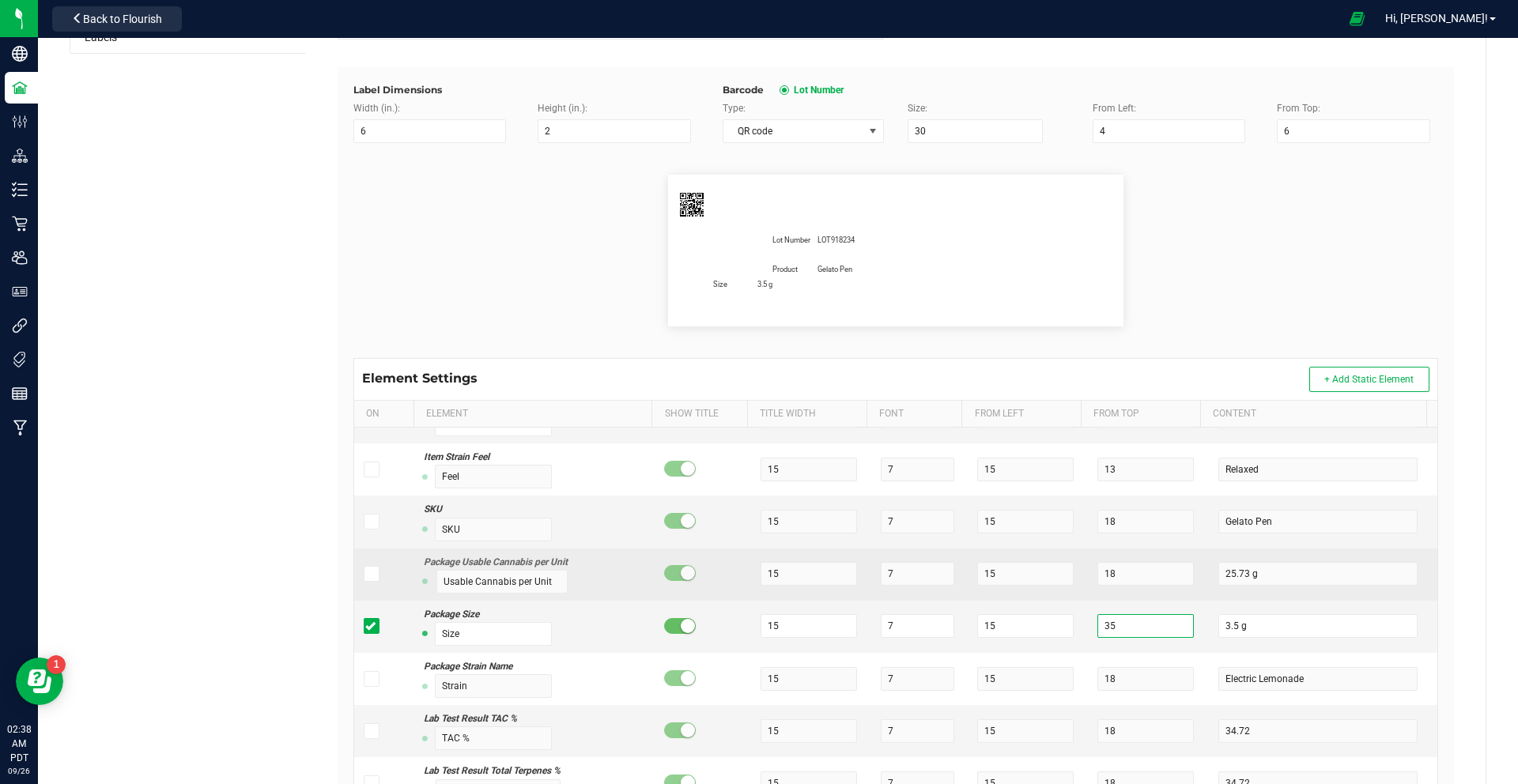
scroll to position [94, 0]
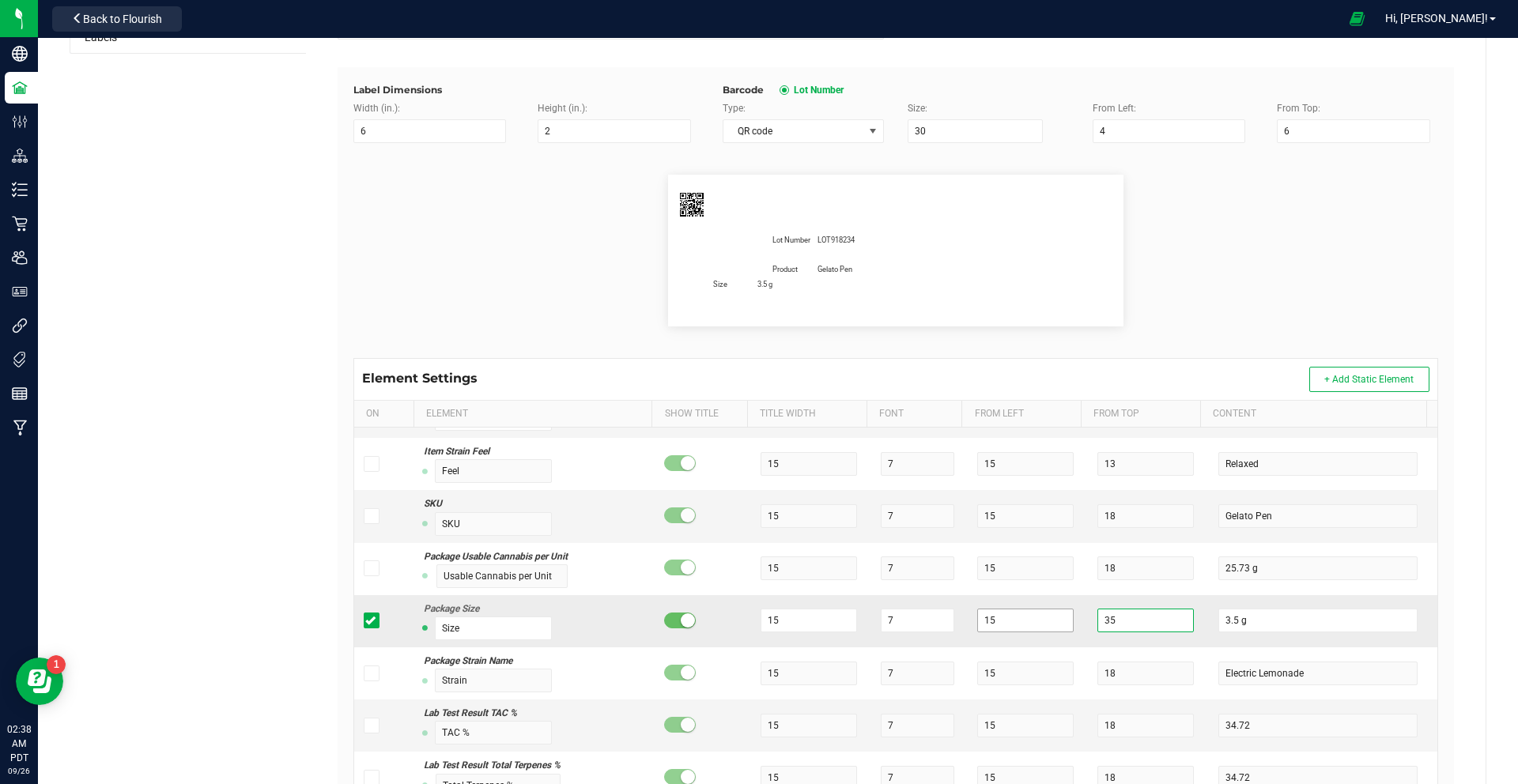
type input "35"
click at [983, 550] on input "15" at bounding box center [1025, 620] width 96 height 24
type input "35"
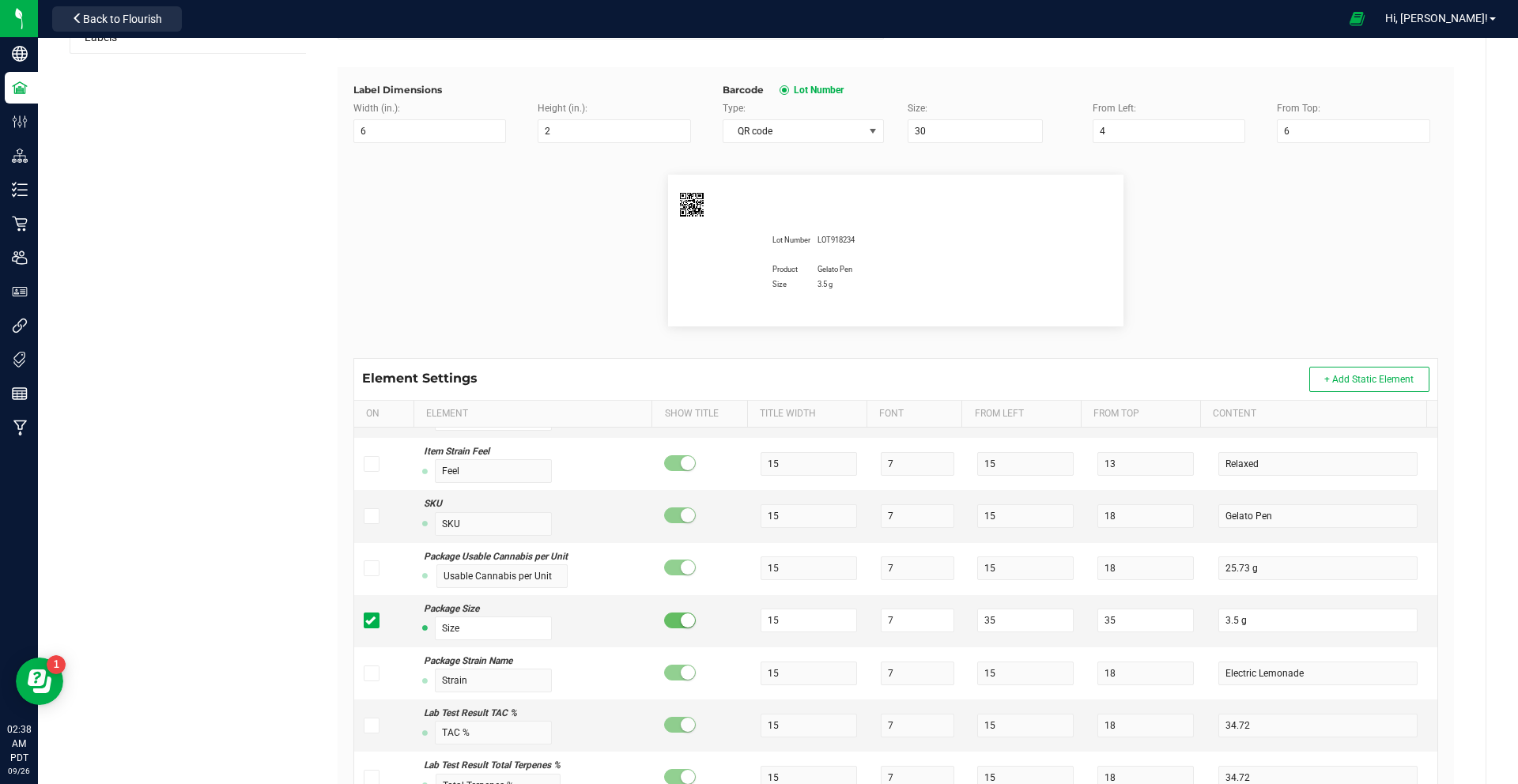
click at [1163, 276] on flourish-label-viewer "Lot Number LOT918234 Product Gelato Pen Size 3.5 g" at bounding box center [895, 251] width 1084 height 152
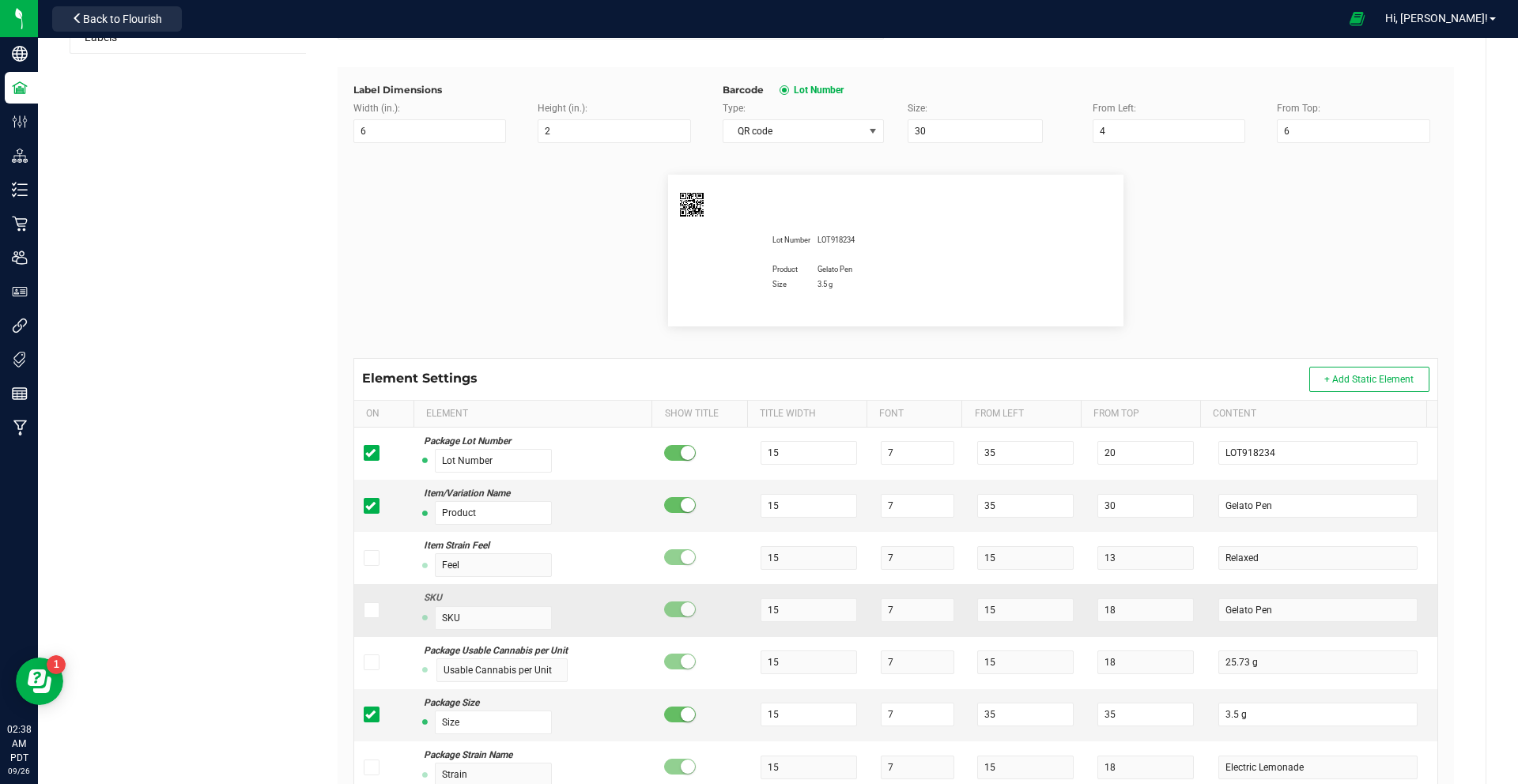
scroll to position [163, 0]
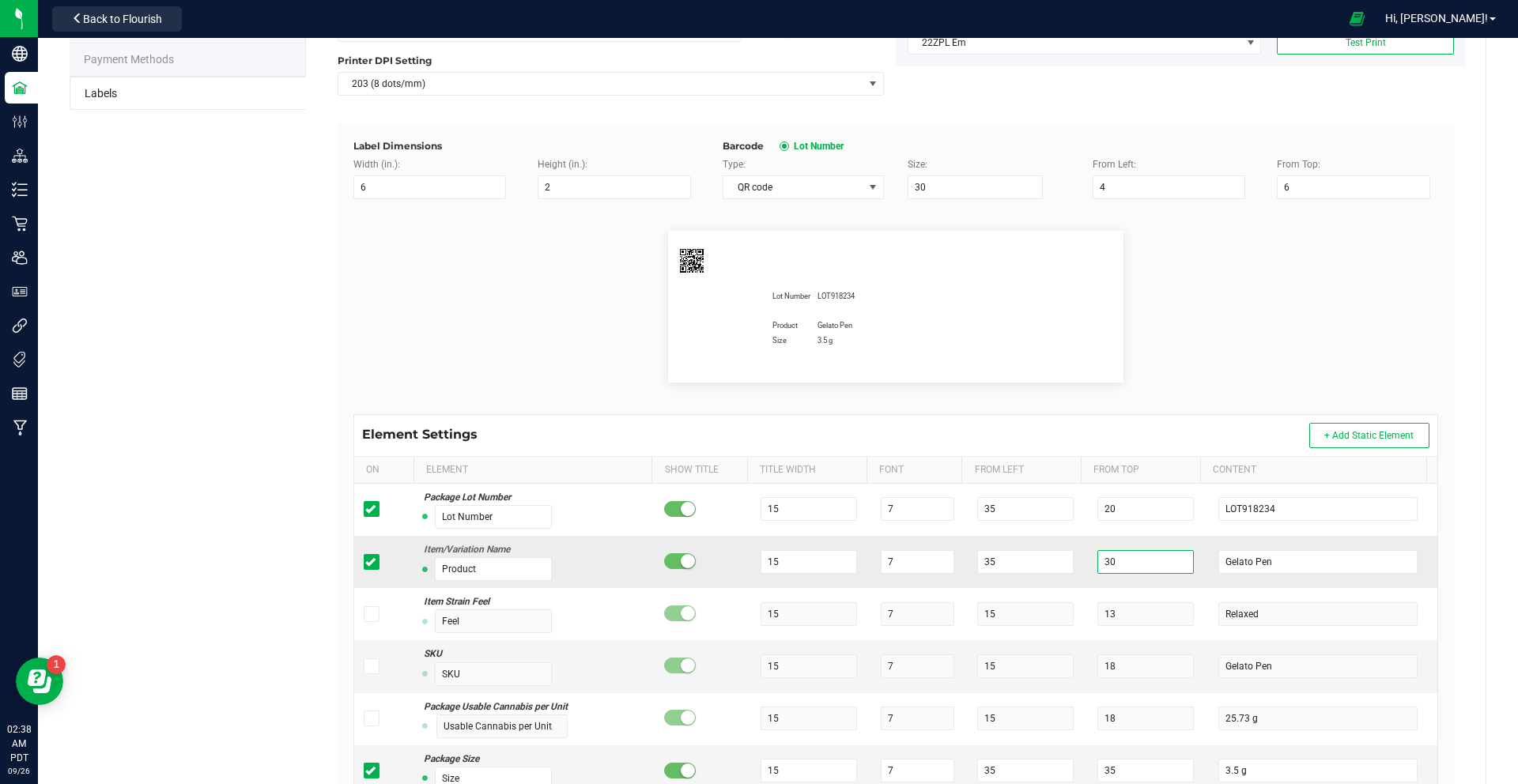
click at [1103, 550] on input "30" at bounding box center [1145, 562] width 96 height 24
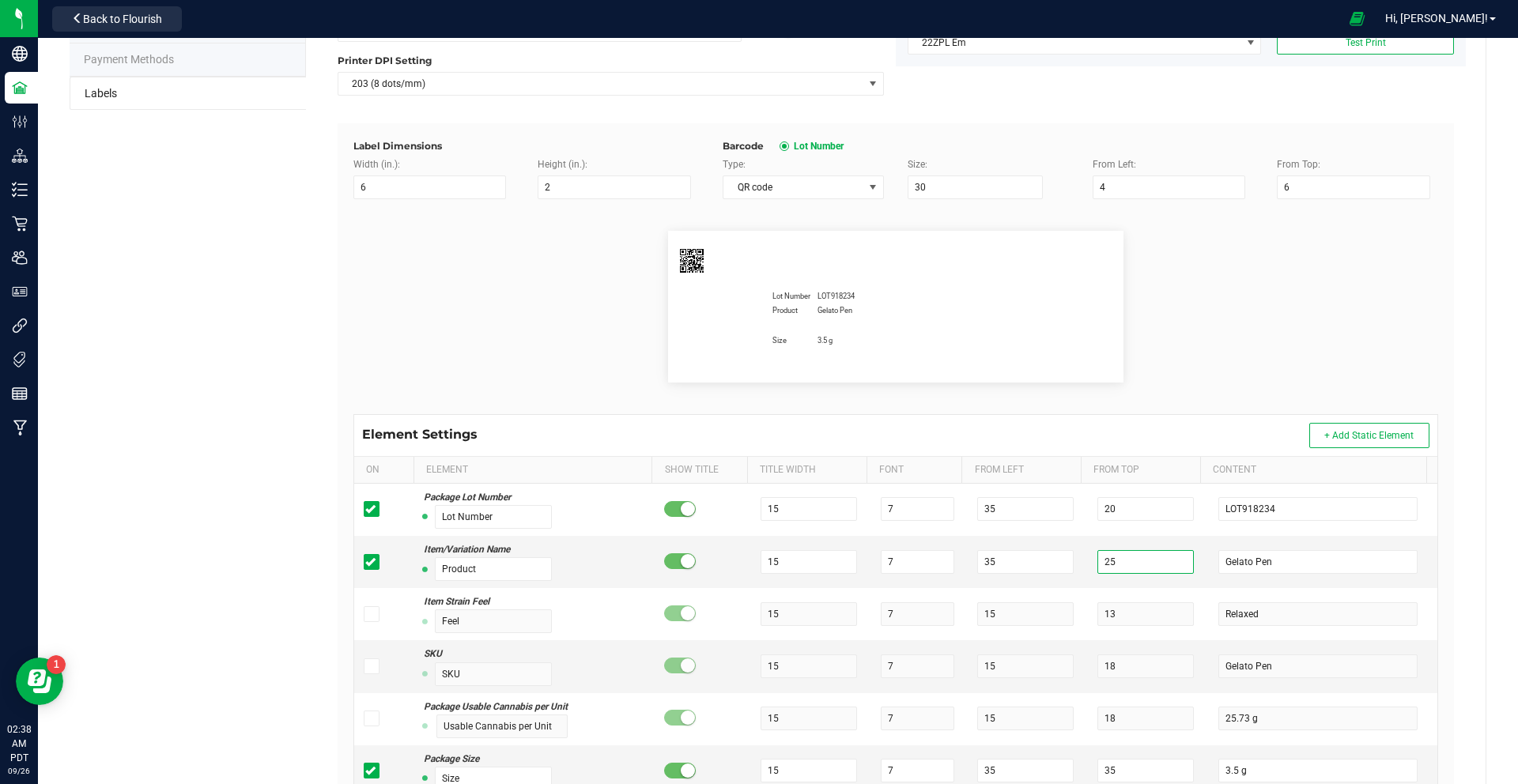
type input "25"
click at [1154, 409] on div "Lot Number LOT918234 Product Gelato Pen Size 3.5 g" at bounding box center [895, 306] width 1108 height 215
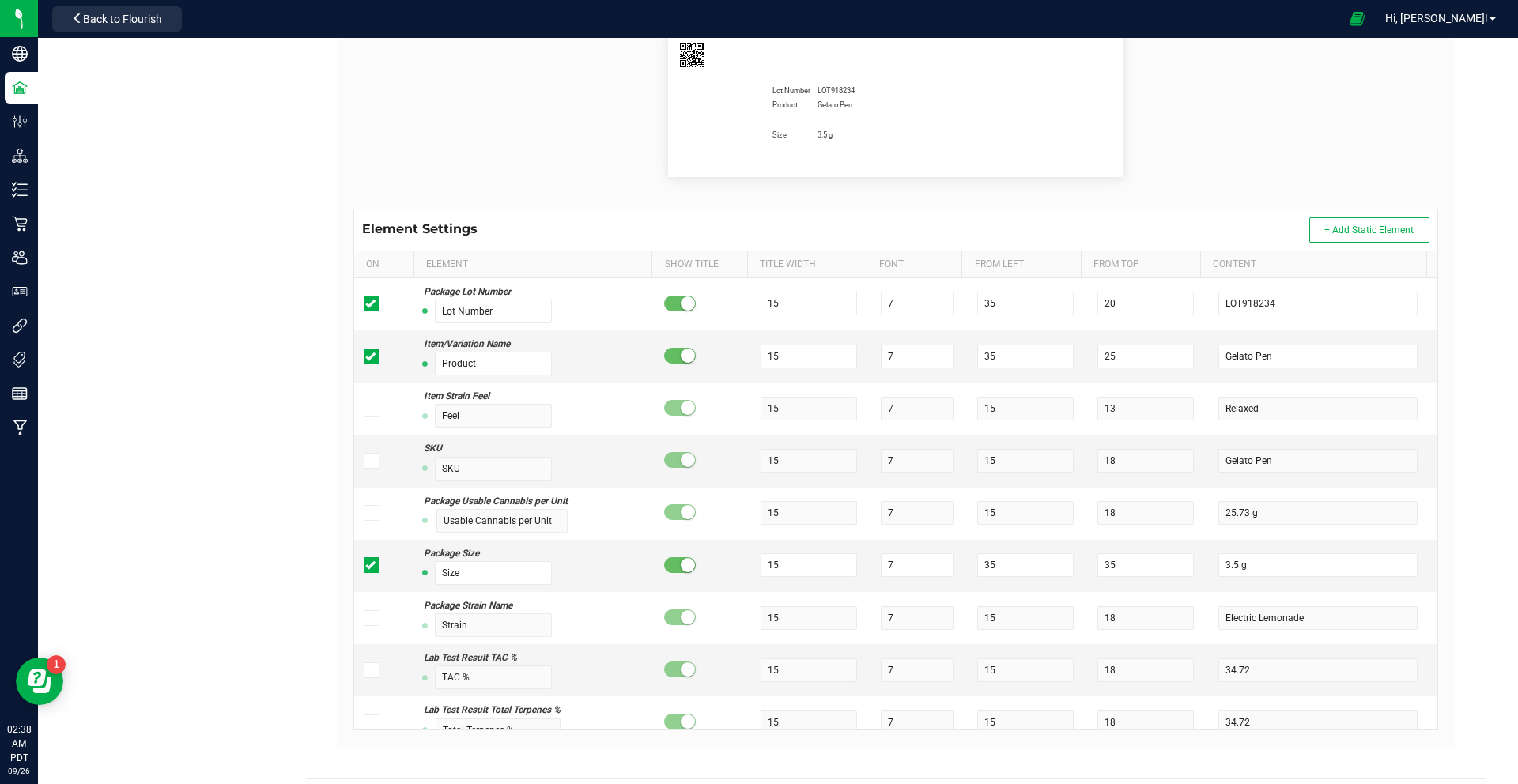
scroll to position [380, 0]
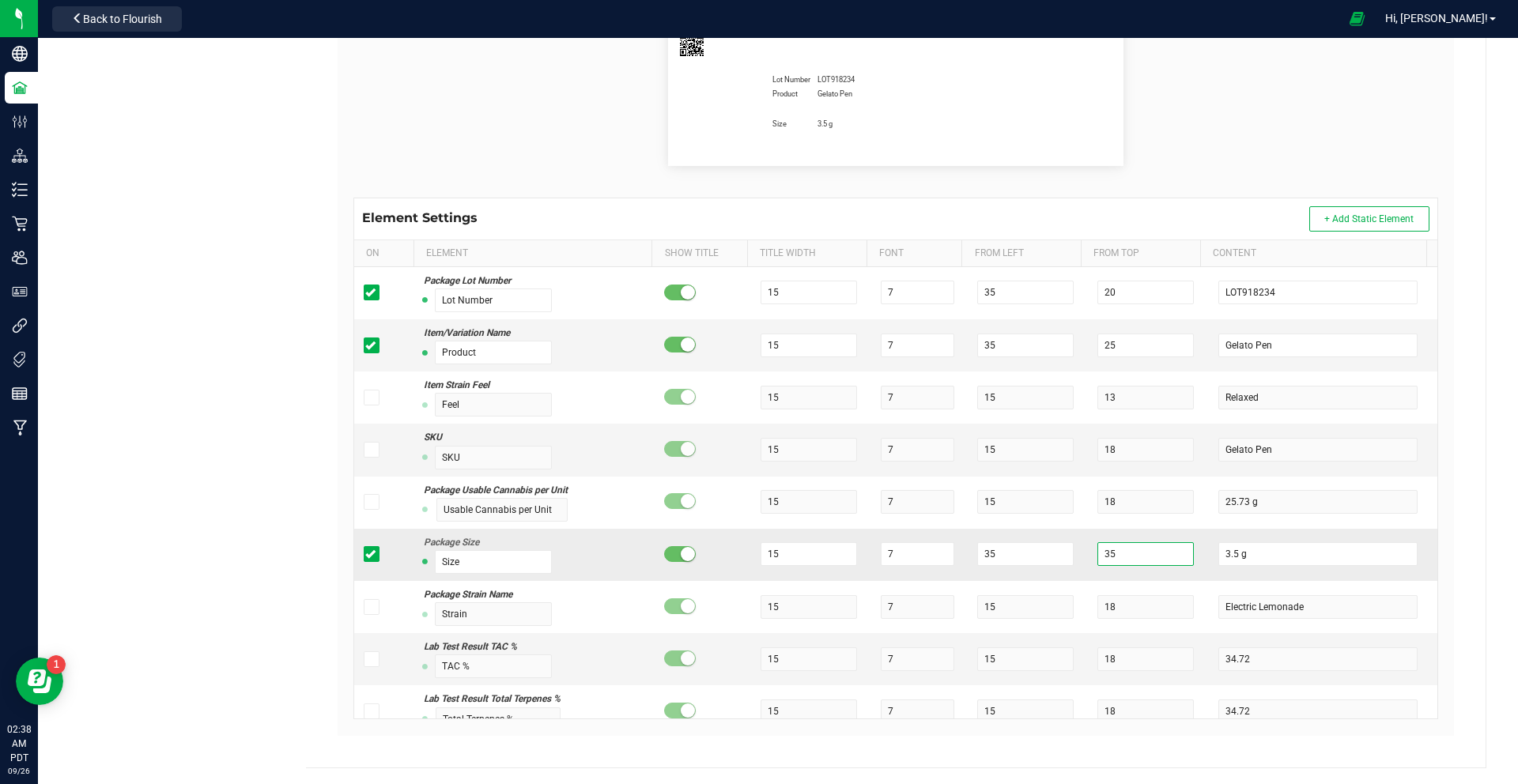
click at [1097, 550] on input "35" at bounding box center [1145, 554] width 96 height 24
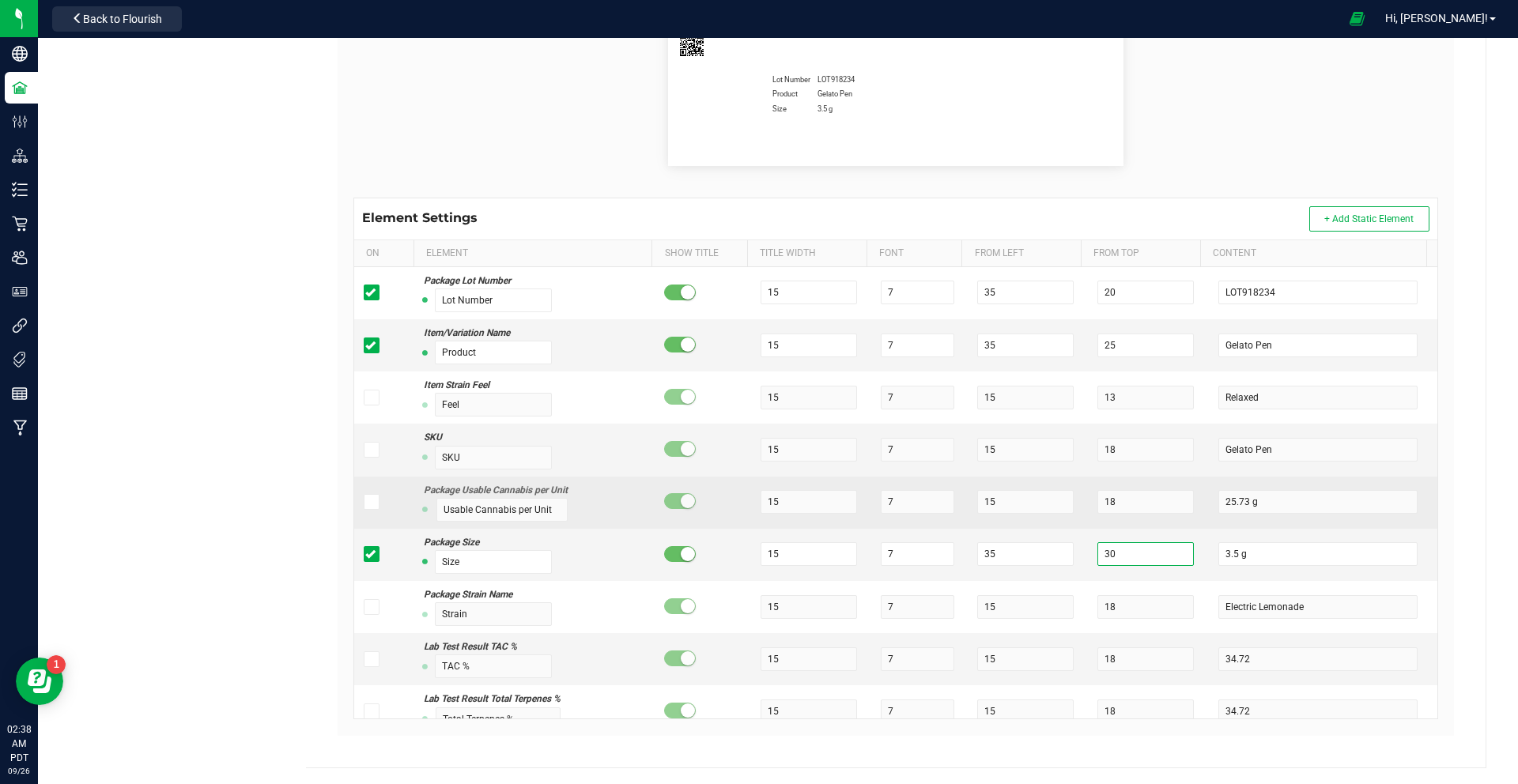
type input "30"
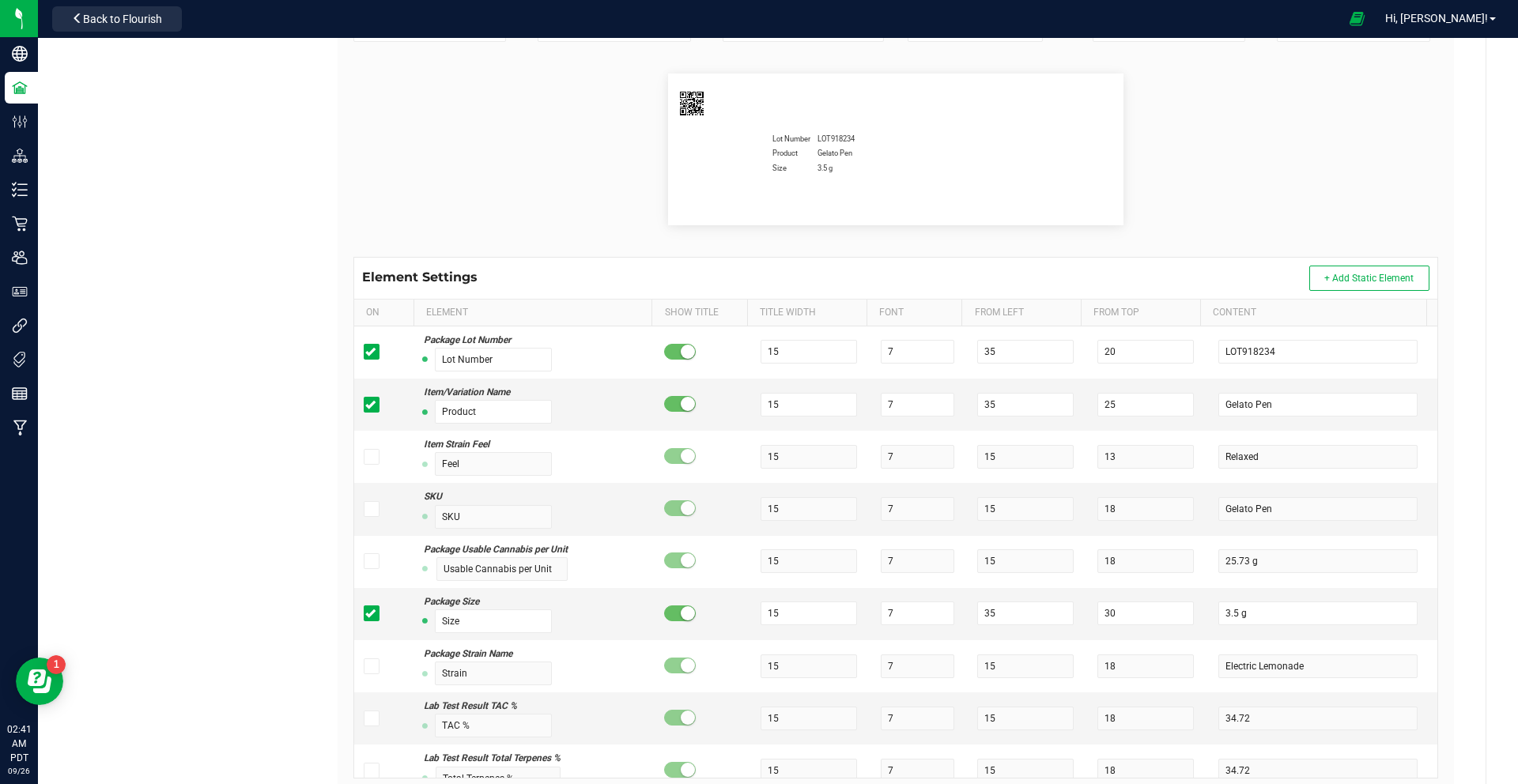
scroll to position [314, 0]
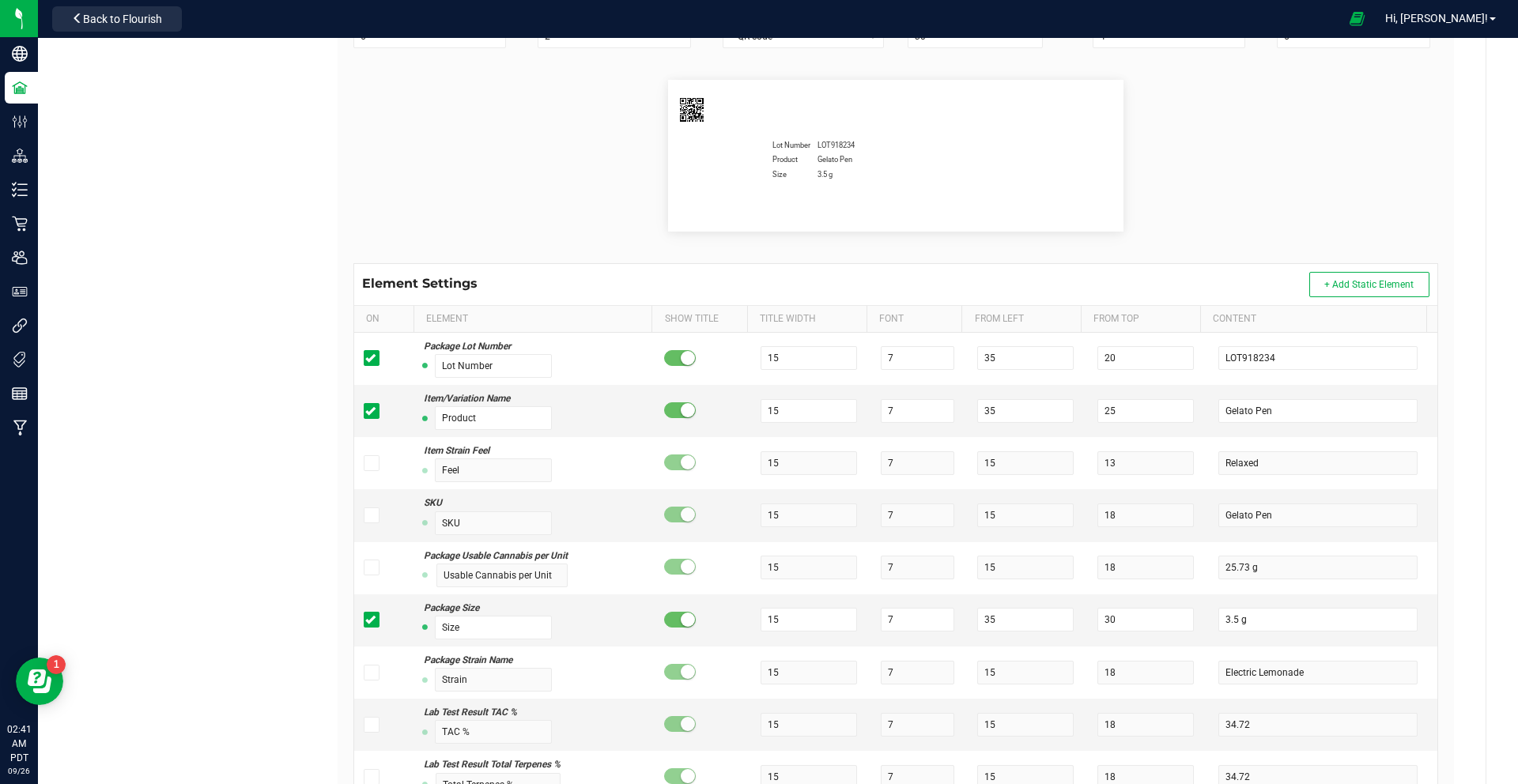
click at [188, 538] on div "Contact Compliance Tags Printers Payment Methods Labels Cultivation - [GEOGRAPH…" at bounding box center [777, 297] width 1416 height 1072
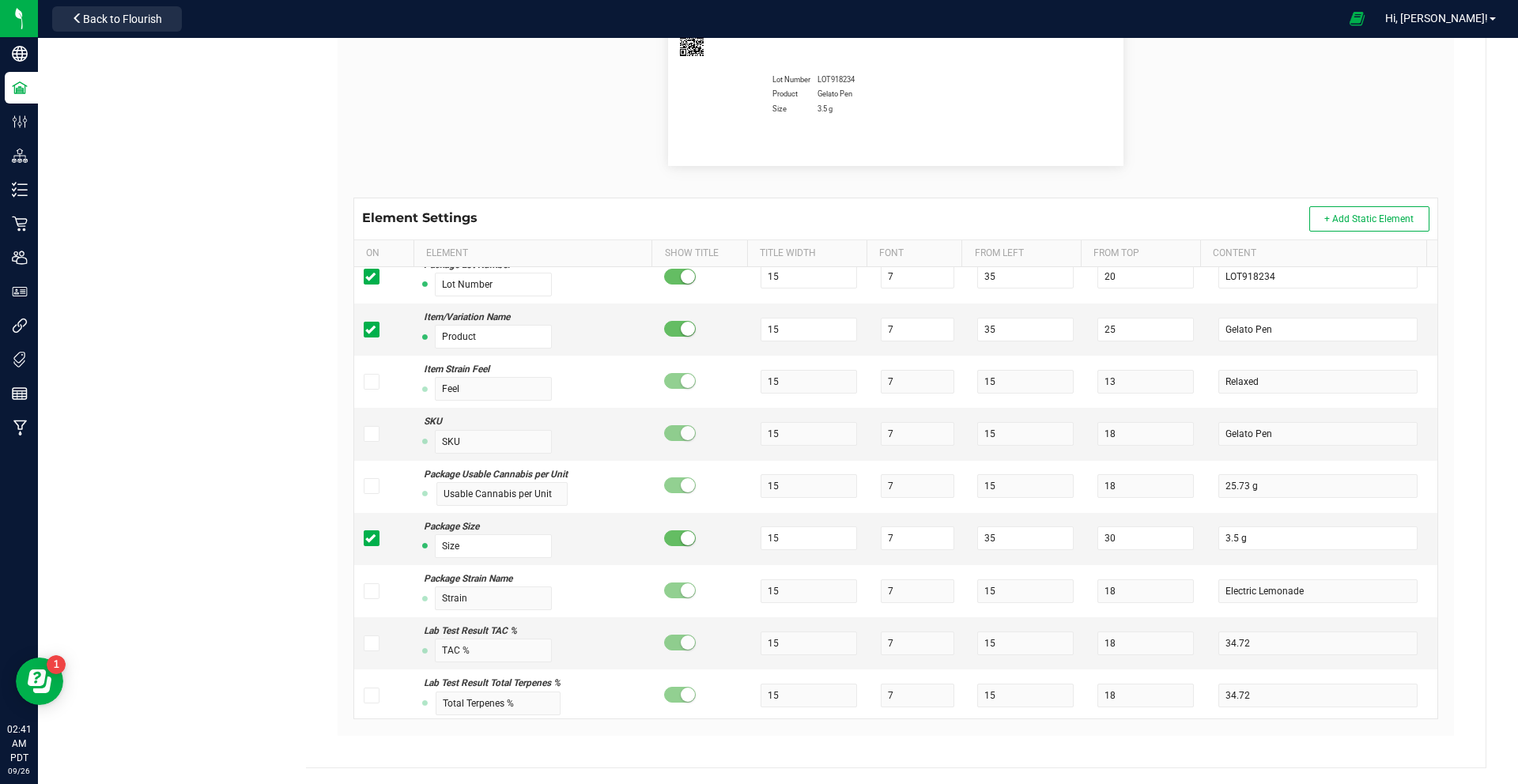
scroll to position [0, 0]
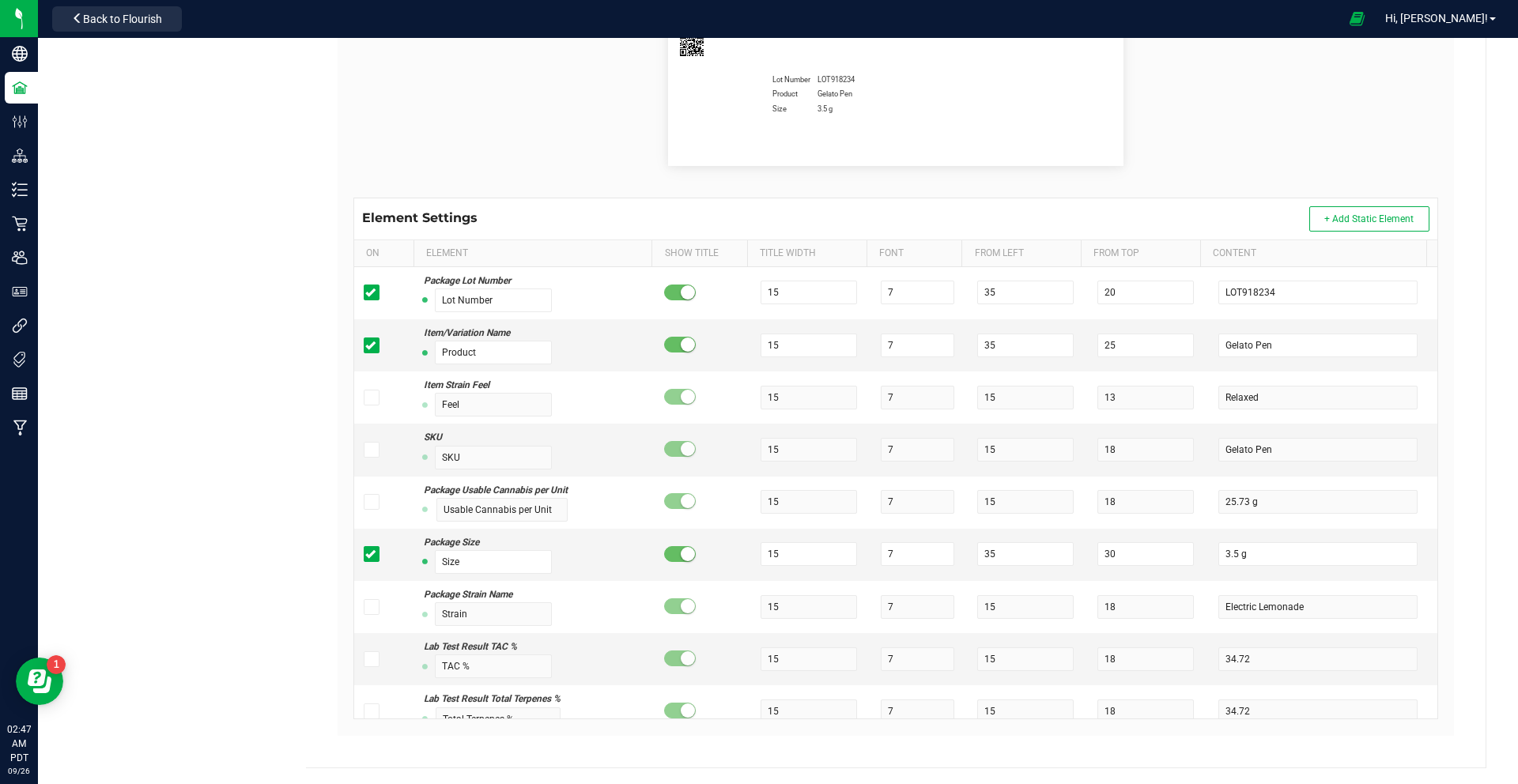
click at [181, 536] on div "Contact Compliance Tags Printers Payment Methods Labels Cultivation - [GEOGRAPH…" at bounding box center [777, 231] width 1416 height 1072
click at [238, 357] on div "Contact Compliance Tags Printers Payment Methods Labels Cultivation - [GEOGRAPH…" at bounding box center [777, 231] width 1416 height 1072
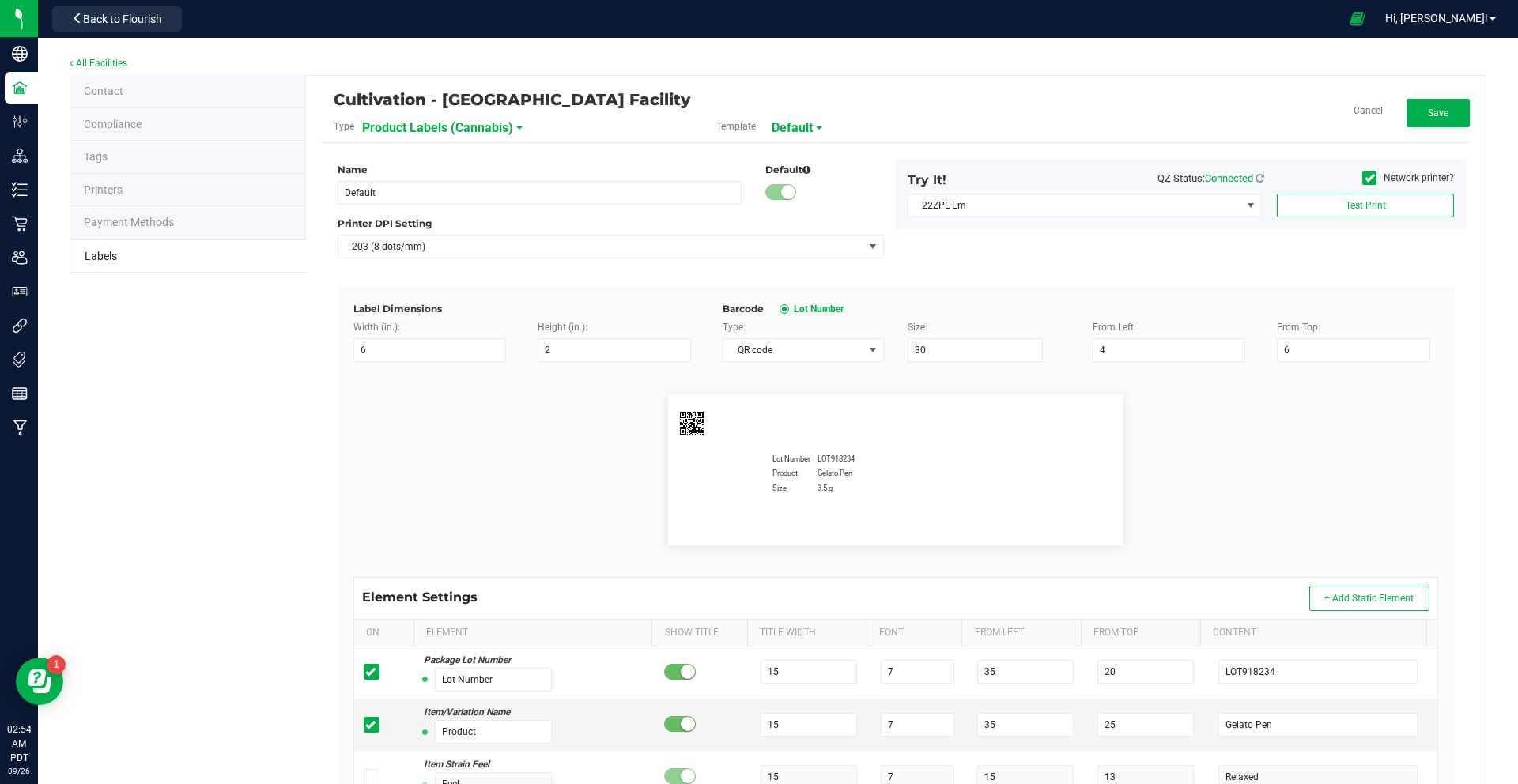
click at [489, 126] on span "Product Labels (Cannabis)" at bounding box center [437, 128] width 151 height 27
click at [302, 387] on div "Contact Compliance Tags Printers Payment Methods Labels Cultivation - [GEOGRAPH…" at bounding box center [777, 610] width 1416 height 1072
